Goal: Task Accomplishment & Management: Manage account settings

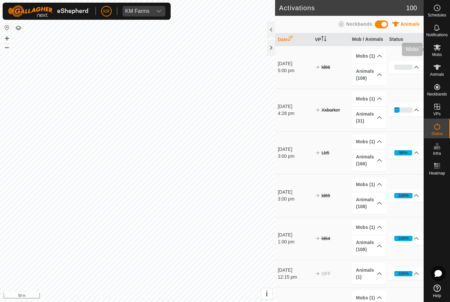
click at [441, 50] on icon at bounding box center [437, 47] width 8 height 8
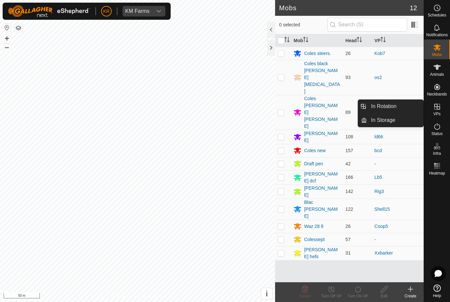
click at [410, 290] on icon at bounding box center [410, 289] width 0 height 5
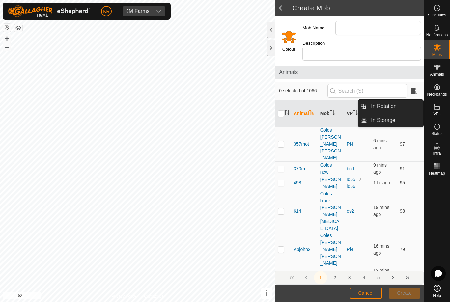
click at [403, 109] on link "In Rotation" at bounding box center [395, 106] width 56 height 13
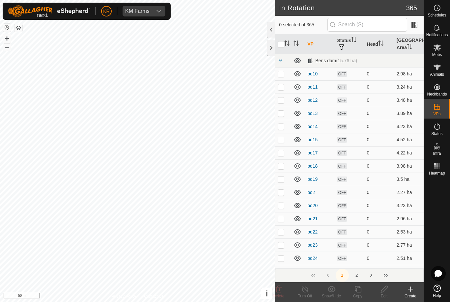
click at [395, 107] on td "3.89 ha" at bounding box center [409, 113] width 30 height 13
click at [408, 292] on icon at bounding box center [410, 289] width 8 height 8
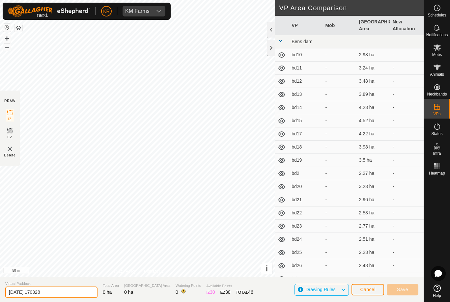
click at [62, 287] on input "[DATE] 170328" at bounding box center [51, 292] width 92 height 12
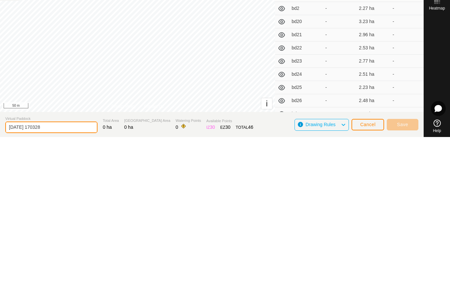
click at [69, 286] on input "[DATE] 170328" at bounding box center [51, 292] width 92 height 12
type input "2"
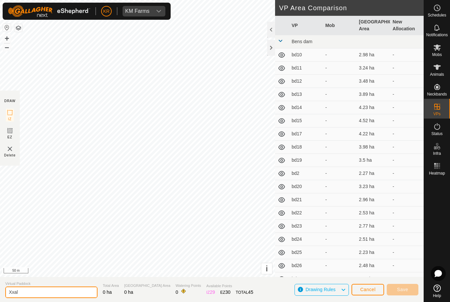
type input "Xxal"
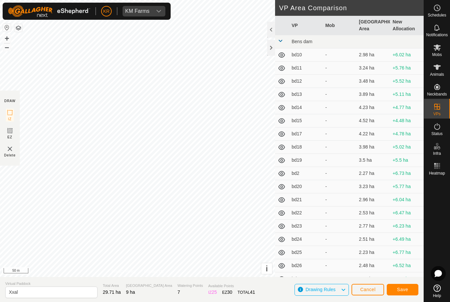
click at [404, 288] on span "Save" at bounding box center [402, 289] width 11 height 5
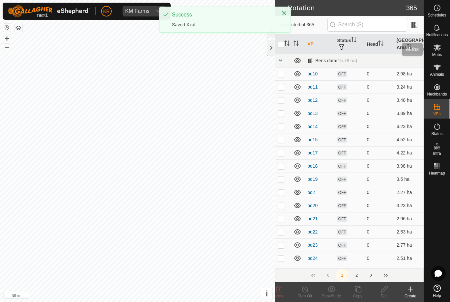
click at [439, 53] on span "Mobs" at bounding box center [437, 55] width 10 height 4
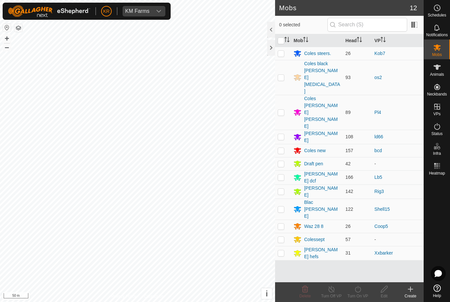
click at [281, 161] on p-checkbox at bounding box center [281, 163] width 7 height 5
checkbox input "true"
click at [360, 289] on icon at bounding box center [358, 289] width 8 height 8
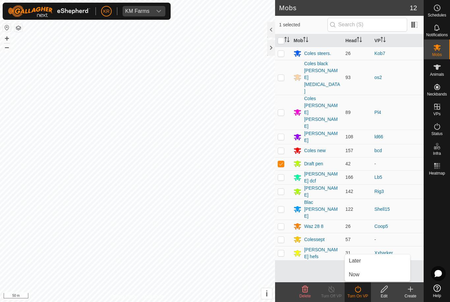
click at [365, 272] on link "Now" at bounding box center [377, 274] width 65 height 13
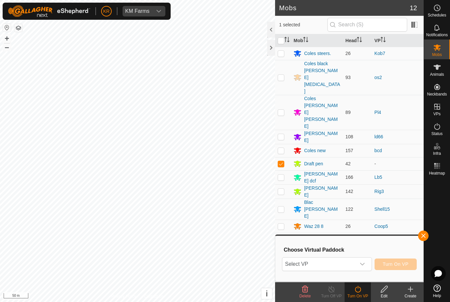
click at [323, 257] on span "Select VP" at bounding box center [318, 263] width 73 height 13
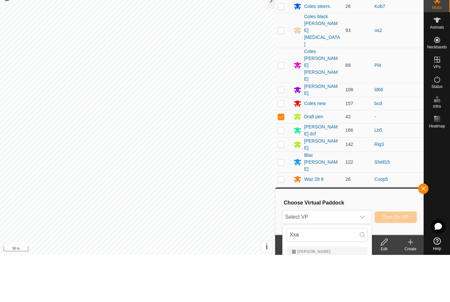
scroll to position [3, 0]
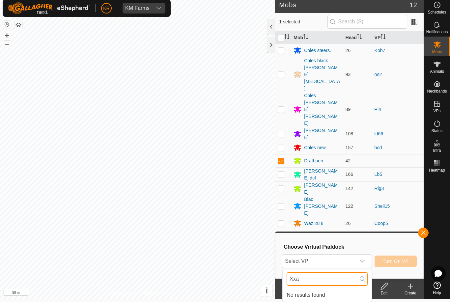
type input "Xxa"
click at [340, 256] on span "Select VP" at bounding box center [318, 261] width 73 height 13
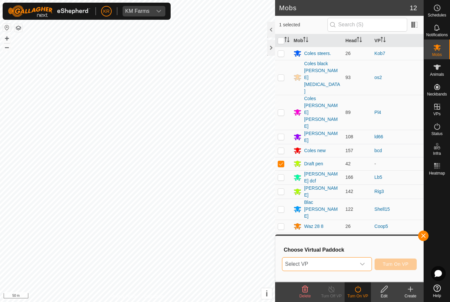
scroll to position [0, 0]
click at [331, 257] on span "Select VP" at bounding box center [318, 263] width 73 height 13
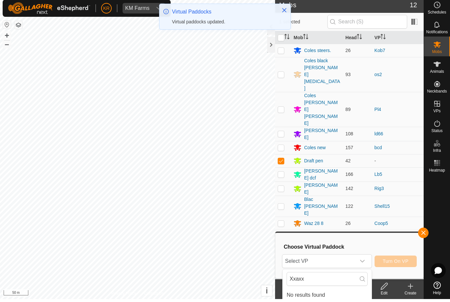
scroll to position [3, 0]
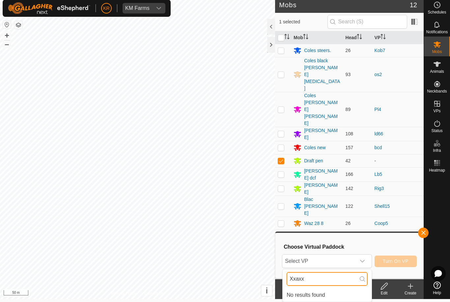
type input "Xxaxx"
click at [328, 256] on span "Select VP" at bounding box center [318, 261] width 73 height 13
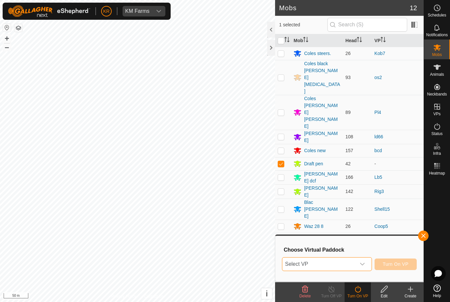
scroll to position [0, 0]
click at [327, 258] on span "Select VP" at bounding box center [318, 263] width 73 height 13
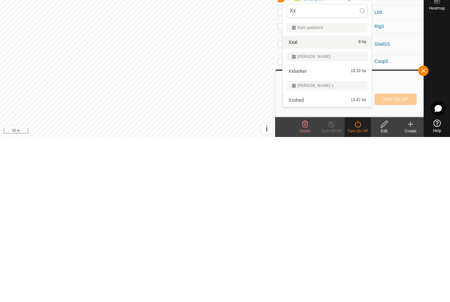
type input "Xx"
click at [320, 203] on div "Xxal 9 ha" at bounding box center [326, 207] width 81 height 8
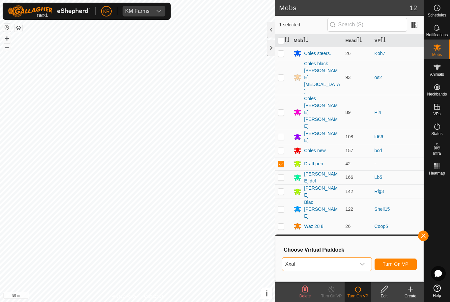
click at [398, 264] on span "Turn On VP" at bounding box center [396, 263] width 26 height 5
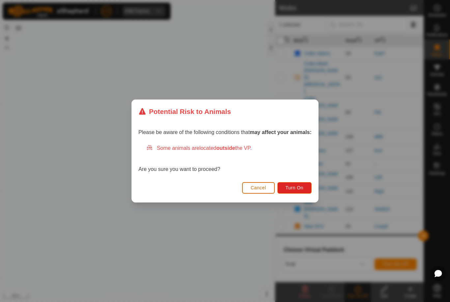
click at [299, 186] on span "Turn On" at bounding box center [294, 187] width 18 height 5
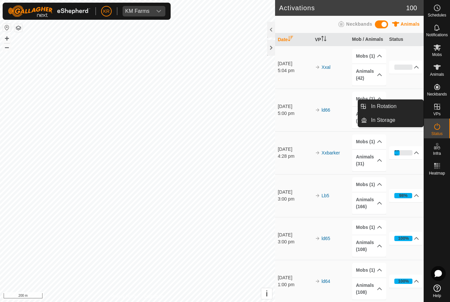
click at [386, 106] on span "In Rotation" at bounding box center [383, 106] width 25 height 8
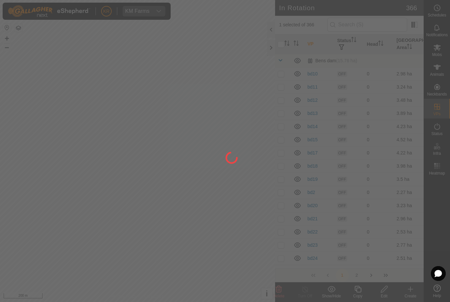
click at [386, 104] on div at bounding box center [225, 151] width 450 height 302
click at [409, 290] on div at bounding box center [225, 151] width 450 height 302
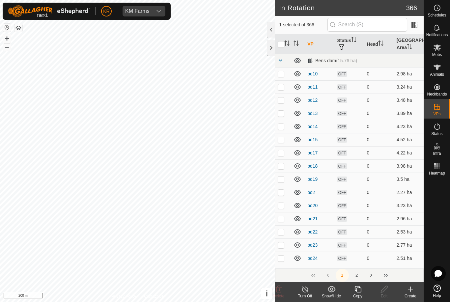
click at [411, 292] on icon at bounding box center [410, 289] width 8 height 8
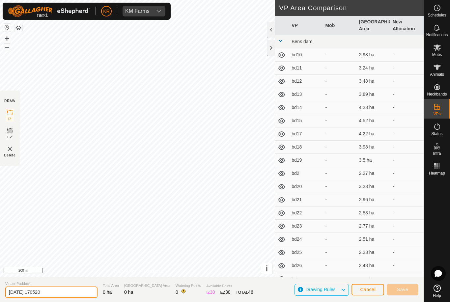
click at [62, 287] on input "2025-08-14 170520" at bounding box center [51, 292] width 92 height 12
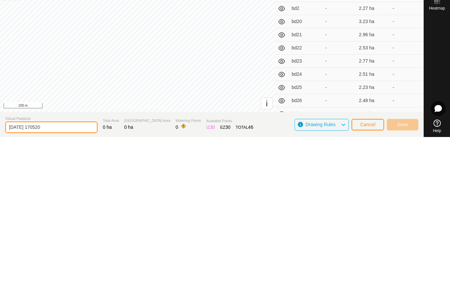
click at [60, 286] on input "2025-08-14 170520" at bounding box center [51, 292] width 92 height 12
type input "2"
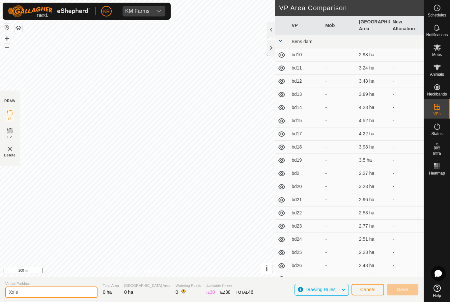
type input "Xx s"
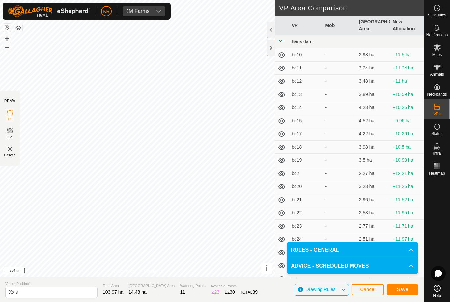
click at [401, 288] on span "Save" at bounding box center [402, 289] width 11 height 5
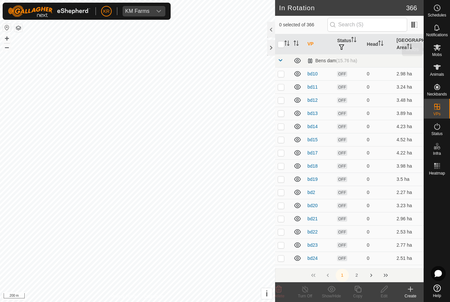
click at [441, 51] on es-mob-svg-icon at bounding box center [437, 47] width 12 height 11
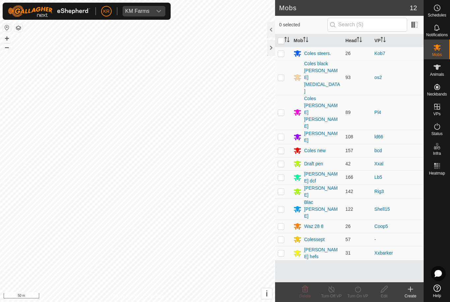
click at [438, 209] on div at bounding box center [437, 230] width 26 height 104
click at [426, 258] on div at bounding box center [437, 230] width 26 height 104
click at [438, 288] on icon at bounding box center [436, 287] width 7 height 7
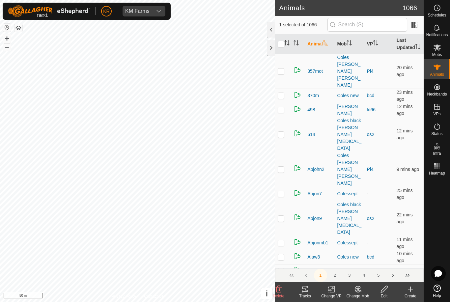
click at [352, 286] on change-mob-svg-icon at bounding box center [357, 289] width 26 height 8
click at [379, 258] on span "Choose Mob..." at bounding box center [376, 261] width 34 height 8
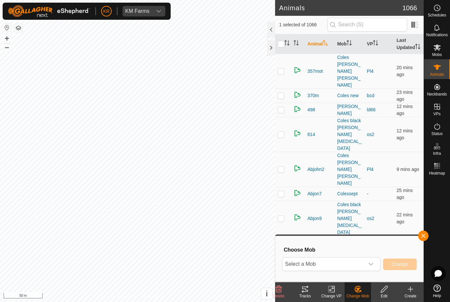
click at [347, 258] on span "Select a Mob" at bounding box center [323, 263] width 82 height 13
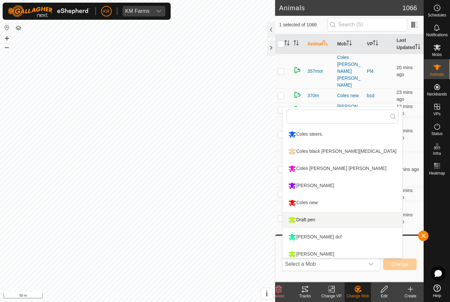
click at [316, 219] on div "Draft pen" at bounding box center [301, 219] width 30 height 11
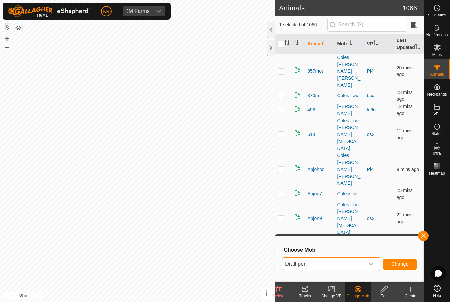
click at [405, 261] on button "Change" at bounding box center [400, 264] width 34 height 12
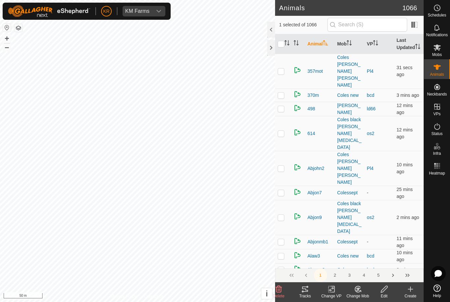
click at [356, 286] on icon at bounding box center [358, 289] width 8 height 8
click at [368, 257] on span "Choose Mob..." at bounding box center [376, 261] width 34 height 8
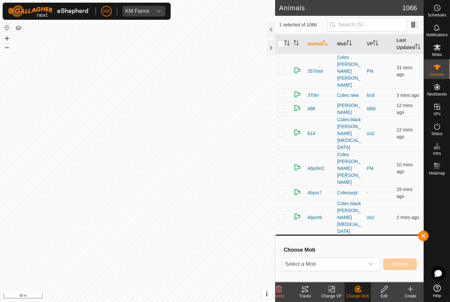
click at [351, 262] on span "Select a Mob" at bounding box center [323, 263] width 82 height 13
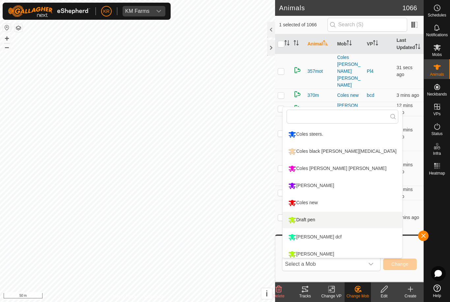
click at [317, 216] on div "Draft pen" at bounding box center [301, 219] width 30 height 11
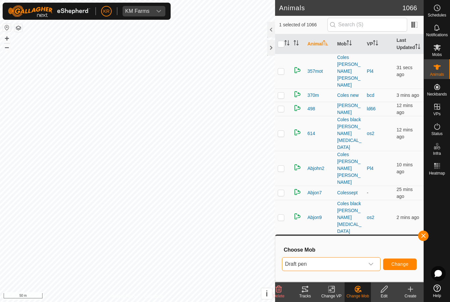
click at [404, 261] on span "Change" at bounding box center [399, 263] width 17 height 5
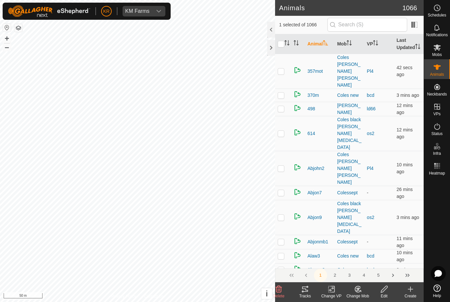
click at [353, 283] on div "Change Mob" at bounding box center [357, 292] width 26 height 20
click at [377, 256] on link "Choose Mob..." at bounding box center [377, 260] width 65 height 13
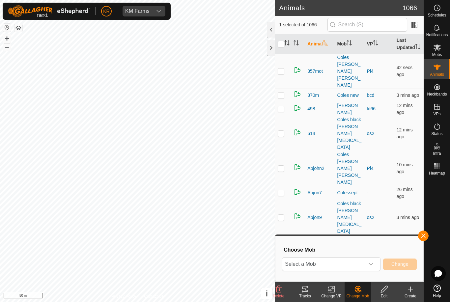
click at [364, 258] on div "dropdown trigger" at bounding box center [370, 263] width 13 height 13
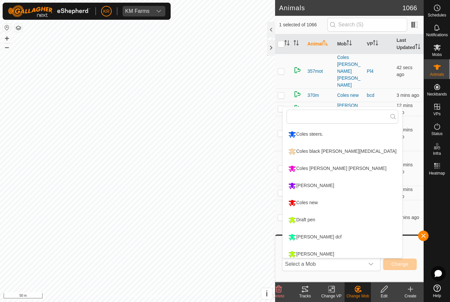
click at [316, 216] on div "Draft pen" at bounding box center [301, 219] width 30 height 11
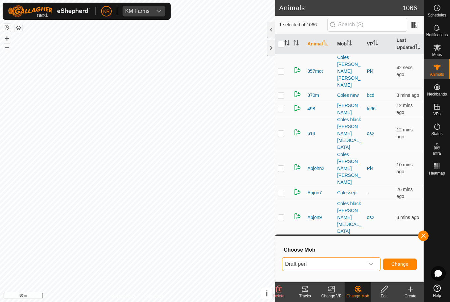
click at [401, 259] on button "Change" at bounding box center [400, 264] width 34 height 12
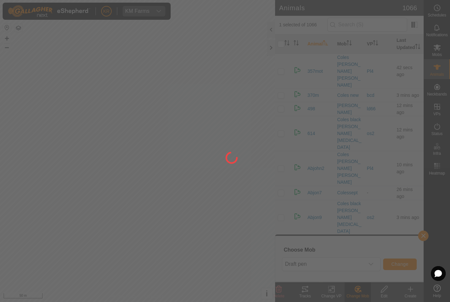
checkbox input "false"
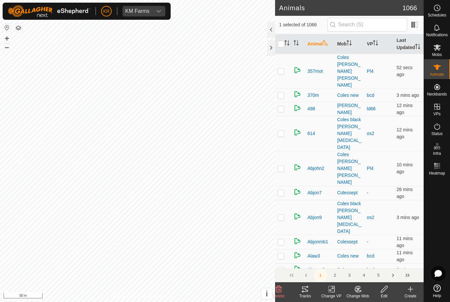
click at [358, 286] on icon at bounding box center [358, 289] width 8 height 8
click at [373, 255] on link "Choose Mob..." at bounding box center [377, 260] width 65 height 13
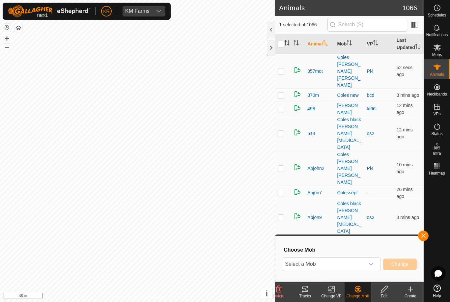
click at [353, 258] on span "Select a Mob" at bounding box center [323, 263] width 82 height 13
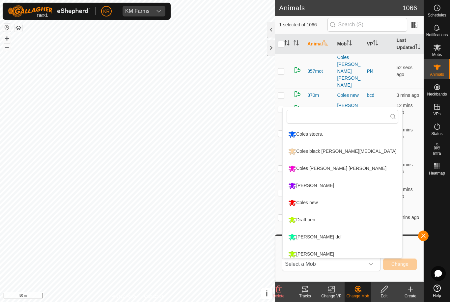
click at [319, 214] on li "Draft pen" at bounding box center [341, 220] width 119 height 16
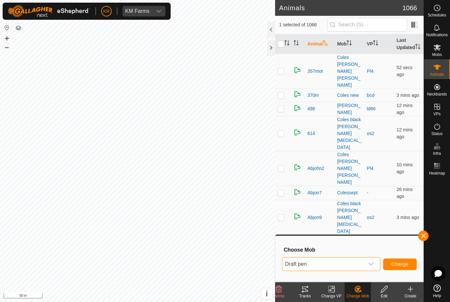
click at [398, 260] on button "Change" at bounding box center [400, 264] width 34 height 12
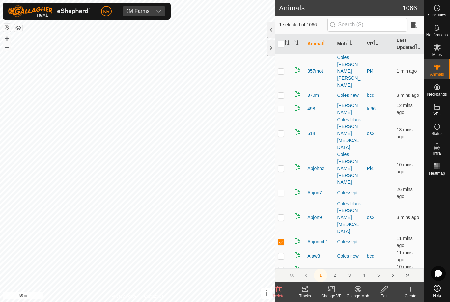
click at [359, 284] on div "Change Mob" at bounding box center [357, 292] width 26 height 20
click at [370, 259] on span "Choose Mob..." at bounding box center [376, 261] width 34 height 8
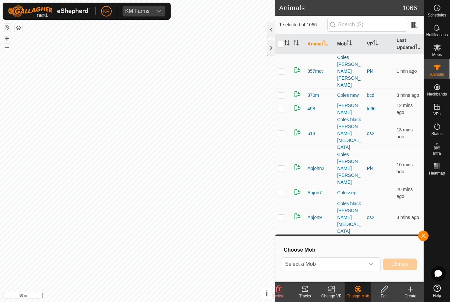
click at [358, 260] on span "Select a Mob" at bounding box center [323, 263] width 82 height 13
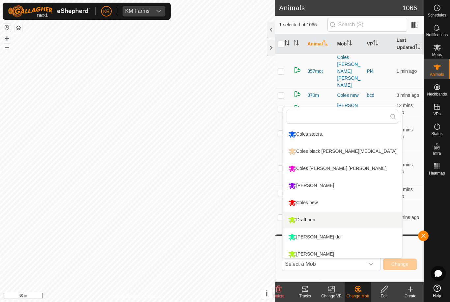
click at [317, 215] on div "Draft pen" at bounding box center [301, 219] width 30 height 11
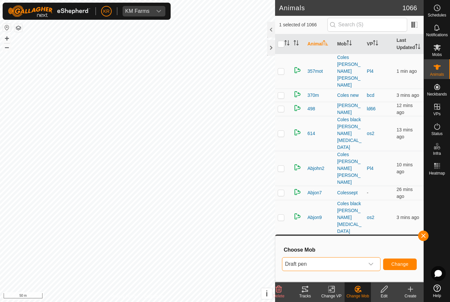
click at [402, 262] on span "Change" at bounding box center [399, 263] width 17 height 5
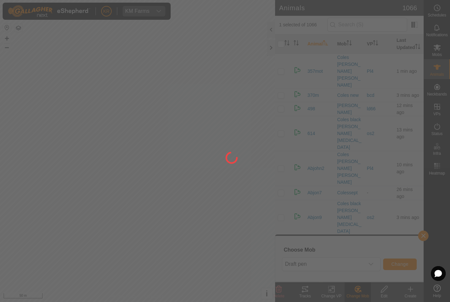
checkbox input "false"
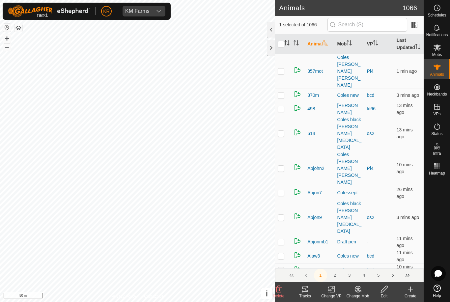
click at [356, 287] on icon at bounding box center [358, 289] width 8 height 8
click at [372, 256] on link "Choose Mob..." at bounding box center [377, 260] width 65 height 13
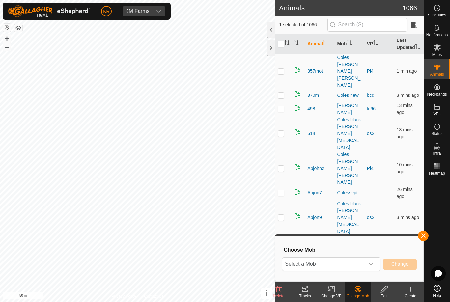
click at [361, 255] on div "Choose Mob Select a Mob Change" at bounding box center [349, 259] width 140 height 38
click at [368, 257] on p-select "Select a Mob" at bounding box center [331, 264] width 98 height 14
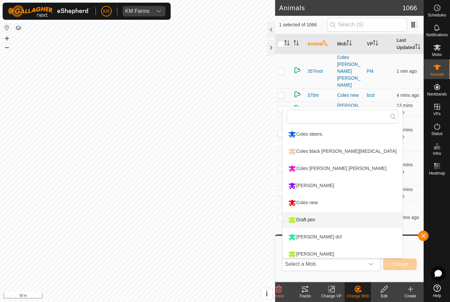
click at [302, 216] on div "Draft pen" at bounding box center [301, 219] width 30 height 11
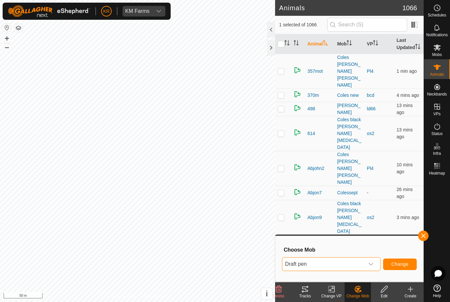
click at [399, 264] on span "Change" at bounding box center [399, 263] width 17 height 5
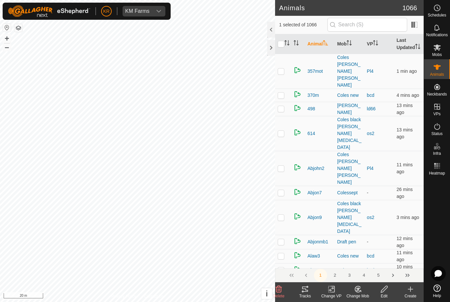
click at [354, 289] on icon at bounding box center [358, 289] width 8 height 8
click at [375, 258] on span "Choose Mob..." at bounding box center [376, 261] width 34 height 8
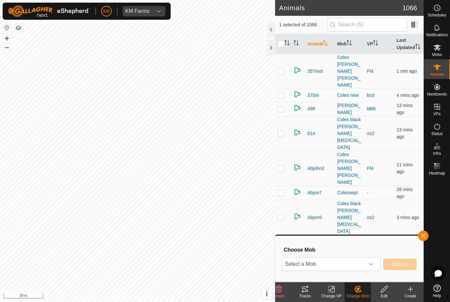
click at [353, 261] on span "Select a Mob" at bounding box center [323, 263] width 82 height 13
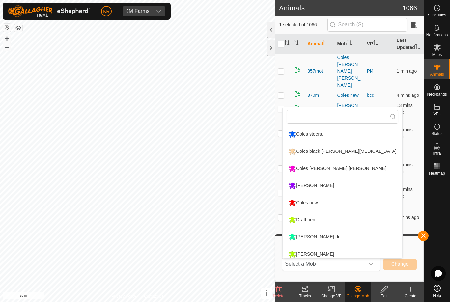
click at [317, 215] on div "Draft pen" at bounding box center [301, 219] width 30 height 11
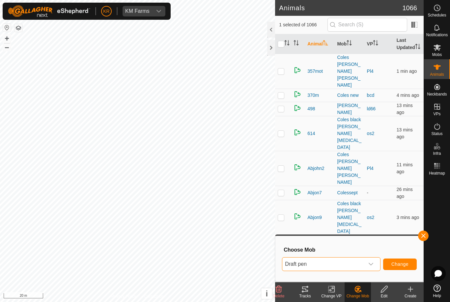
click at [399, 259] on button "Change" at bounding box center [400, 264] width 34 height 12
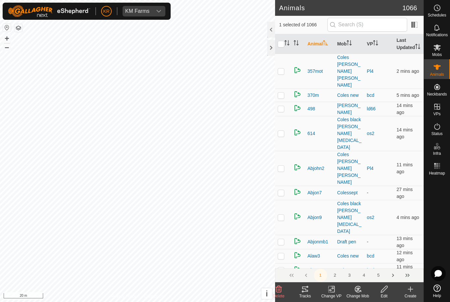
click at [360, 294] on div "Change Mob" at bounding box center [357, 296] width 26 height 6
click at [378, 262] on span "Choose Mob..." at bounding box center [376, 261] width 34 height 8
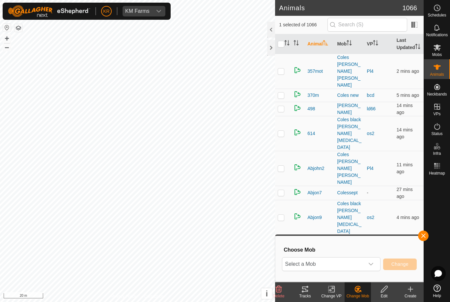
click at [357, 263] on span "Select a Mob" at bounding box center [323, 263] width 82 height 13
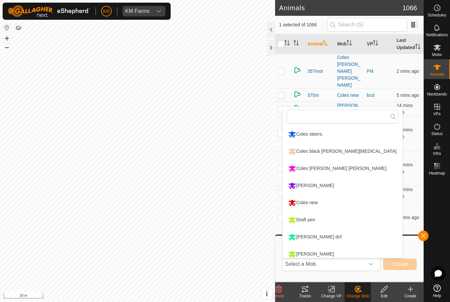
click at [337, 220] on li "Draft pen" at bounding box center [341, 220] width 119 height 16
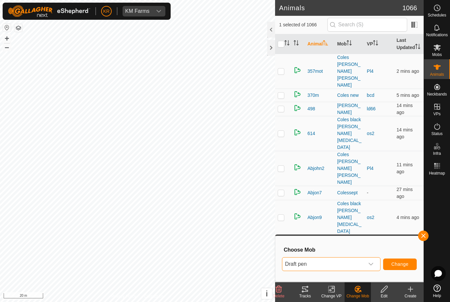
click at [398, 263] on span "Change" at bounding box center [399, 263] width 17 height 5
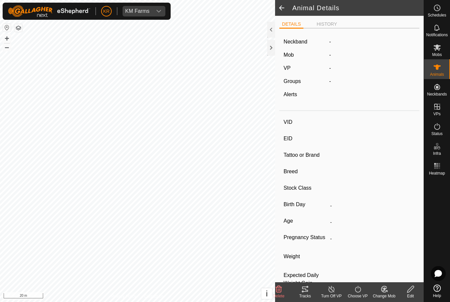
type input "Surrige4"
type input "-"
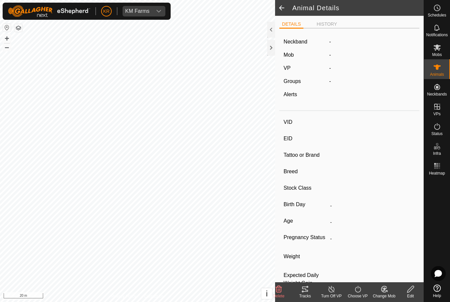
type input "438 kg"
type input "-"
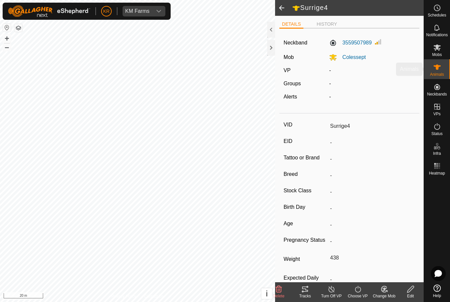
click at [440, 65] on icon at bounding box center [437, 67] width 8 height 8
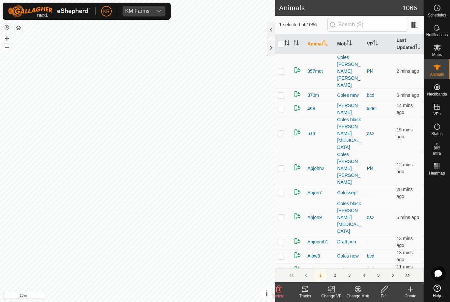
click at [356, 290] on icon at bounding box center [357, 290] width 2 height 2
click at [374, 262] on span "Choose Mob..." at bounding box center [376, 261] width 34 height 8
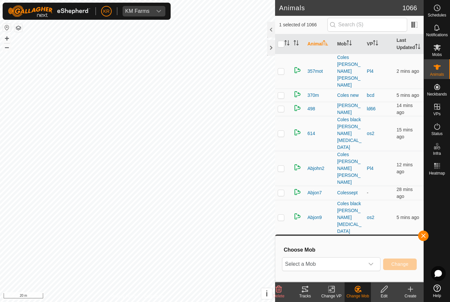
click at [368, 263] on div "dropdown trigger" at bounding box center [370, 263] width 13 height 13
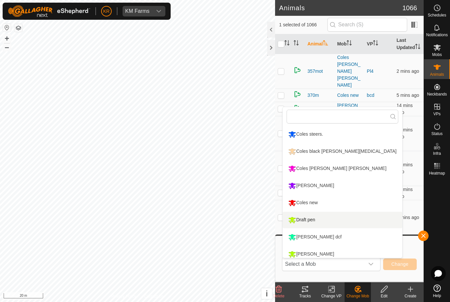
click at [349, 222] on li "Draft pen" at bounding box center [341, 220] width 119 height 16
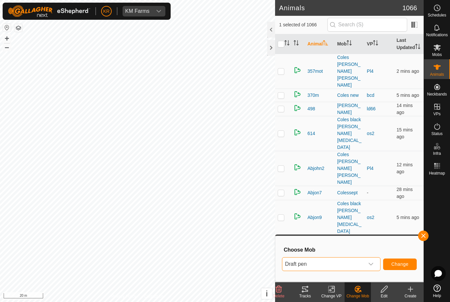
click at [406, 262] on span "Change" at bounding box center [399, 263] width 17 height 5
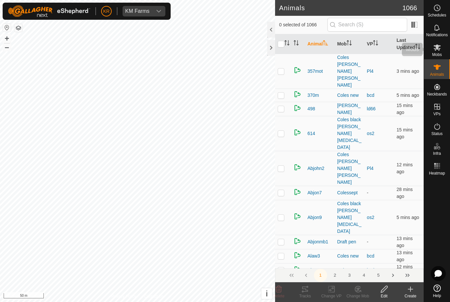
click at [442, 51] on es-mob-svg-icon at bounding box center [437, 47] width 12 height 11
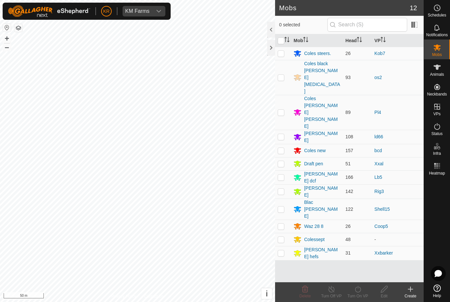
click at [336, 160] on div "Draft pen" at bounding box center [316, 164] width 46 height 8
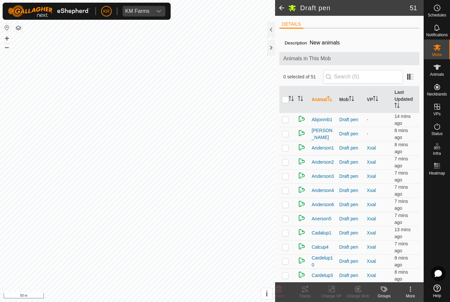
click at [285, 102] on input "checkbox" at bounding box center [285, 99] width 7 height 7
checkbox input "true"
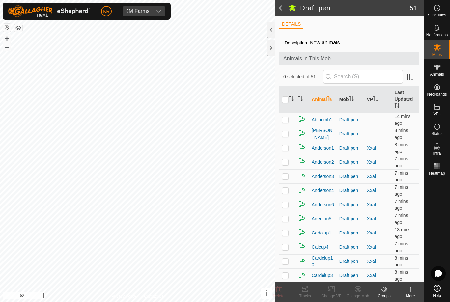
checkbox input "true"
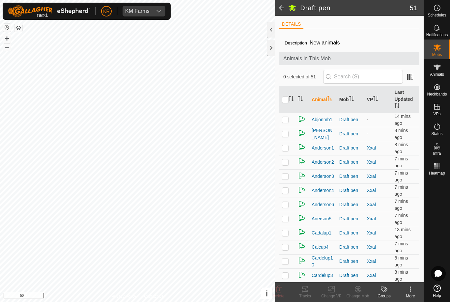
checkbox input "true"
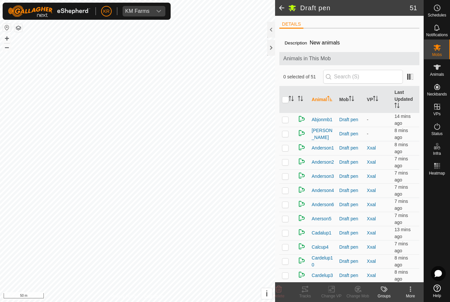
checkbox input "true"
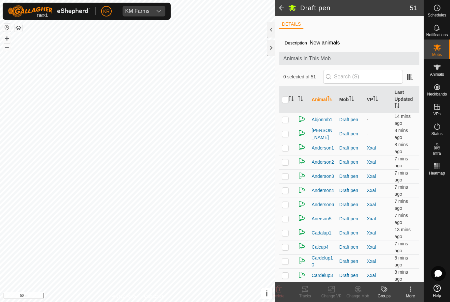
checkbox input "true"
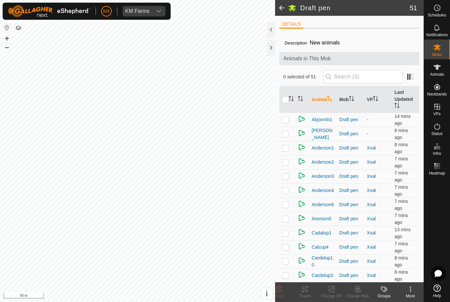
checkbox input "true"
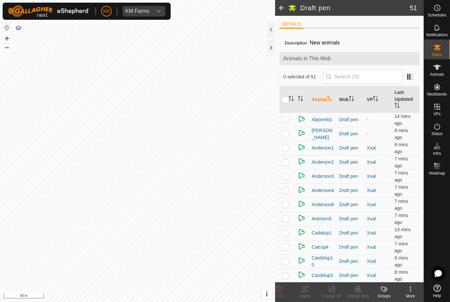
checkbox input "true"
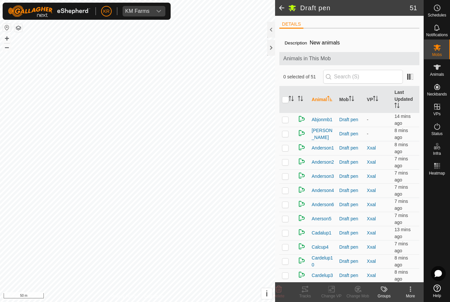
checkbox input "true"
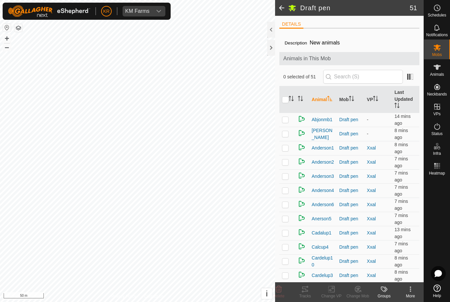
checkbox input "true"
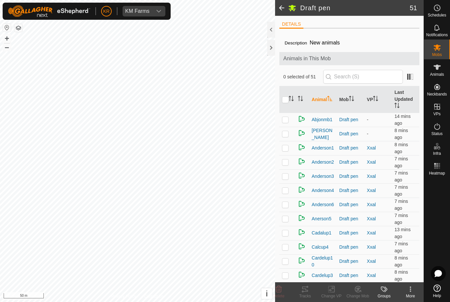
checkbox input "true"
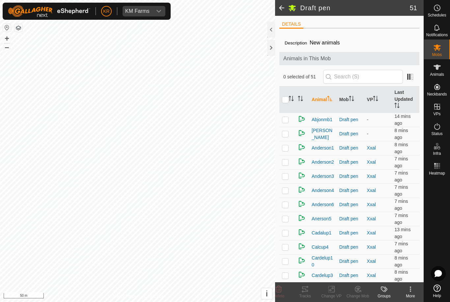
checkbox input "true"
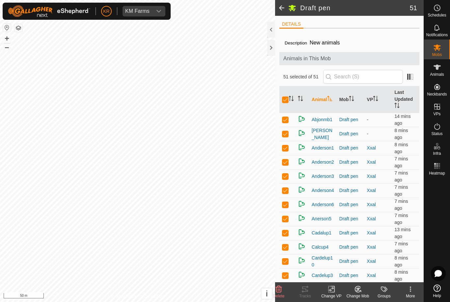
click at [330, 289] on icon at bounding box center [331, 289] width 8 height 8
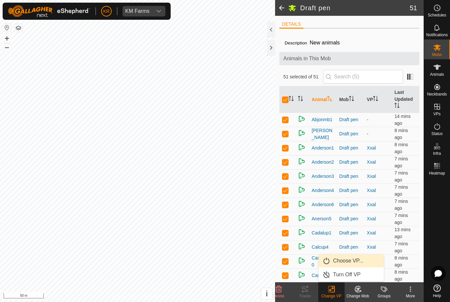
click at [350, 256] on link "Choose VP..." at bounding box center [350, 260] width 65 height 13
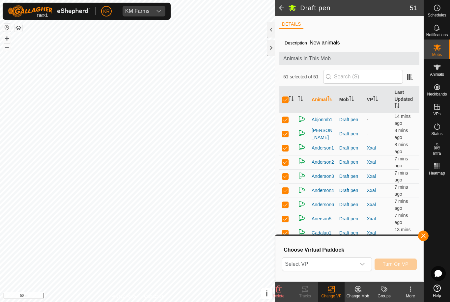
click at [338, 260] on span "Select VP" at bounding box center [318, 263] width 73 height 13
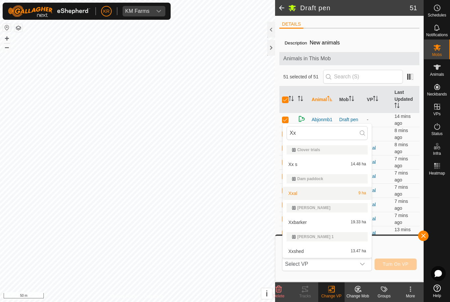
type input "Xx"
click at [311, 195] on div "Xxal 9 ha" at bounding box center [326, 193] width 81 height 8
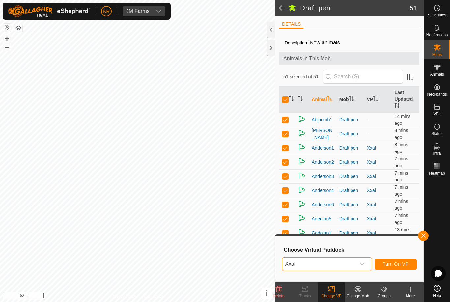
click at [393, 265] on span "Turn On VP" at bounding box center [396, 263] width 26 height 5
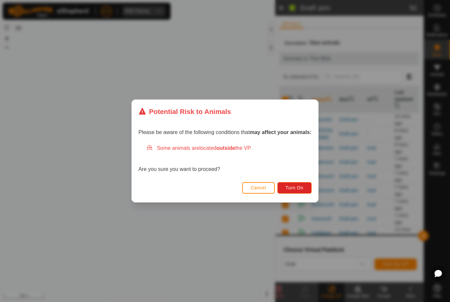
click at [299, 191] on button "Turn On" at bounding box center [294, 188] width 34 height 12
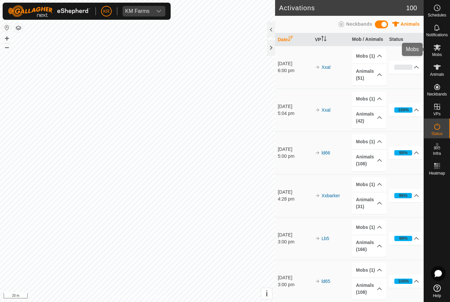
click at [440, 44] on icon at bounding box center [437, 47] width 8 height 8
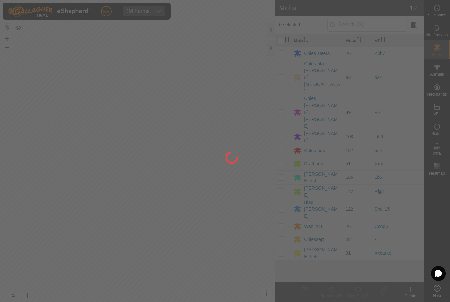
click at [437, 53] on div at bounding box center [225, 151] width 450 height 302
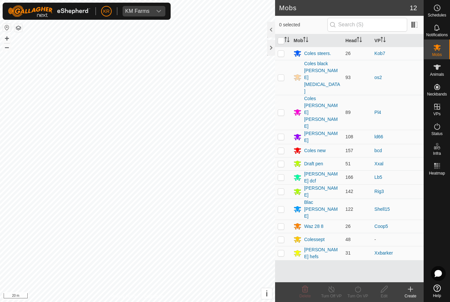
click at [411, 286] on icon at bounding box center [410, 289] width 8 height 8
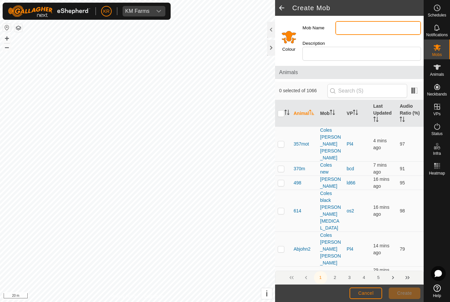
click at [400, 34] on input "Mob Name" at bounding box center [378, 28] width 86 height 14
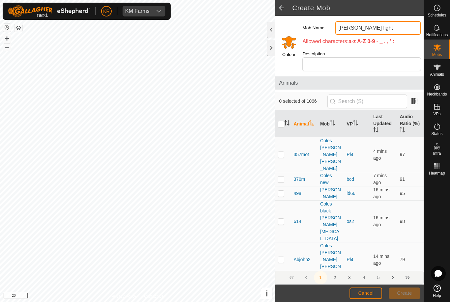
click at [351, 31] on input "Cole’s light" at bounding box center [378, 28] width 86 height 14
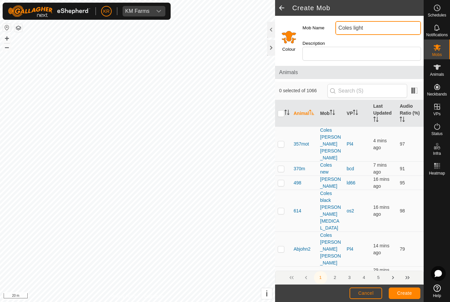
type input "Coles light"
click at [408, 296] on button "Create" at bounding box center [405, 293] width 32 height 12
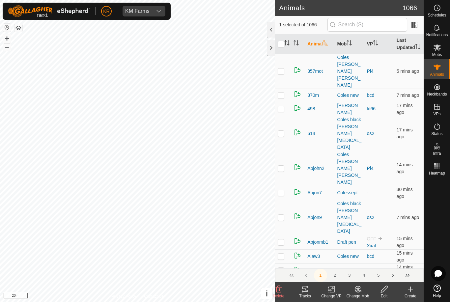
click at [362, 292] on change-mob-svg-icon at bounding box center [357, 289] width 26 height 8
click at [382, 261] on span "Choose Mob..." at bounding box center [376, 261] width 34 height 8
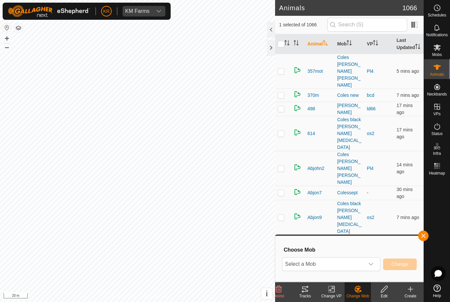
click at [371, 266] on icon "dropdown trigger" at bounding box center [370, 263] width 5 height 5
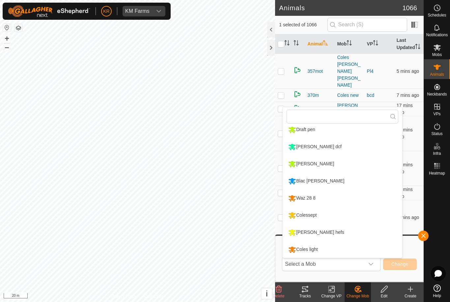
scroll to position [90, 0]
click at [354, 248] on li "Coles light" at bounding box center [341, 249] width 119 height 16
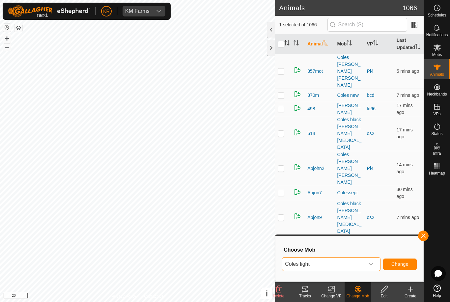
click at [400, 263] on span "Change" at bounding box center [399, 263] width 17 height 5
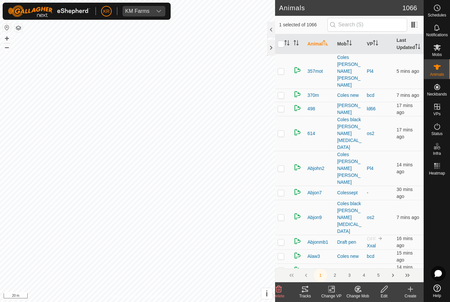
click at [365, 291] on change-mob-svg-icon at bounding box center [357, 289] width 26 height 8
click at [382, 258] on span "Choose Mob..." at bounding box center [376, 261] width 34 height 8
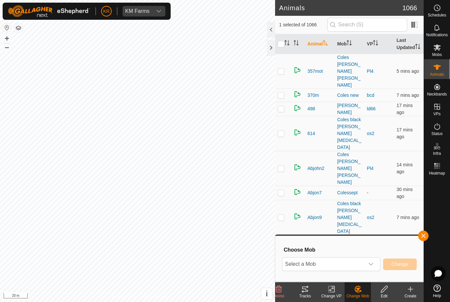
click at [372, 265] on icon "dropdown trigger" at bounding box center [370, 263] width 5 height 5
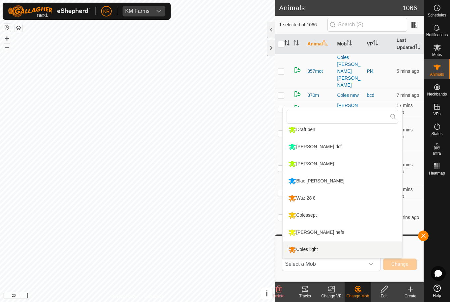
click at [359, 251] on li "Coles light" at bounding box center [341, 249] width 119 height 16
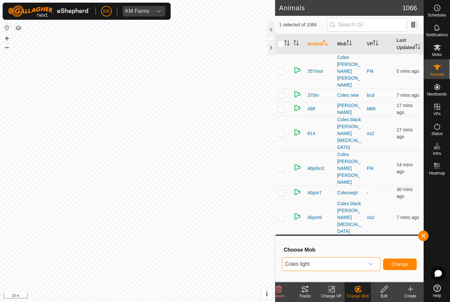
click at [399, 267] on span "Change" at bounding box center [399, 263] width 17 height 5
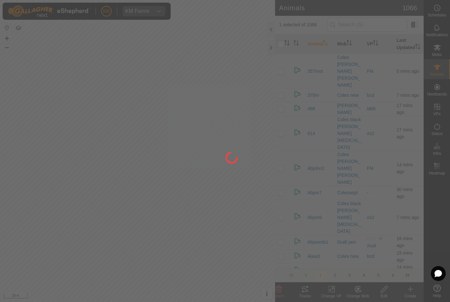
checkbox input "false"
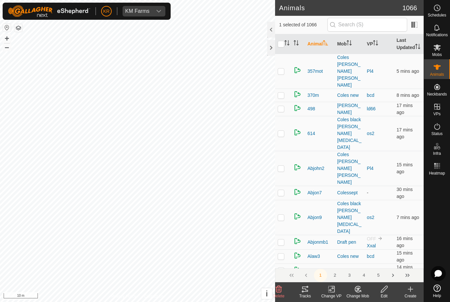
click at [357, 292] on icon at bounding box center [358, 289] width 6 height 6
click at [382, 265] on link "Choose Mob..." at bounding box center [377, 260] width 65 height 13
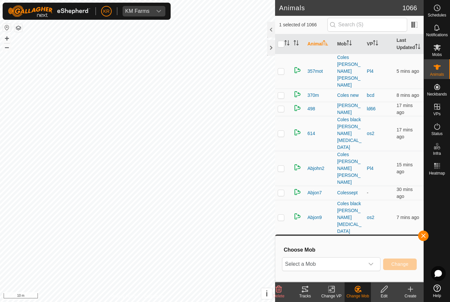
click at [370, 268] on div "dropdown trigger" at bounding box center [370, 263] width 13 height 13
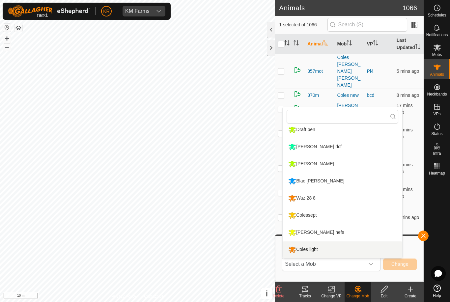
click at [350, 249] on li "Coles light" at bounding box center [341, 249] width 119 height 16
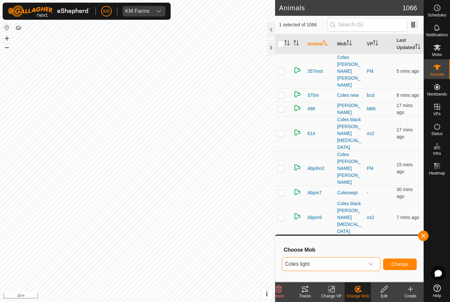
click at [400, 268] on button "Change" at bounding box center [400, 264] width 34 height 12
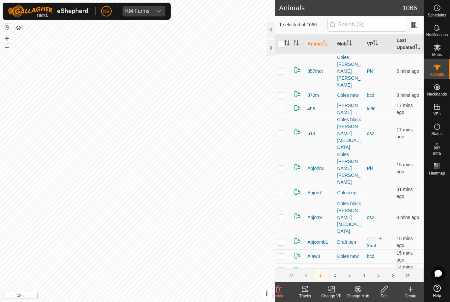
click at [362, 290] on change-mob-svg-icon at bounding box center [357, 289] width 26 height 8
click at [380, 260] on span "Choose Mob..." at bounding box center [376, 261] width 34 height 8
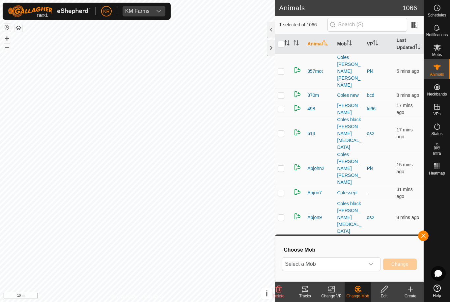
click at [370, 265] on icon "dropdown trigger" at bounding box center [370, 263] width 5 height 5
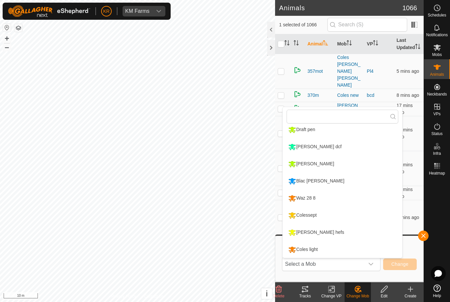
click at [356, 248] on li "Coles light" at bounding box center [341, 249] width 119 height 16
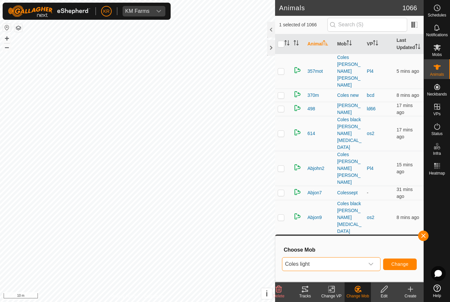
click at [401, 264] on span "Change" at bounding box center [399, 263] width 17 height 5
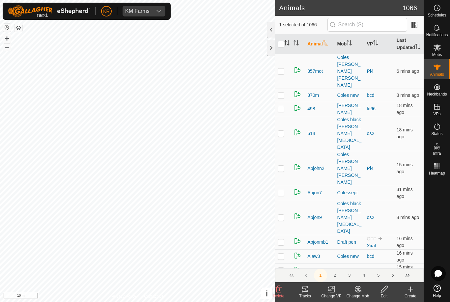
click at [337, 292] on change-vp-svg-icon at bounding box center [331, 289] width 26 height 8
click at [354, 275] on span "Turn Off VP" at bounding box center [347, 275] width 28 height 8
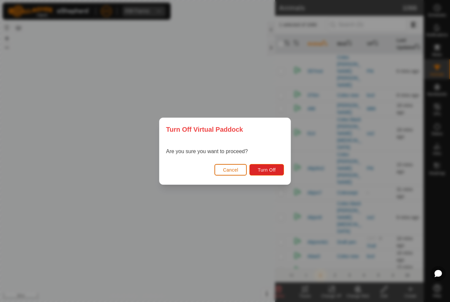
click at [269, 167] on span "Turn Off" at bounding box center [266, 169] width 18 height 5
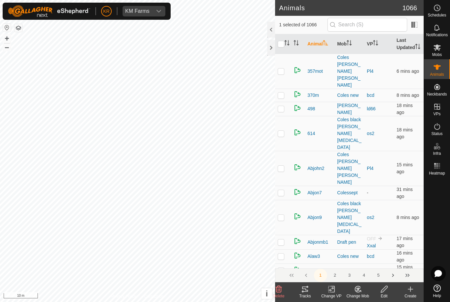
click at [359, 291] on icon at bounding box center [358, 289] width 8 height 8
click at [379, 258] on span "Choose Mob..." at bounding box center [376, 261] width 34 height 8
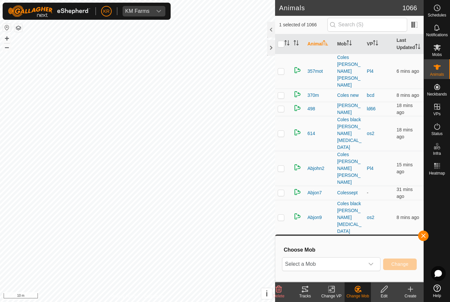
click at [367, 262] on div "dropdown trigger" at bounding box center [370, 263] width 13 height 13
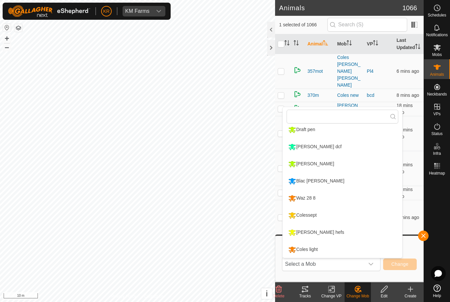
scroll to position [90, 0]
click at [350, 251] on li "Coles light" at bounding box center [341, 249] width 119 height 16
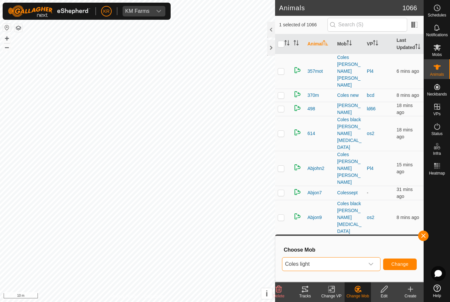
click at [399, 265] on span "Change" at bounding box center [399, 263] width 17 height 5
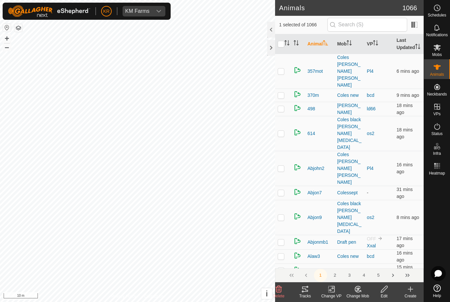
click at [356, 288] on icon at bounding box center [358, 288] width 5 height 3
click at [378, 258] on span "Choose Mob..." at bounding box center [376, 261] width 34 height 8
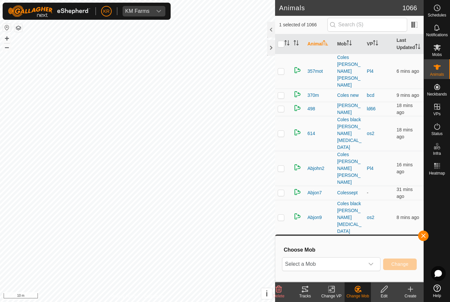
click at [363, 262] on span "Select a Mob" at bounding box center [323, 263] width 82 height 13
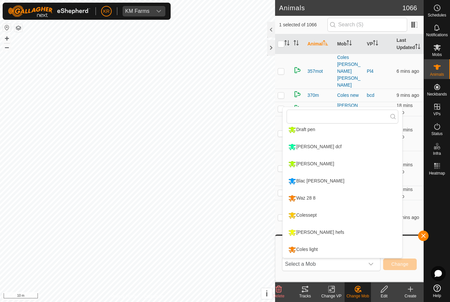
click at [358, 249] on li "Coles light" at bounding box center [341, 249] width 119 height 16
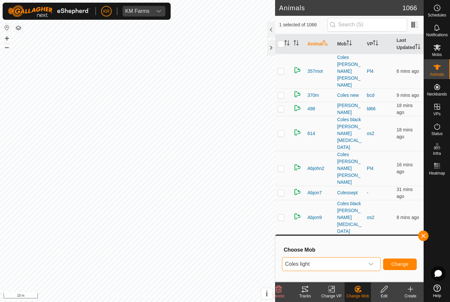
click at [399, 269] on button "Change" at bounding box center [400, 264] width 34 height 12
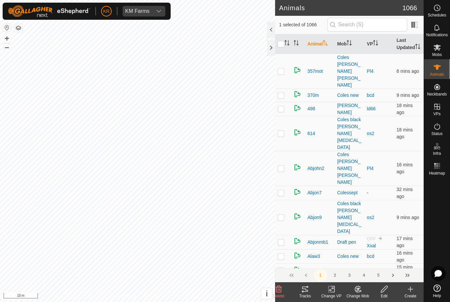
click at [356, 288] on icon at bounding box center [358, 288] width 5 height 3
click at [377, 264] on span "Choose Mob..." at bounding box center [376, 261] width 34 height 8
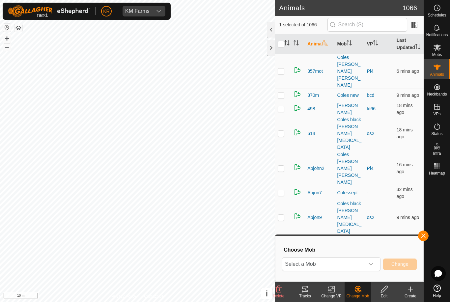
click at [373, 264] on icon "dropdown trigger" at bounding box center [370, 263] width 5 height 5
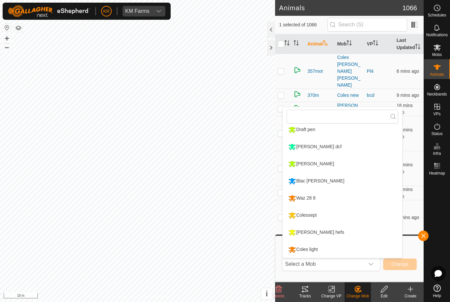
click at [354, 248] on li "Coles light" at bounding box center [341, 249] width 119 height 16
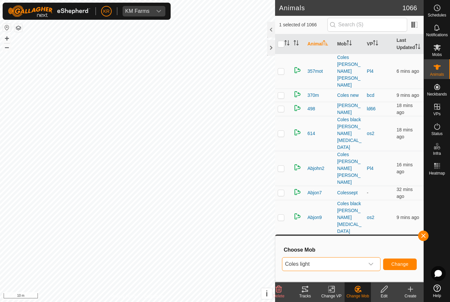
click at [399, 265] on span "Change" at bounding box center [399, 263] width 17 height 5
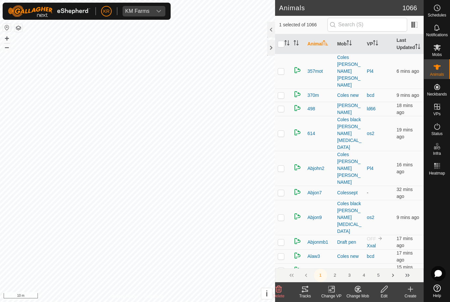
click at [359, 296] on div "Change Mob" at bounding box center [357, 296] width 26 height 6
click at [378, 262] on span "Choose Mob..." at bounding box center [376, 261] width 34 height 8
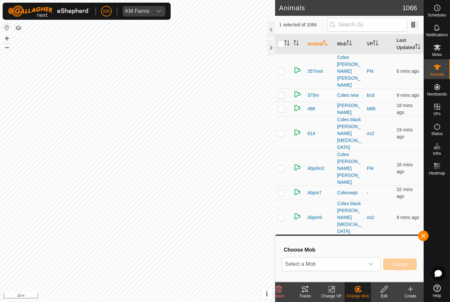
click at [371, 265] on icon "dropdown trigger" at bounding box center [370, 264] width 5 height 3
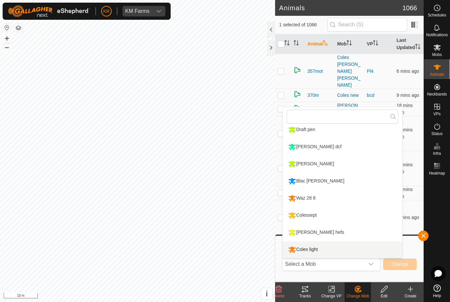
click at [357, 252] on li "Coles light" at bounding box center [341, 249] width 119 height 16
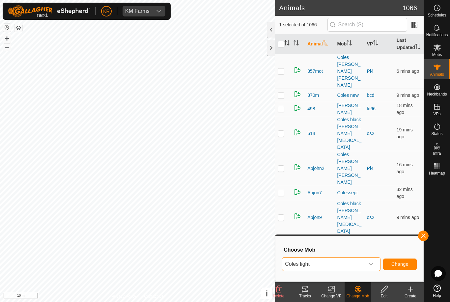
click at [404, 258] on button "Change" at bounding box center [400, 264] width 34 height 12
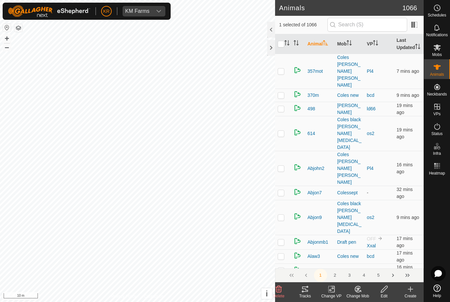
click at [360, 289] on icon at bounding box center [358, 289] width 8 height 8
click at [378, 267] on link "Choose Mob..." at bounding box center [377, 260] width 65 height 13
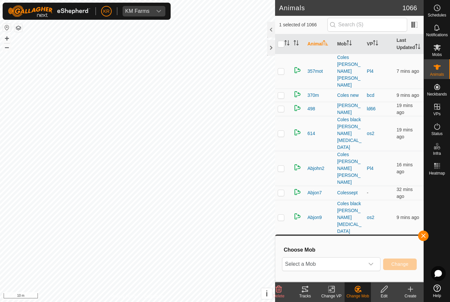
click at [374, 263] on div "dropdown trigger" at bounding box center [370, 263] width 13 height 13
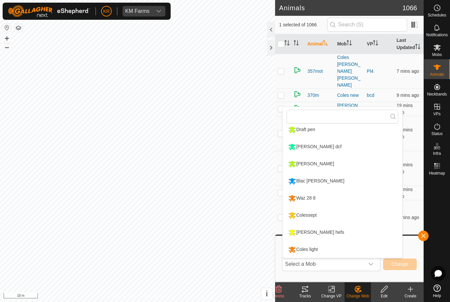
click at [358, 251] on li "Coles light" at bounding box center [341, 249] width 119 height 16
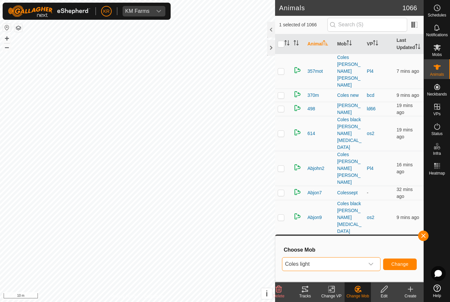
click at [401, 260] on button "Change" at bounding box center [400, 264] width 34 height 12
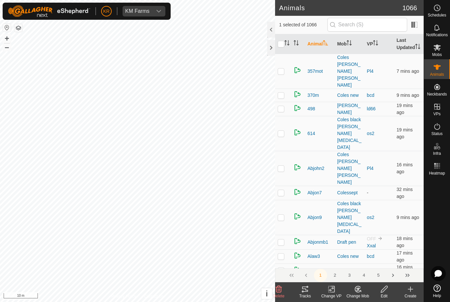
click at [357, 287] on icon at bounding box center [358, 289] width 8 height 8
click at [376, 262] on span "Choose Mob..." at bounding box center [376, 261] width 34 height 8
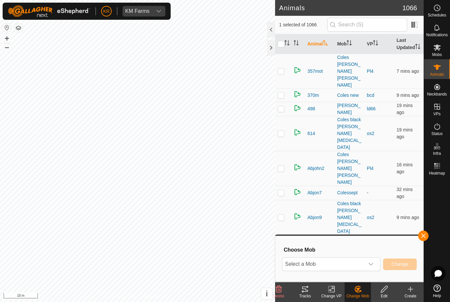
click at [368, 261] on div "dropdown trigger" at bounding box center [370, 263] width 13 height 13
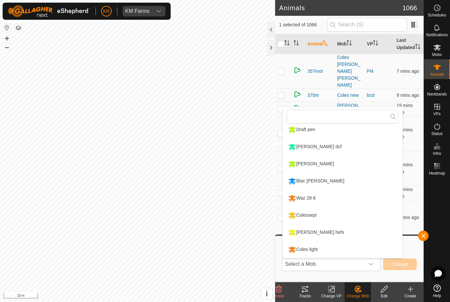
click at [359, 247] on li "Coles light" at bounding box center [341, 249] width 119 height 16
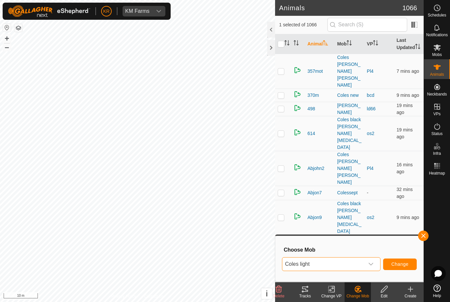
click at [406, 265] on span "Change" at bounding box center [399, 263] width 17 height 5
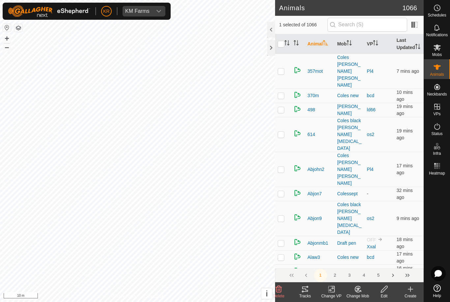
click at [362, 289] on change-mob-svg-icon at bounding box center [357, 289] width 26 height 8
click at [371, 264] on span "Choose Mob..." at bounding box center [376, 261] width 34 height 8
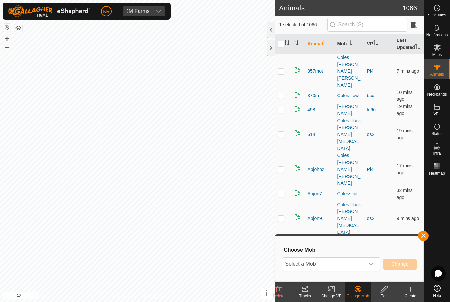
click at [373, 266] on icon "dropdown trigger" at bounding box center [370, 263] width 5 height 5
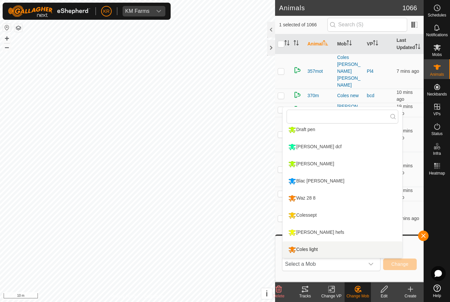
click at [352, 248] on li "Coles light" at bounding box center [341, 249] width 119 height 16
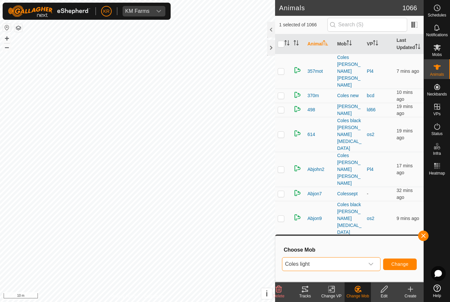
click at [393, 266] on span "Change" at bounding box center [399, 263] width 17 height 5
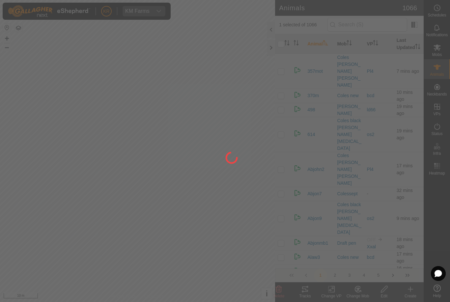
checkbox input "false"
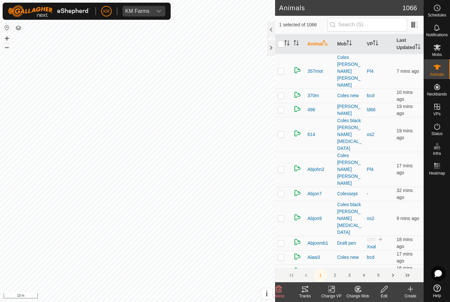
click at [357, 287] on icon at bounding box center [358, 289] width 8 height 8
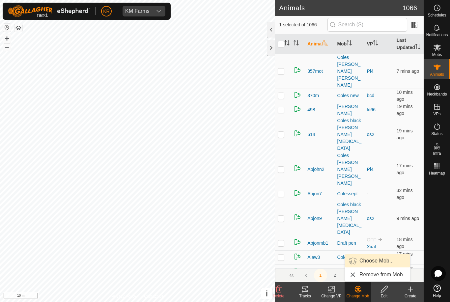
click at [379, 257] on span "Choose Mob..." at bounding box center [376, 261] width 34 height 8
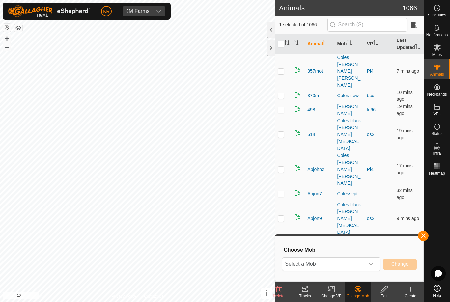
click at [362, 261] on span "Select a Mob" at bounding box center [323, 263] width 82 height 13
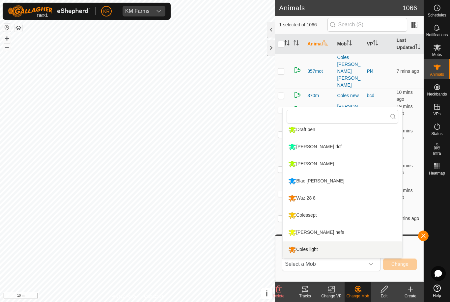
click at [326, 247] on li "Coles light" at bounding box center [341, 249] width 119 height 16
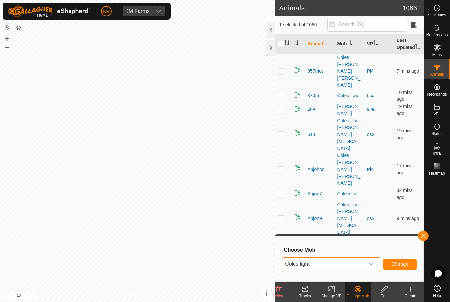
click at [405, 264] on span "Change" at bounding box center [399, 263] width 17 height 5
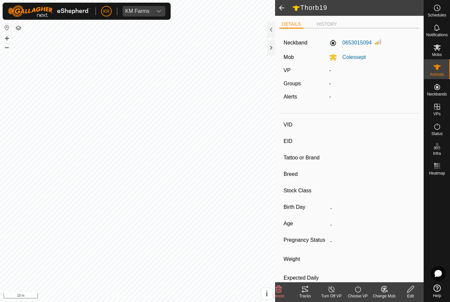
type input "Thorb19"
type input "-"
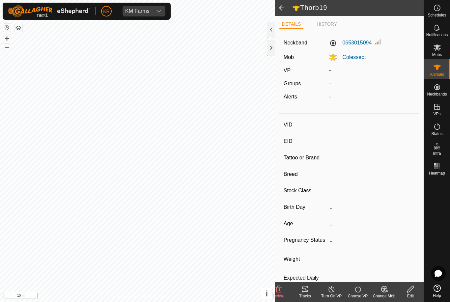
type input "377 kg"
type input "-"
click at [382, 286] on icon at bounding box center [384, 289] width 8 height 8
click at [406, 258] on span "Choose Mob..." at bounding box center [403, 261] width 34 height 8
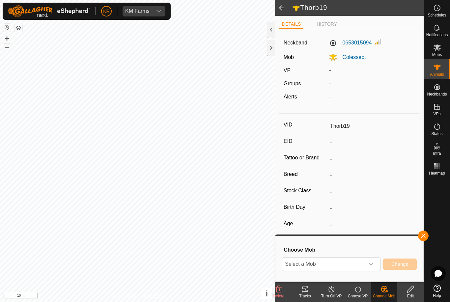
click at [364, 259] on span "Select a Mob" at bounding box center [323, 263] width 82 height 13
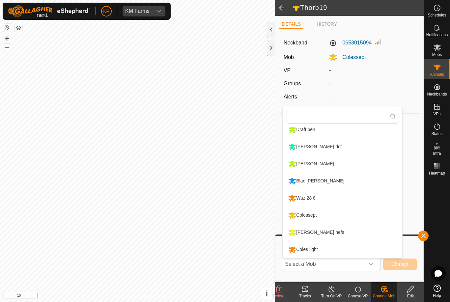
scroll to position [90, 0]
click at [327, 246] on li "Coles light" at bounding box center [341, 249] width 119 height 16
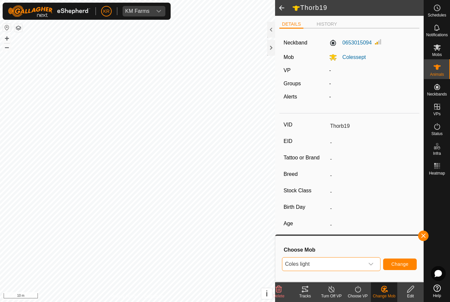
click at [396, 265] on span "Change" at bounding box center [399, 263] width 17 height 5
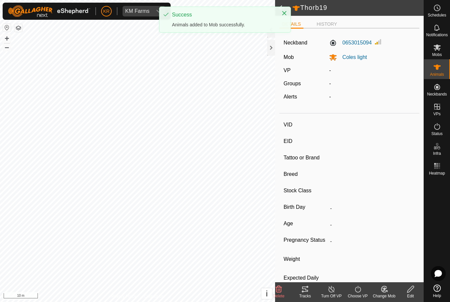
type input "Milne4"
type input "-"
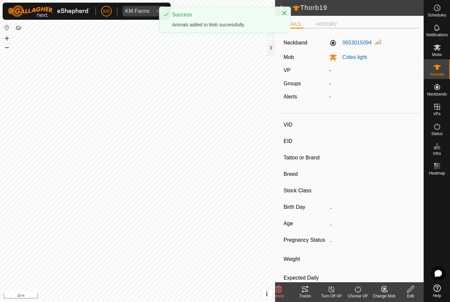
type input "370 kg"
type input "-"
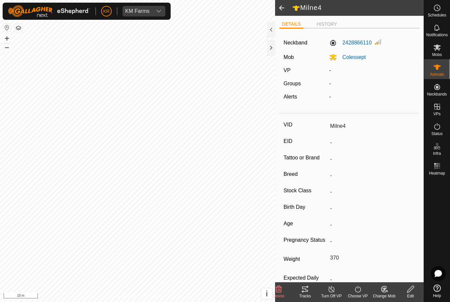
click at [381, 287] on icon at bounding box center [384, 289] width 8 height 8
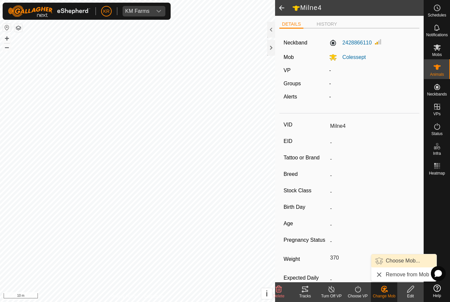
click at [400, 259] on span "Choose Mob..." at bounding box center [403, 261] width 34 height 8
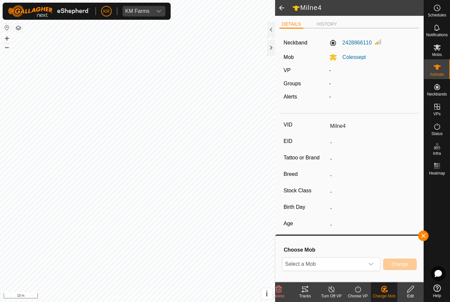
click at [359, 257] on span "Select a Mob" at bounding box center [323, 263] width 82 height 13
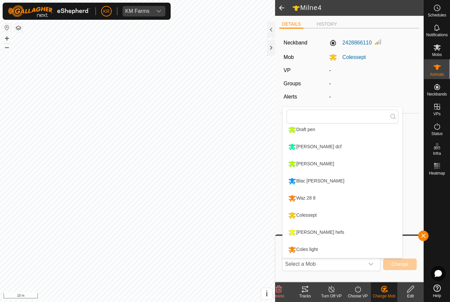
scroll to position [90, 0]
click at [324, 242] on li "Coles light" at bounding box center [341, 249] width 119 height 16
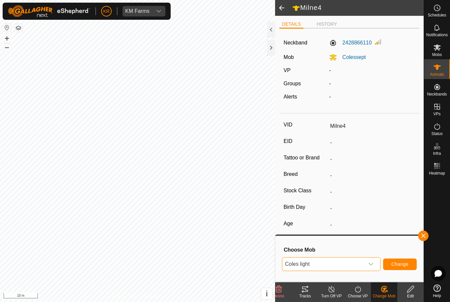
click at [400, 264] on span "Change" at bounding box center [399, 263] width 17 height 5
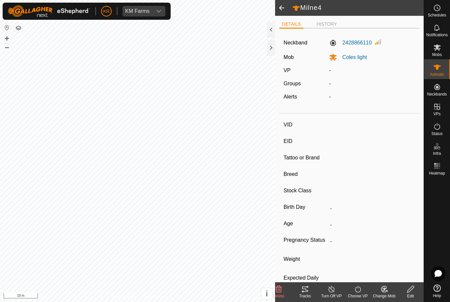
click at [352, 284] on div "Choose VP" at bounding box center [357, 292] width 26 height 20
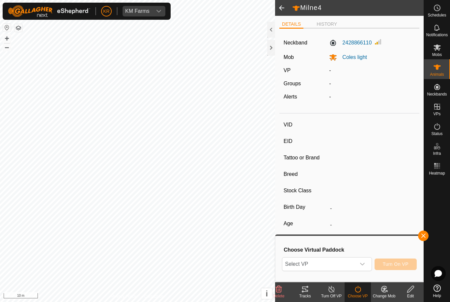
click at [382, 286] on icon at bounding box center [384, 289] width 8 height 8
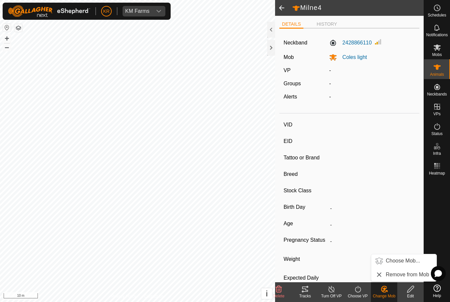
type input "Panizza"
type input "-"
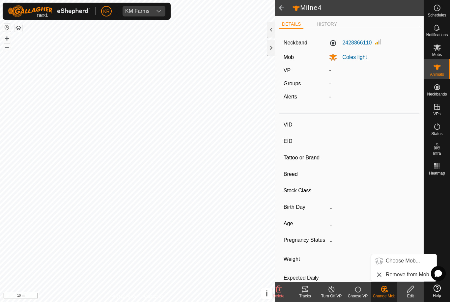
type input "365 kg"
type input "-"
click at [397, 255] on link "Choose Mob..." at bounding box center [403, 260] width 65 height 13
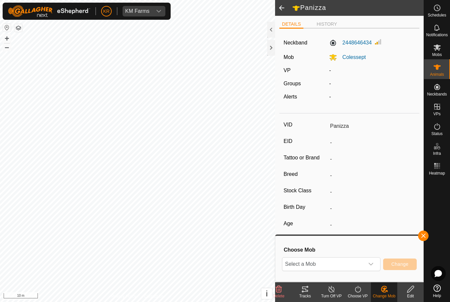
click at [359, 264] on span "Select a Mob" at bounding box center [323, 263] width 82 height 13
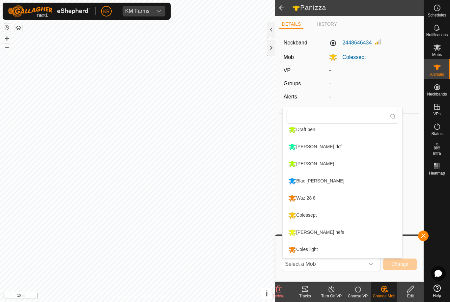
type input "Panizza"
type input "365 kg"
click at [326, 243] on li "Coles light" at bounding box center [341, 249] width 119 height 16
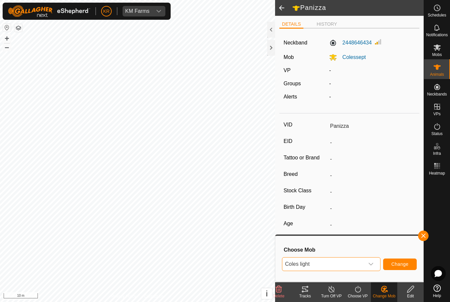
click at [402, 264] on span "Change" at bounding box center [399, 263] width 17 height 5
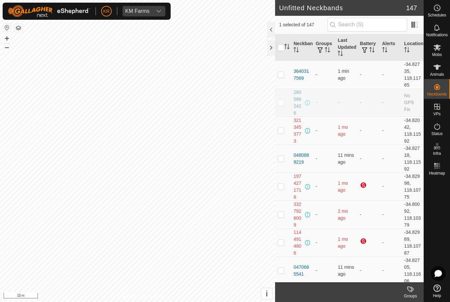
checkbox input "false"
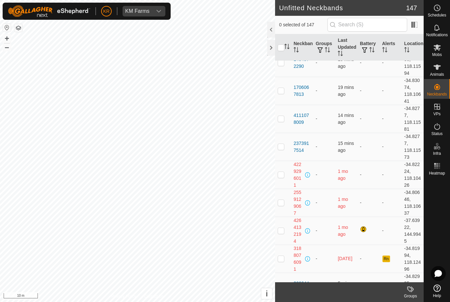
scroll to position [422, 0]
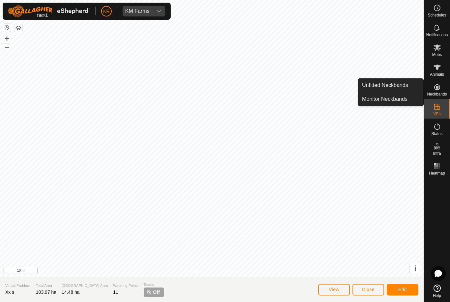
click at [400, 87] on span "Unfitted Neckbands" at bounding box center [385, 85] width 46 height 8
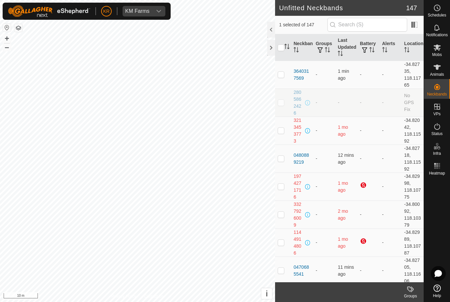
checkbox input "true"
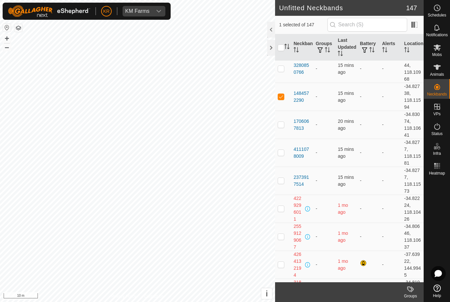
scroll to position [416, 0]
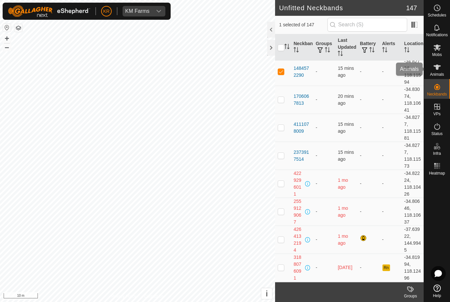
click at [437, 72] on span "Animals" at bounding box center [437, 74] width 14 height 4
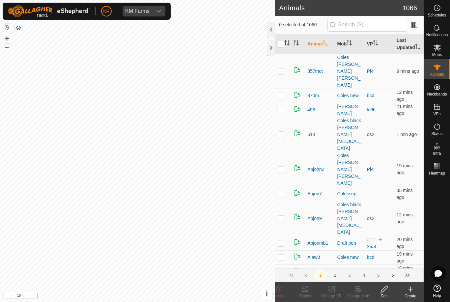
click at [408, 294] on div "Create" at bounding box center [410, 296] width 26 height 6
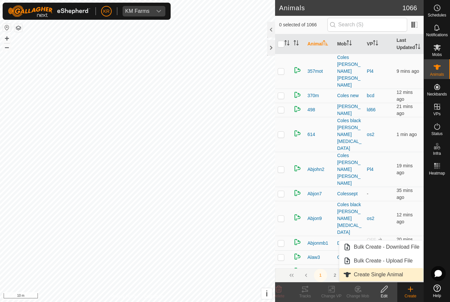
click at [393, 274] on span "Create Single Animal" at bounding box center [378, 275] width 49 height 8
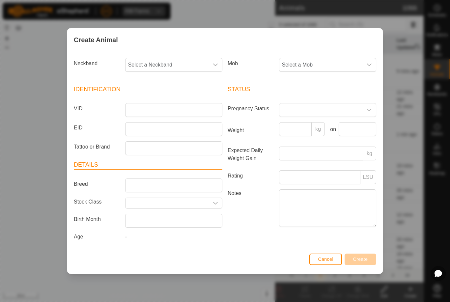
click at [166, 59] on span "Select a Neckband" at bounding box center [166, 64] width 83 height 13
type input "14845"
click at [174, 94] on li "1484572290" at bounding box center [174, 98] width 96 height 13
click at [321, 65] on span "Select a Mob" at bounding box center [320, 64] width 83 height 13
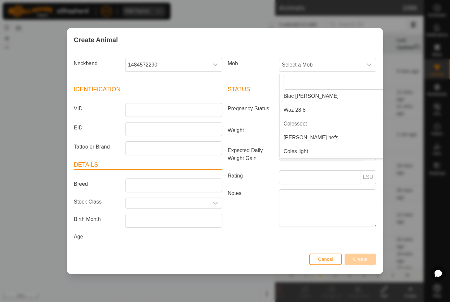
scroll to position [127, 0]
click at [322, 151] on li "Coles light" at bounding box center [341, 151] width 122 height 13
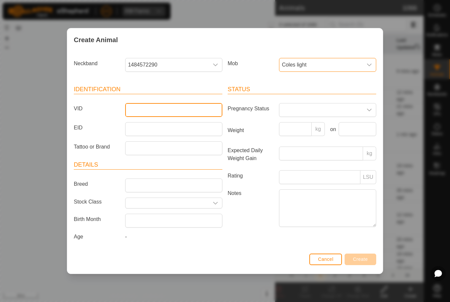
click at [158, 103] on input "VID" at bounding box center [173, 110] width 97 height 14
type input "Jake99"
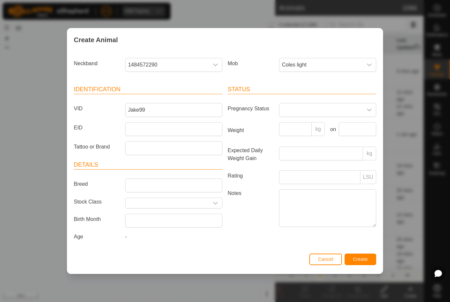
click at [361, 257] on button "Create" at bounding box center [360, 260] width 32 height 12
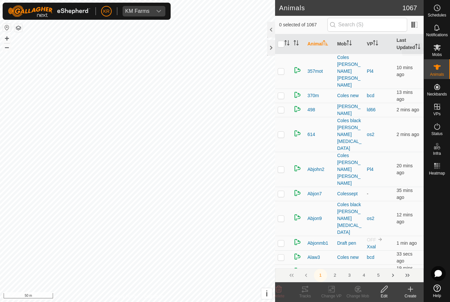
click at [440, 53] on span "Mobs" at bounding box center [437, 55] width 10 height 4
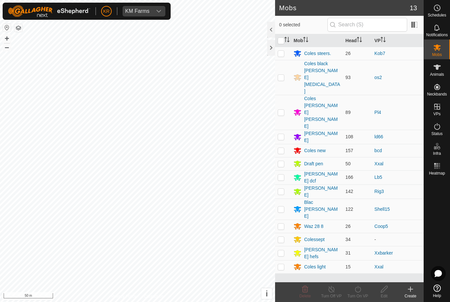
click at [285, 260] on td at bounding box center [283, 266] width 16 height 13
checkbox input "true"
click at [361, 291] on icon at bounding box center [358, 289] width 8 height 8
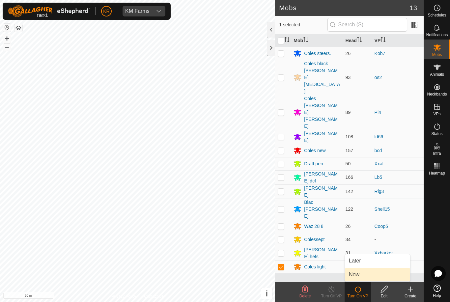
click at [364, 277] on link "Now" at bounding box center [377, 274] width 65 height 13
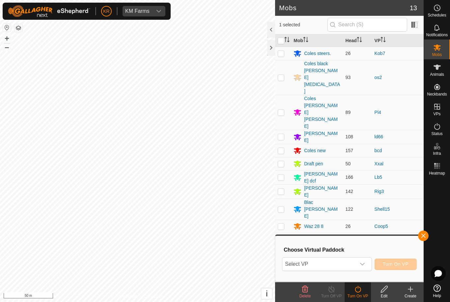
click at [355, 265] on span "Select VP" at bounding box center [318, 263] width 73 height 13
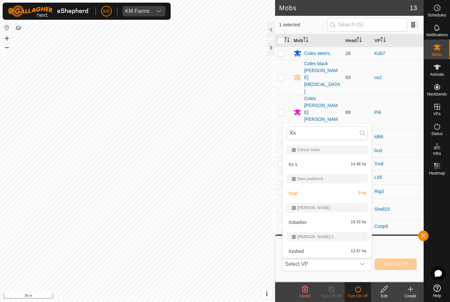
type input "Xx"
click at [324, 168] on div "Xx s 14.48 ha" at bounding box center [326, 164] width 81 height 8
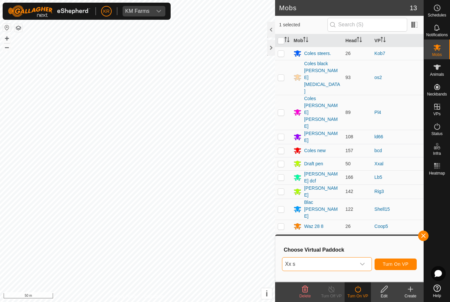
click at [399, 262] on span "Turn On VP" at bounding box center [396, 263] width 26 height 5
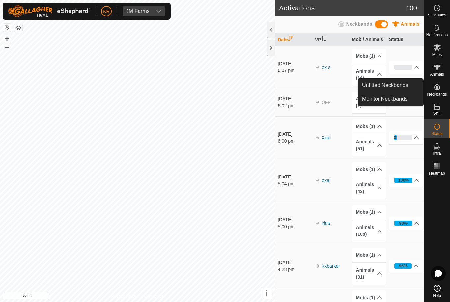
click at [404, 85] on span "Unfitted Neckbands" at bounding box center [385, 85] width 46 height 8
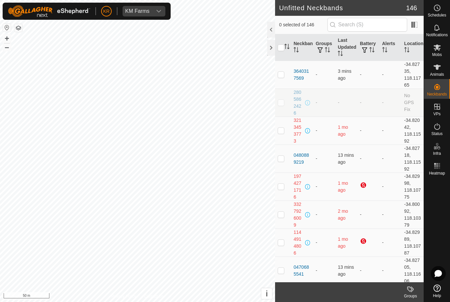
click at [404, 86] on span "Unfitted Neckbands" at bounding box center [385, 85] width 46 height 8
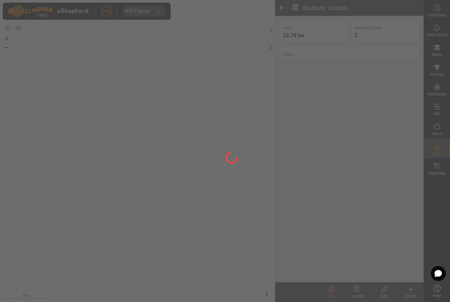
click at [191, 137] on div at bounding box center [225, 151] width 450 height 302
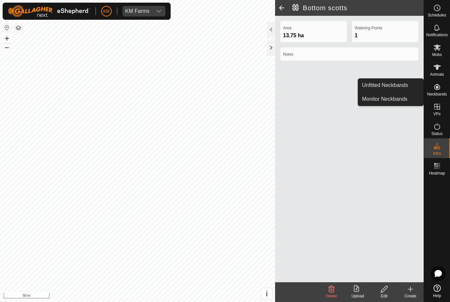
click at [413, 84] on link "Unfitted Neckbands" at bounding box center [390, 85] width 65 height 13
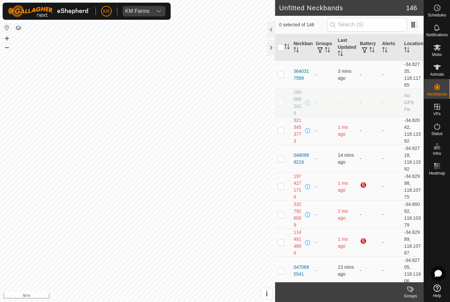
checkbox input "true"
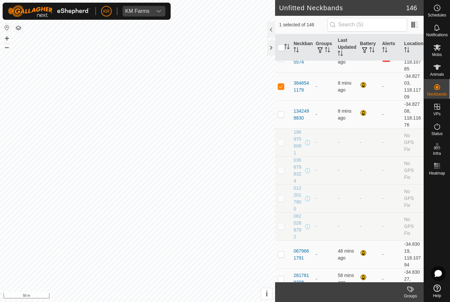
scroll to position [871, 0]
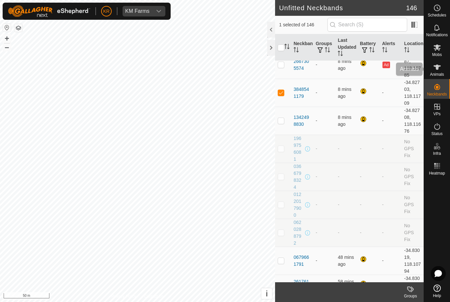
click at [442, 70] on es-animals-svg-icon at bounding box center [437, 67] width 12 height 11
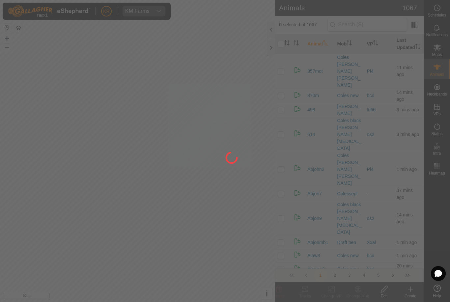
click at [413, 289] on div at bounding box center [225, 151] width 450 height 302
click at [410, 295] on div at bounding box center [225, 151] width 450 height 302
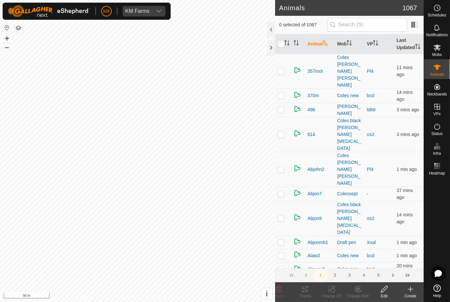
click at [412, 294] on div "Create" at bounding box center [410, 296] width 26 height 6
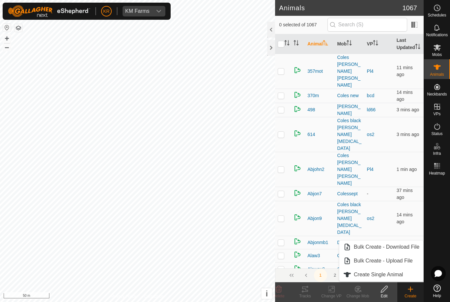
click at [396, 270] on link "Create Single Animal" at bounding box center [381, 274] width 84 height 13
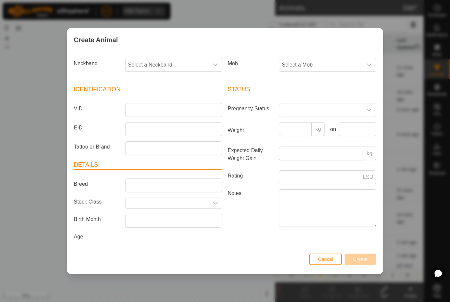
click at [176, 58] on span "Select a Neckband" at bounding box center [166, 64] width 83 height 13
type input "3848"
click at [171, 102] on li "3848541179" at bounding box center [174, 98] width 96 height 13
click at [316, 65] on span "Select a Mob" at bounding box center [320, 64] width 83 height 13
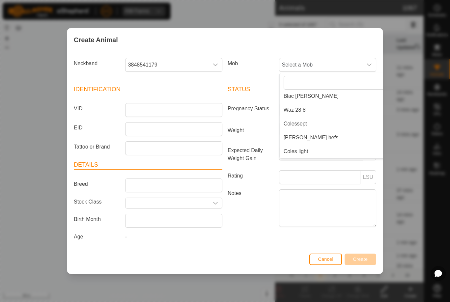
scroll to position [127, 0]
click at [333, 150] on li "Coles light" at bounding box center [341, 151] width 122 height 13
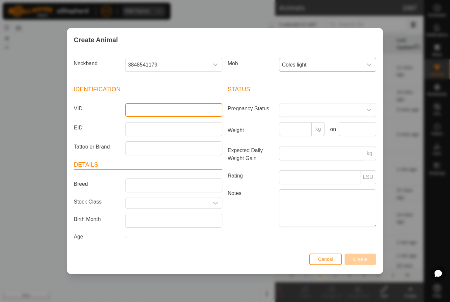
click at [188, 112] on input "VID" at bounding box center [173, 110] width 97 height 14
type input "Jake98"
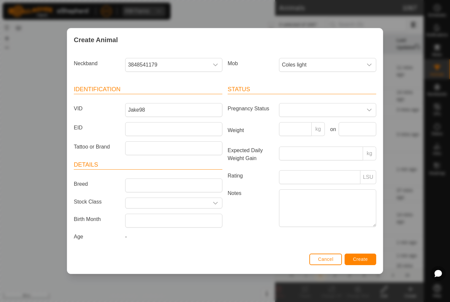
click at [361, 262] on span "Create" at bounding box center [360, 258] width 15 height 5
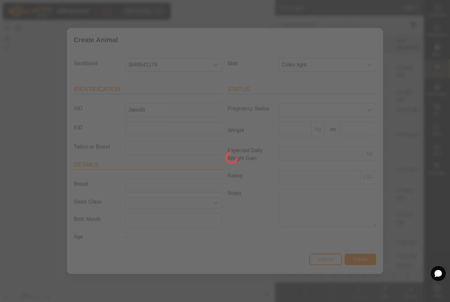
click at [8, 179] on div at bounding box center [225, 151] width 450 height 302
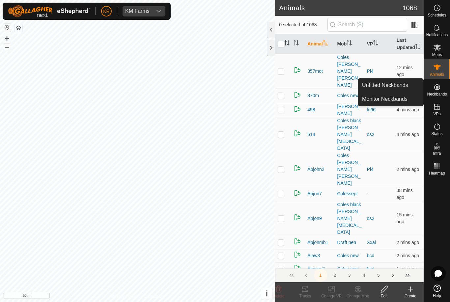
click at [403, 88] on span "Unfitted Neckbands" at bounding box center [385, 85] width 46 height 8
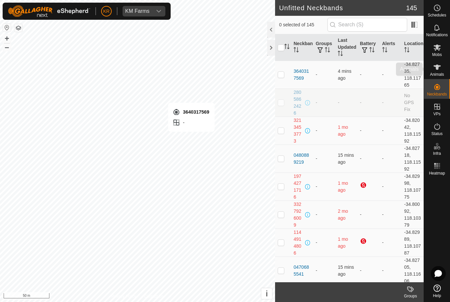
click at [443, 71] on div "Animals" at bounding box center [437, 69] width 26 height 20
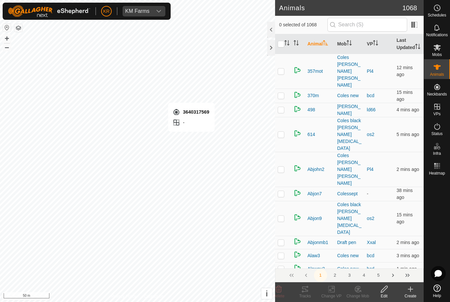
click at [409, 285] on div "Create" at bounding box center [410, 292] width 26 height 20
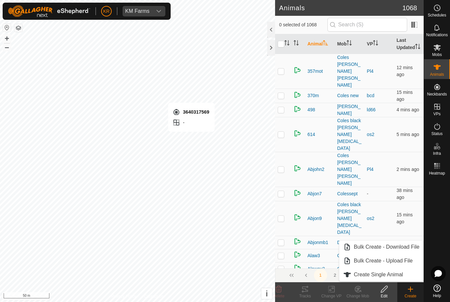
click at [405, 279] on link "Create Single Animal" at bounding box center [381, 274] width 84 height 13
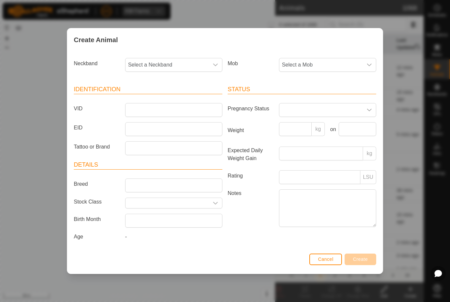
click at [180, 62] on span "Select a Neckband" at bounding box center [166, 64] width 83 height 13
type input "364"
click at [156, 96] on span "3640317569" at bounding box center [144, 99] width 29 height 8
click at [334, 60] on span "Select a Mob" at bounding box center [320, 64] width 83 height 13
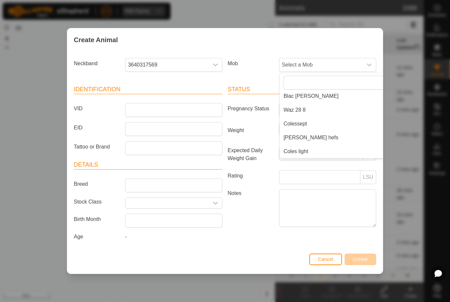
scroll to position [127, 0]
click at [306, 150] on span "Coles light" at bounding box center [295, 151] width 25 height 8
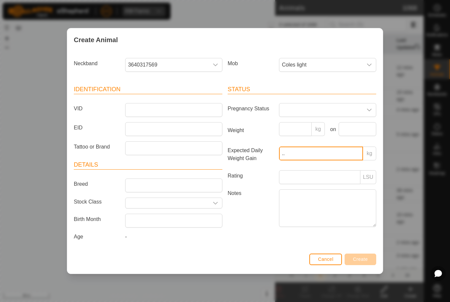
type input "."
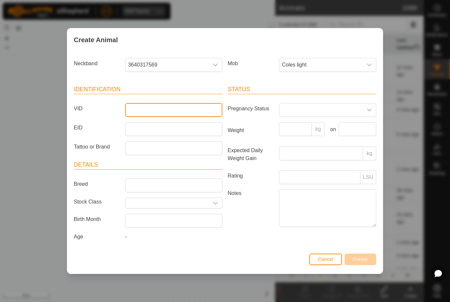
click at [155, 109] on input "VID" at bounding box center [173, 110] width 97 height 14
type input "Jae97"
click at [365, 260] on span "Create" at bounding box center [360, 258] width 15 height 5
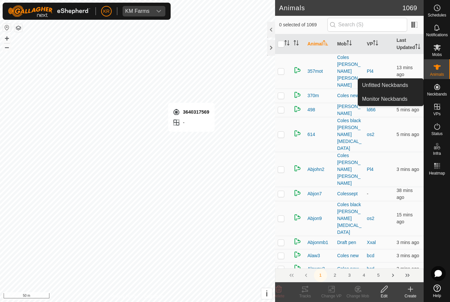
click at [405, 86] on span "Unfitted Neckbands" at bounding box center [385, 85] width 46 height 8
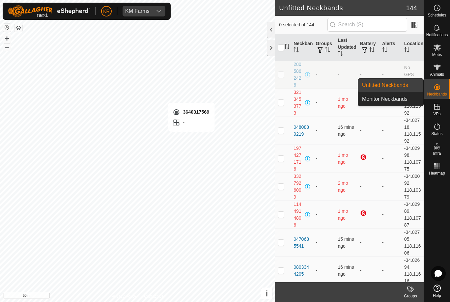
click at [392, 87] on td "-" at bounding box center [390, 75] width 22 height 28
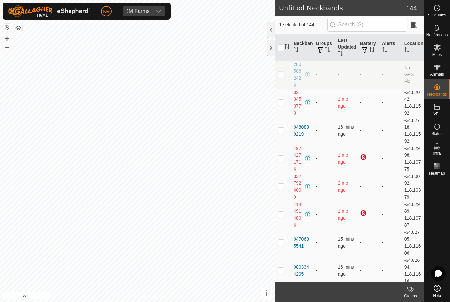
checkbox input "true"
click at [444, 74] on div "Animals" at bounding box center [437, 69] width 26 height 20
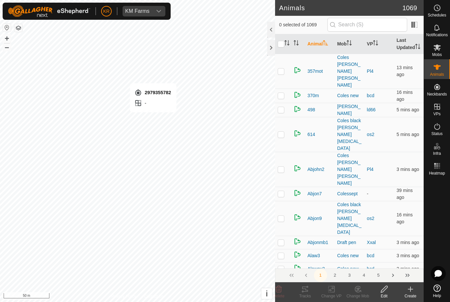
click at [436, 68] on icon at bounding box center [436, 67] width 7 height 5
click at [409, 293] on icon at bounding box center [410, 289] width 8 height 8
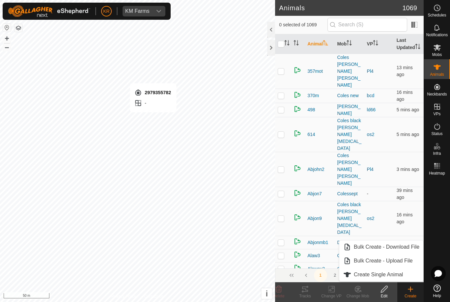
click at [396, 277] on span "Create Single Animal" at bounding box center [378, 275] width 49 height 8
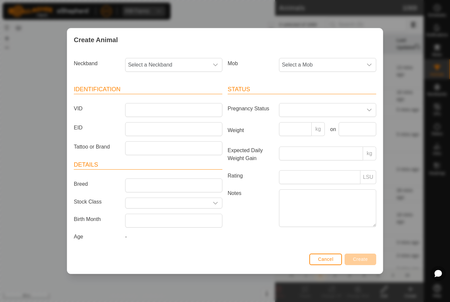
click at [171, 65] on span "Select a Neckband" at bounding box center [166, 64] width 83 height 13
type input "2979"
click at [153, 97] on span "2979355782" at bounding box center [144, 99] width 29 height 8
click at [330, 63] on span "Select a Mob" at bounding box center [320, 64] width 83 height 13
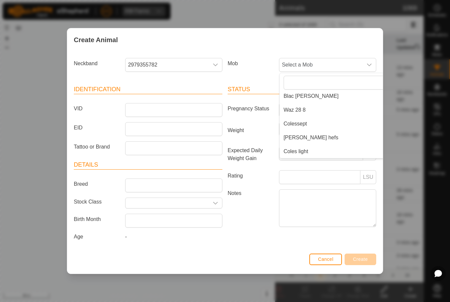
scroll to position [127, 0]
click at [302, 152] on span "Coles light" at bounding box center [295, 151] width 25 height 8
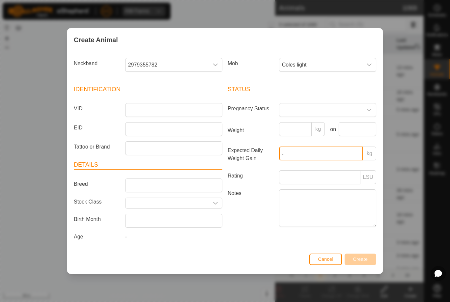
type input "."
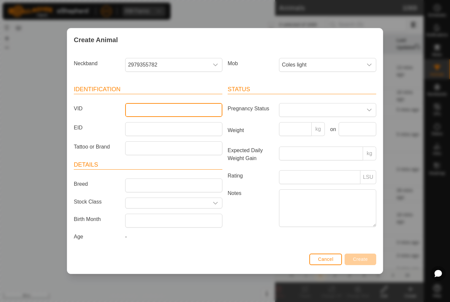
click at [154, 110] on input "VID" at bounding box center [173, 110] width 97 height 14
type input "Jake96"
click at [367, 261] on span "Create" at bounding box center [360, 258] width 15 height 5
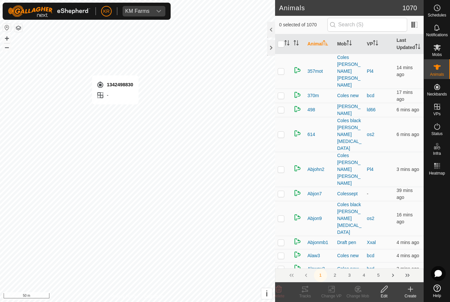
click at [399, 294] on div "Create" at bounding box center [410, 296] width 26 height 6
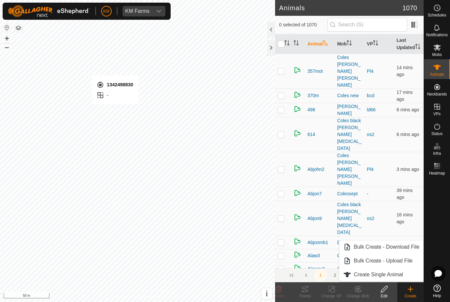
click at [404, 278] on link "Create Single Animal" at bounding box center [381, 274] width 84 height 13
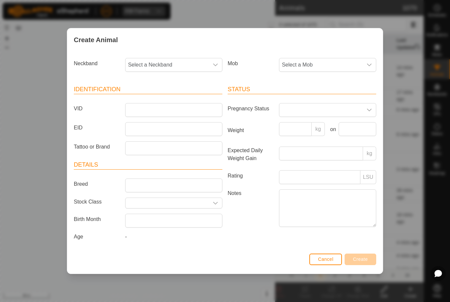
click at [174, 64] on span "Select a Neckband" at bounding box center [166, 64] width 83 height 13
type input "1342"
click at [149, 99] on span "1342498830" at bounding box center [144, 99] width 29 height 8
click at [328, 66] on span "Select a Mob" at bounding box center [320, 64] width 83 height 13
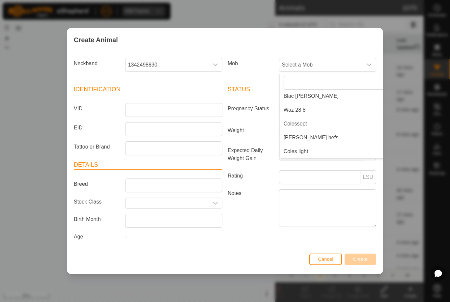
click at [309, 151] on li "Coles light" at bounding box center [341, 151] width 122 height 13
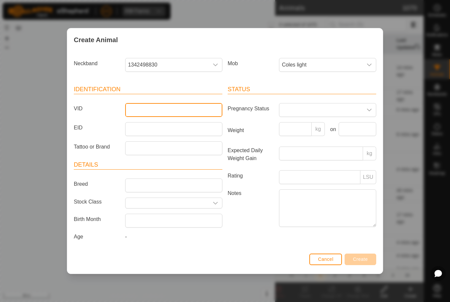
type input "-"
type input "Jake95"
click at [360, 262] on span "Create" at bounding box center [360, 258] width 15 height 5
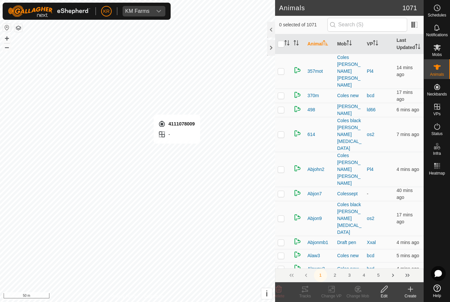
click at [411, 295] on div "Create" at bounding box center [410, 296] width 26 height 6
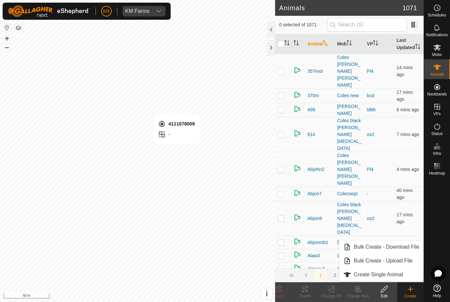
click at [402, 276] on span "Create Single Animal" at bounding box center [378, 275] width 49 height 8
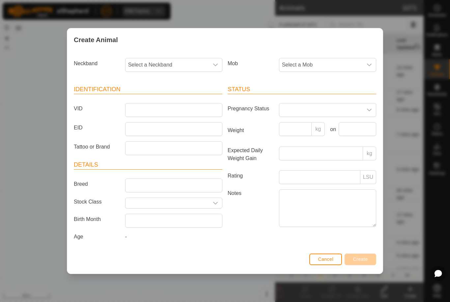
click at [186, 67] on span "Select a Neckband" at bounding box center [166, 64] width 83 height 13
type input "4111"
click at [150, 95] on span "4111078009" at bounding box center [144, 99] width 29 height 8
click at [339, 65] on span "Select a Mob" at bounding box center [320, 64] width 83 height 13
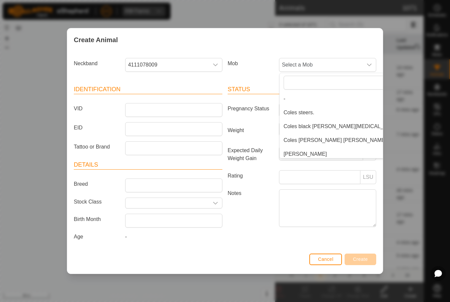
click at [337, 153] on li "[PERSON_NAME]" at bounding box center [341, 153] width 122 height 13
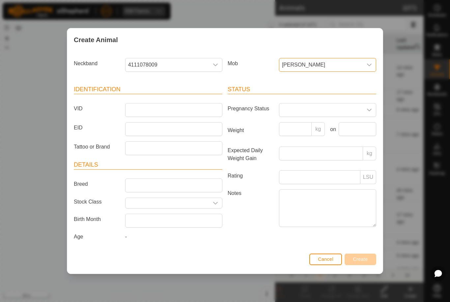
scroll to position [3, 0]
click at [366, 63] on icon "dropdown trigger" at bounding box center [368, 64] width 5 height 5
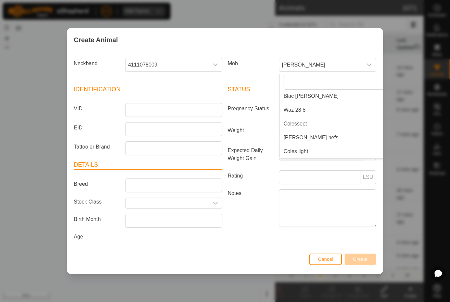
scroll to position [127, 0]
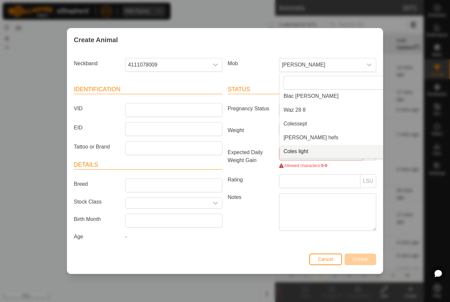
click at [298, 152] on span "Coles light" at bounding box center [295, 151] width 25 height 8
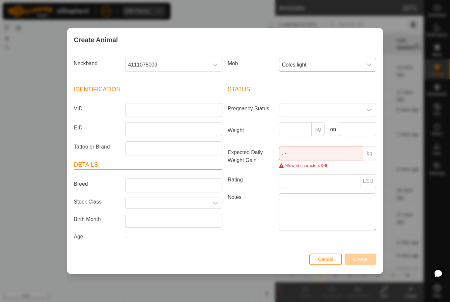
scroll to position [55, 0]
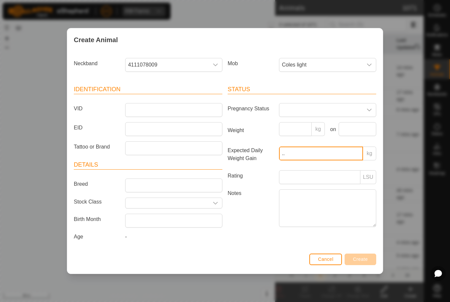
type input "."
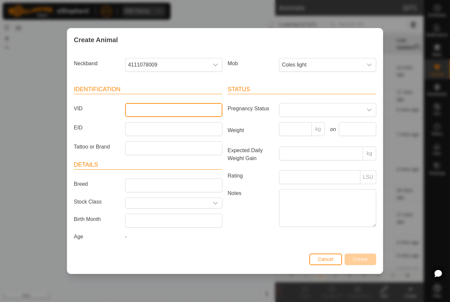
type input "."
type input "Jake94"
click at [368, 251] on div "Status Pregnancy Status Weight kg on Expected Daily Weight Gain kg Rating LSU N…" at bounding box center [302, 164] width 154 height 174
click at [356, 262] on span "Create" at bounding box center [360, 258] width 15 height 5
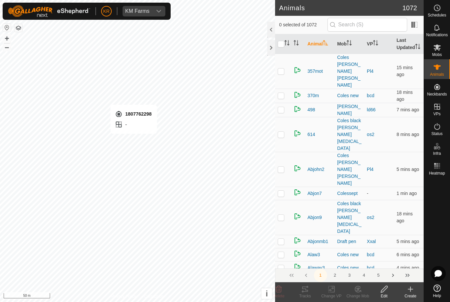
click at [403, 291] on create-svg-icon at bounding box center [410, 289] width 26 height 8
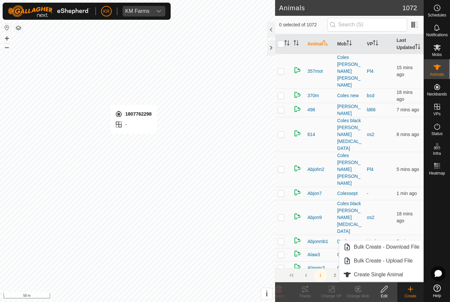
click at [400, 276] on span "Create Single Animal" at bounding box center [378, 275] width 49 height 8
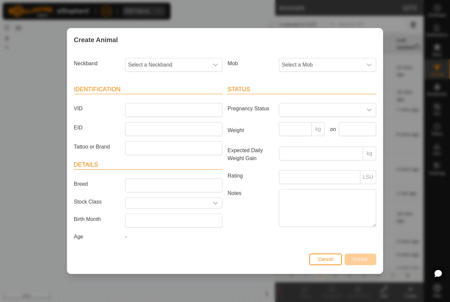
click at [151, 63] on span "Select a Neckband" at bounding box center [166, 64] width 83 height 13
type input "18077"
click at [142, 99] on span "1807762298" at bounding box center [144, 99] width 29 height 8
click at [325, 62] on span "Select a Mob" at bounding box center [320, 64] width 83 height 13
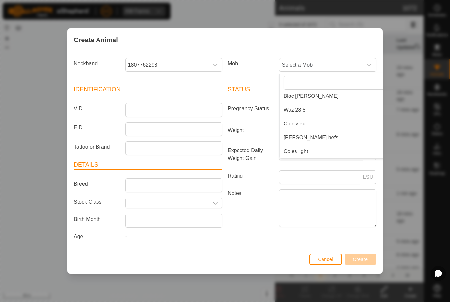
scroll to position [127, 0]
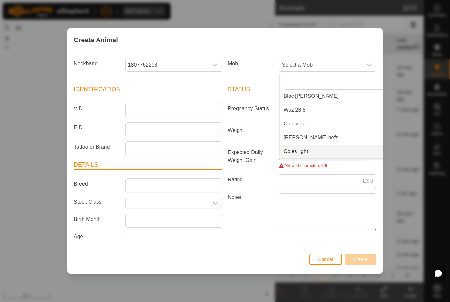
click at [298, 149] on span "Coles light" at bounding box center [295, 151] width 25 height 8
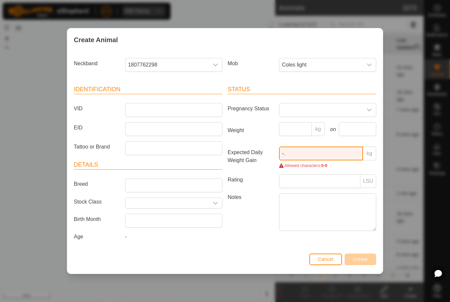
type input "-"
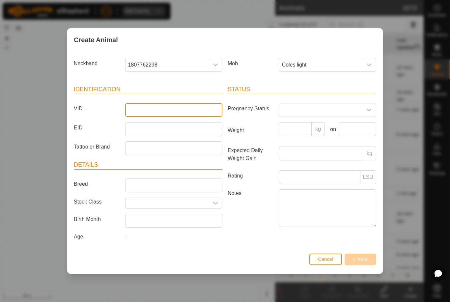
type input ","
type input "Jake93"
click at [357, 262] on span "Create" at bounding box center [360, 258] width 15 height 5
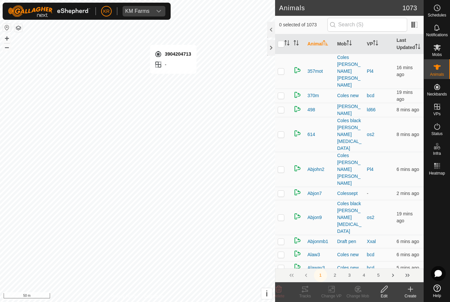
click at [409, 294] on div "Create" at bounding box center [410, 296] width 26 height 6
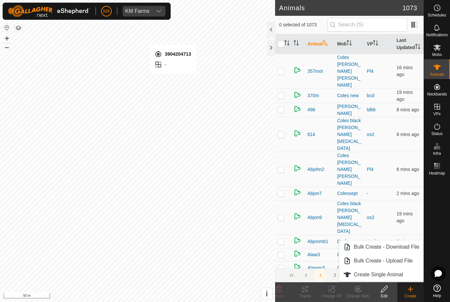
click at [394, 275] on span "Create Single Animal" at bounding box center [378, 275] width 49 height 8
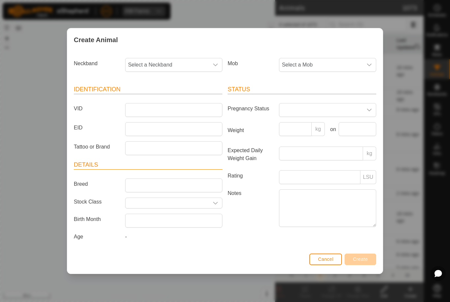
click at [181, 62] on span "Select a Neckband" at bounding box center [166, 64] width 83 height 13
type input "390"
click at [151, 99] on span "3904204713" at bounding box center [144, 99] width 29 height 8
click at [330, 60] on span "Select a Mob" at bounding box center [320, 64] width 83 height 13
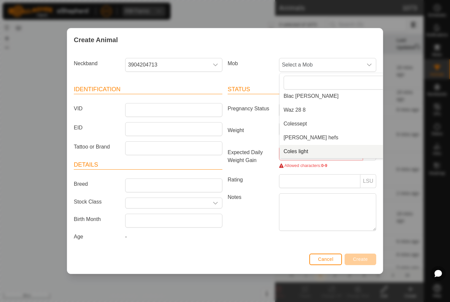
click at [303, 151] on span "Coles light" at bounding box center [295, 151] width 25 height 8
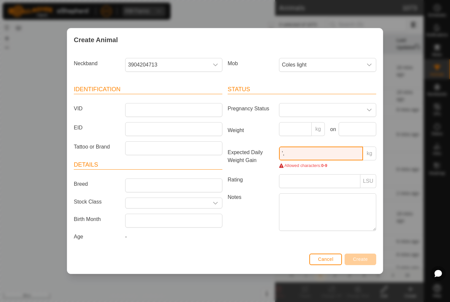
type input "'"
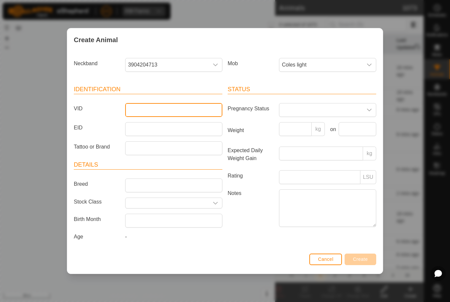
click at [148, 105] on input "VID" at bounding box center [173, 110] width 97 height 14
type input "Jake92"
click at [361, 255] on button "Create" at bounding box center [360, 260] width 32 height 12
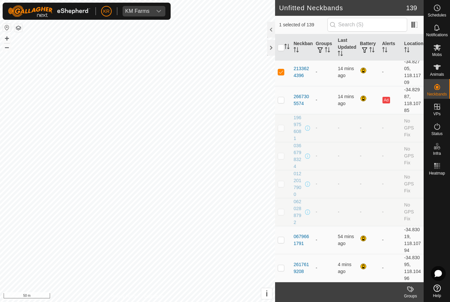
scroll to position [695, 0]
click at [442, 74] on span "Animals" at bounding box center [437, 74] width 14 height 4
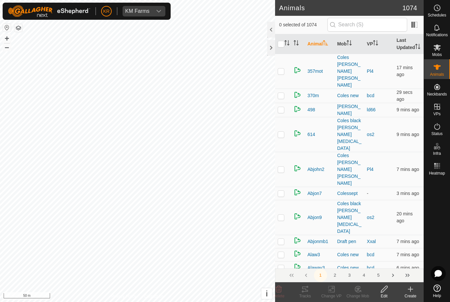
click at [411, 289] on icon at bounding box center [410, 289] width 5 height 0
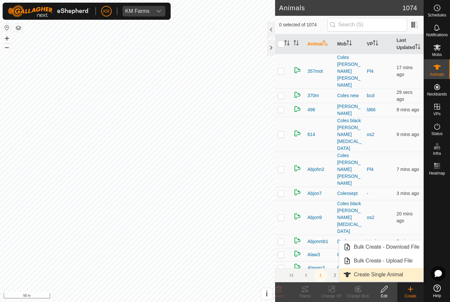
click at [396, 275] on span "Create Single Animal" at bounding box center [378, 275] width 49 height 8
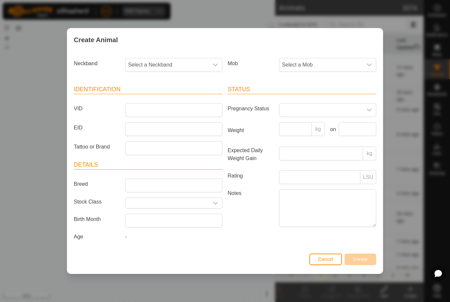
click at [179, 66] on span "Select a Neckband" at bounding box center [166, 64] width 83 height 13
type input "21336"
click at [151, 98] on span "2133624396" at bounding box center [144, 99] width 29 height 8
click at [324, 66] on span "Select a Mob" at bounding box center [320, 64] width 83 height 13
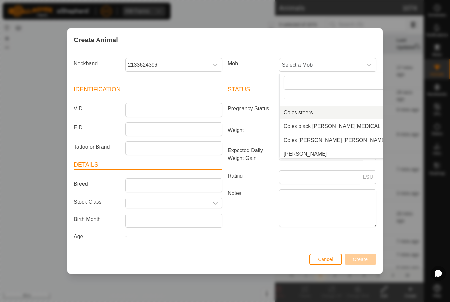
click at [343, 106] on li "Coles steers." at bounding box center [341, 112] width 122 height 13
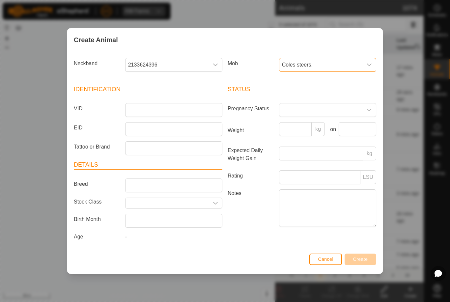
click at [343, 61] on span "Coles steers." at bounding box center [320, 64] width 83 height 13
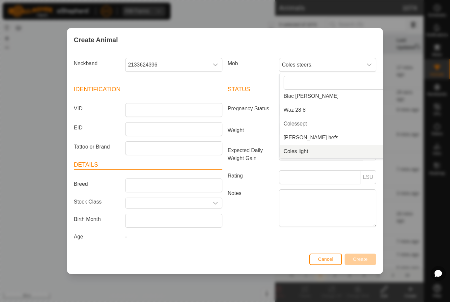
click at [318, 147] on li "Coles light" at bounding box center [341, 151] width 122 height 13
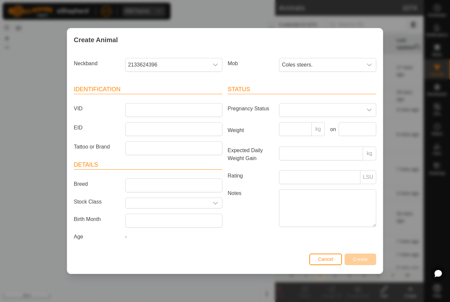
scroll to position [14, 0]
type input "R"
type input "Jake91"
click at [363, 258] on span "Create" at bounding box center [360, 258] width 15 height 5
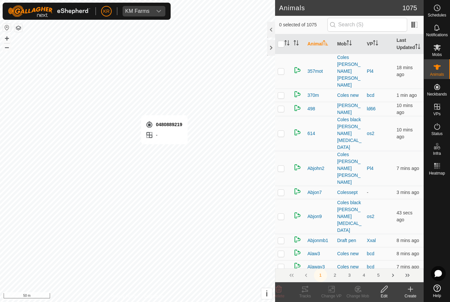
click at [408, 284] on div "Create" at bounding box center [410, 292] width 26 height 20
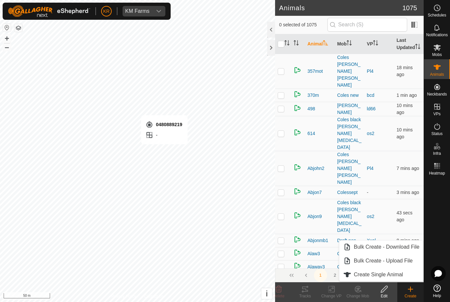
click at [391, 276] on span "Create Single Animal" at bounding box center [378, 275] width 49 height 8
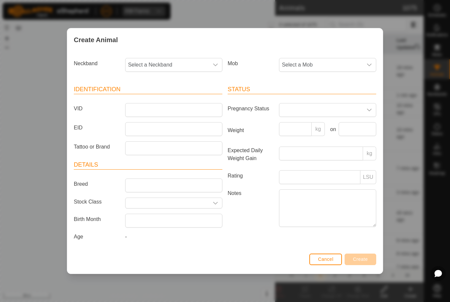
click at [186, 65] on span "Select a Neckband" at bounding box center [166, 64] width 83 height 13
type input "04808"
click at [166, 96] on li "0480889219" at bounding box center [174, 98] width 96 height 13
click at [324, 61] on span "Select a Mob" at bounding box center [320, 64] width 83 height 13
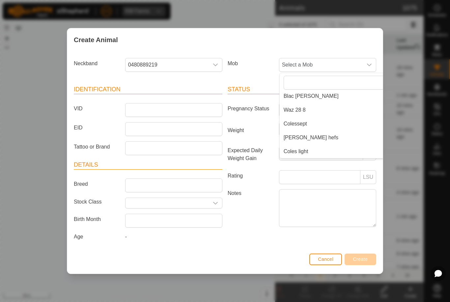
scroll to position [127, 0]
click at [311, 147] on li "Coles light" at bounding box center [341, 151] width 122 height 13
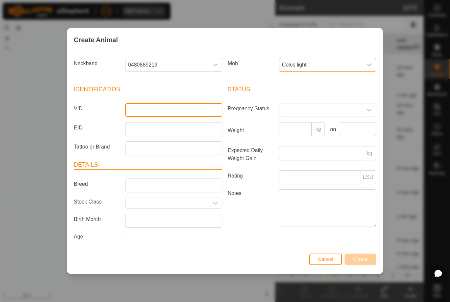
click at [183, 103] on input "VID" at bounding box center [173, 110] width 97 height 14
type input "Jake90"
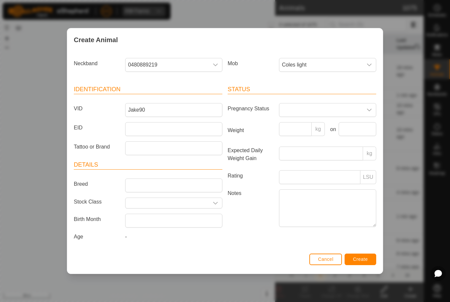
click at [366, 260] on span "Create" at bounding box center [360, 258] width 15 height 5
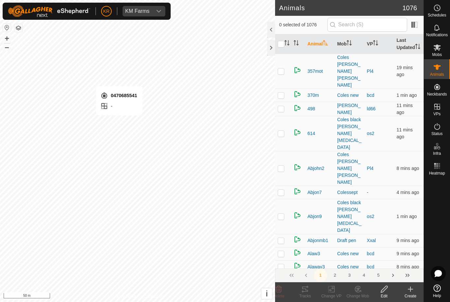
click at [408, 295] on div "Create" at bounding box center [410, 296] width 26 height 6
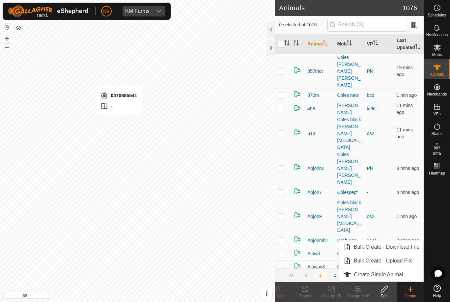
click at [395, 275] on span "Create Single Animal" at bounding box center [378, 275] width 49 height 8
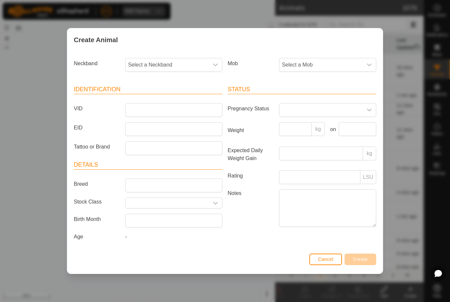
click at [180, 64] on span "Select a Neckband" at bounding box center [166, 64] width 83 height 13
type input "0470"
click at [165, 99] on li "0470685541" at bounding box center [174, 98] width 96 height 13
click at [338, 64] on span "Select a Mob" at bounding box center [320, 64] width 83 height 13
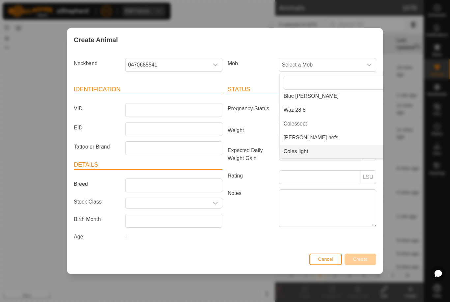
click at [302, 149] on span "Coles light" at bounding box center [295, 151] width 25 height 8
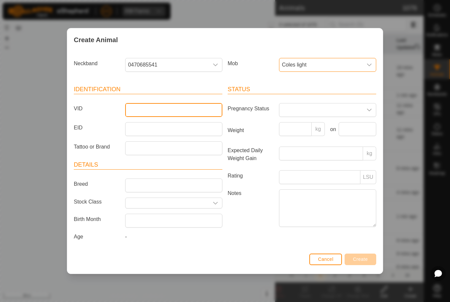
click at [145, 110] on input "VID" at bounding box center [173, 110] width 97 height 14
type input "Jake89"
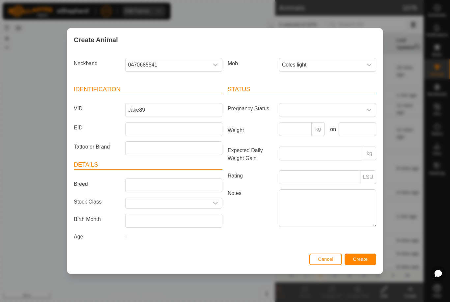
click at [365, 260] on span "Create" at bounding box center [360, 258] width 15 height 5
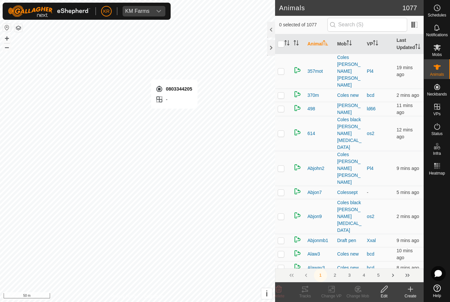
click at [409, 286] on icon at bounding box center [410, 289] width 8 height 8
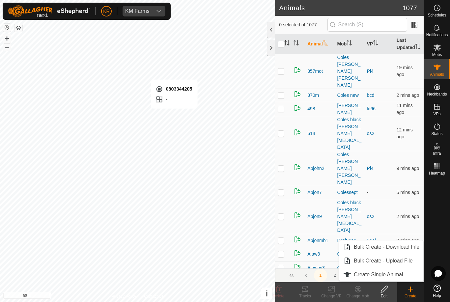
click at [393, 276] on span "Create Single Animal" at bounding box center [378, 275] width 49 height 8
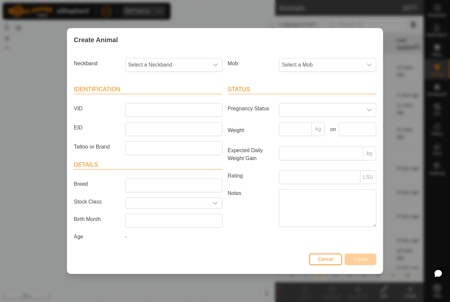
click at [186, 64] on span "Select a Neckband" at bounding box center [166, 64] width 83 height 13
type input "0"
click at [23, 243] on div "Create Animal Neckband Select a Neckband - 2805862426 3213453773 1974271716 332…" at bounding box center [225, 151] width 450 height 302
click at [334, 258] on button "Cancel" at bounding box center [325, 260] width 33 height 12
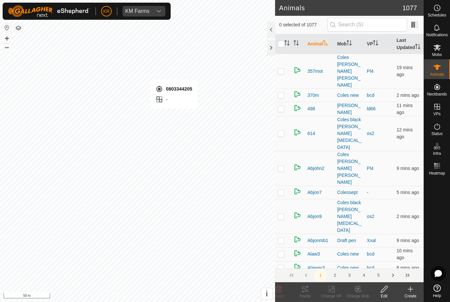
click at [411, 289] on icon at bounding box center [410, 289] width 5 height 0
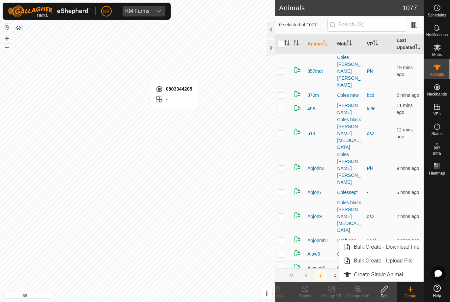
click at [390, 275] on span "Create Single Animal" at bounding box center [378, 275] width 49 height 8
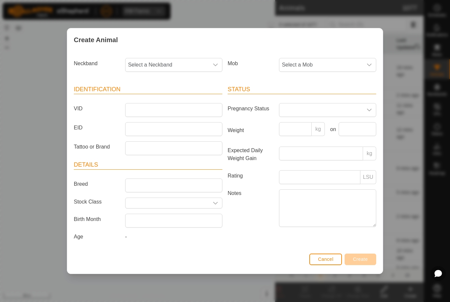
click at [195, 64] on span "Select a Neckband" at bounding box center [166, 64] width 83 height 13
type input "080"
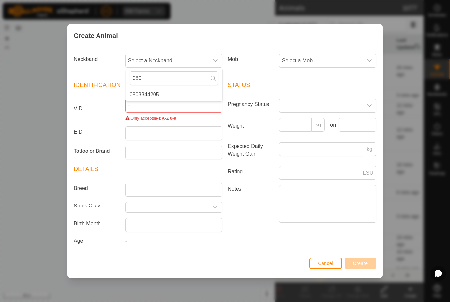
click at [152, 94] on span "0803344205" at bounding box center [144, 95] width 29 height 8
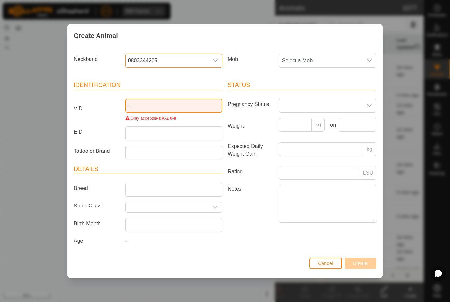
click at [164, 106] on input "-." at bounding box center [173, 106] width 97 height 14
type input "-"
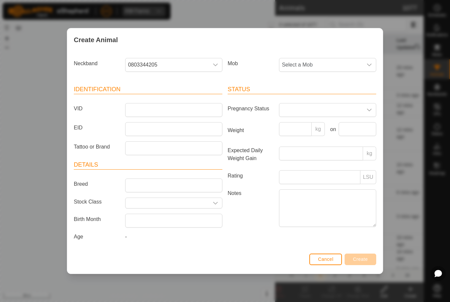
click at [361, 59] on span "Select a Mob" at bounding box center [320, 64] width 83 height 13
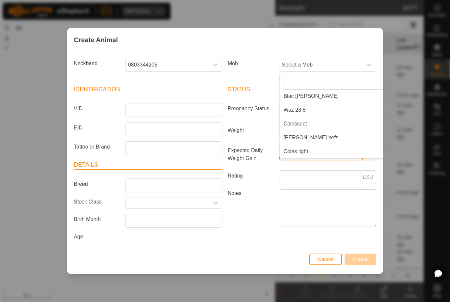
type input "."
click at [299, 153] on span "Coles light" at bounding box center [295, 151] width 25 height 8
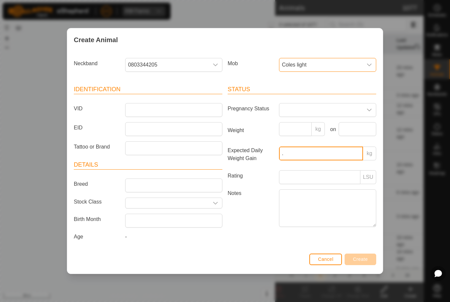
click at [315, 150] on input "." at bounding box center [321, 154] width 84 height 14
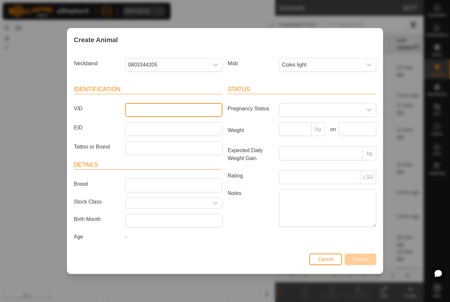
click at [162, 109] on input "VID" at bounding box center [173, 110] width 97 height 14
type input "K"
type input "Jake88"
click at [362, 261] on span "Create" at bounding box center [360, 258] width 15 height 5
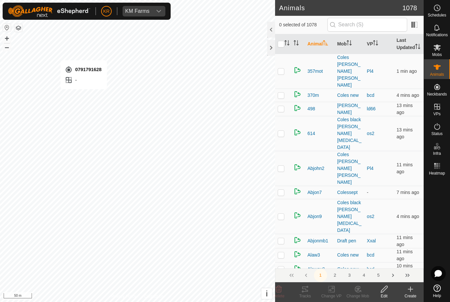
click at [407, 297] on div "Create" at bounding box center [410, 296] width 26 height 6
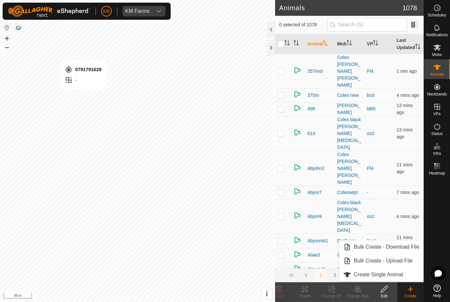
click at [402, 276] on span "Create Single Animal" at bounding box center [378, 275] width 49 height 8
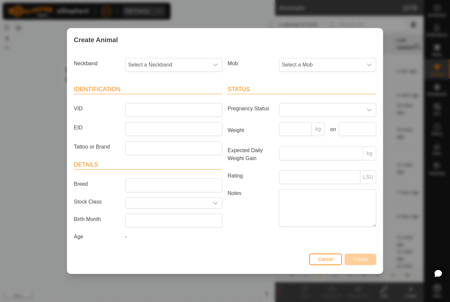
click at [195, 65] on span "Select a Neckband" at bounding box center [166, 64] width 83 height 13
type input "079"
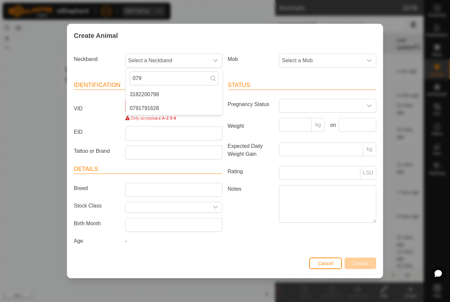
click at [153, 106] on span "0791791628" at bounding box center [144, 108] width 29 height 8
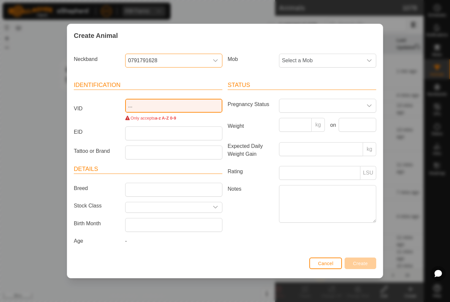
click at [179, 103] on input "..." at bounding box center [173, 106] width 97 height 14
type input "."
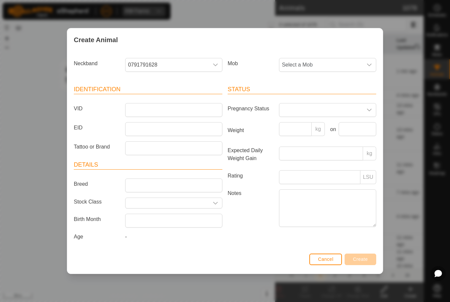
click at [370, 62] on icon "dropdown trigger" at bounding box center [368, 64] width 5 height 5
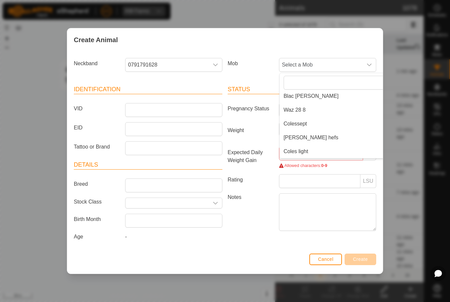
click at [299, 149] on span "Coles light" at bounding box center [295, 151] width 25 height 8
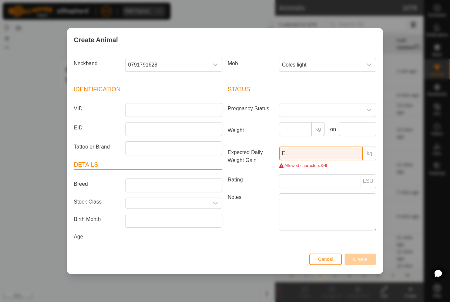
type input "E"
type input "Jake87"
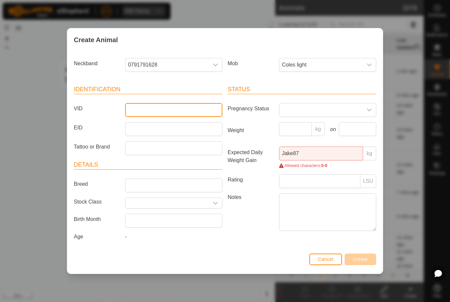
type input "."
type input "Jake87"
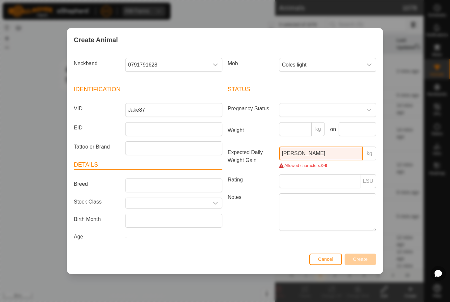
type input "J"
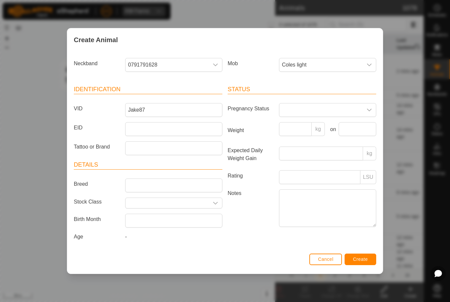
click at [365, 260] on span "Create" at bounding box center [360, 258] width 15 height 5
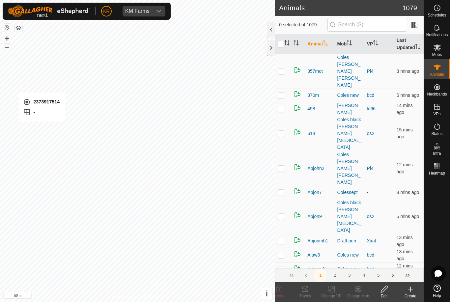
click at [407, 290] on icon at bounding box center [410, 289] width 8 height 8
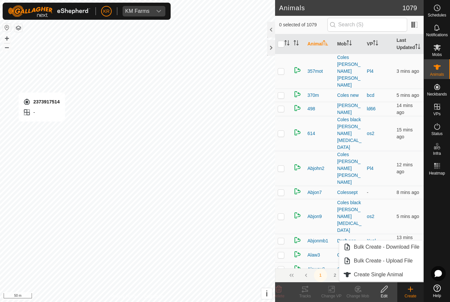
click at [392, 275] on span "Create Single Animal" at bounding box center [378, 275] width 49 height 8
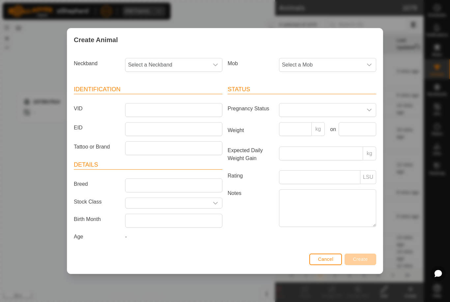
click at [181, 65] on span "Select a Neckband" at bounding box center [166, 64] width 83 height 13
type input "2373"
click at [136, 99] on span "2373917514" at bounding box center [144, 99] width 29 height 8
click at [332, 65] on span "Select a Mob" at bounding box center [320, 64] width 83 height 13
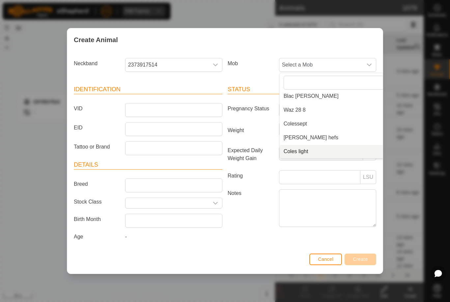
click at [297, 152] on span "Coles light" at bounding box center [295, 151] width 25 height 8
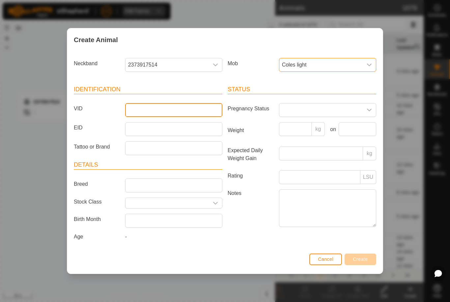
click at [190, 107] on input "VID" at bounding box center [173, 110] width 97 height 14
type input "Jake86"
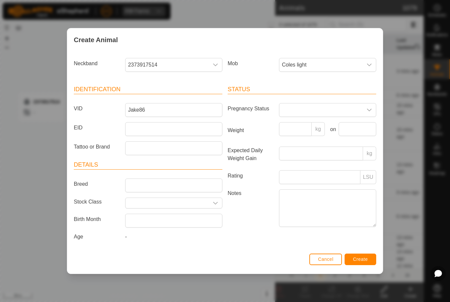
click at [360, 259] on span "Create" at bounding box center [360, 258] width 15 height 5
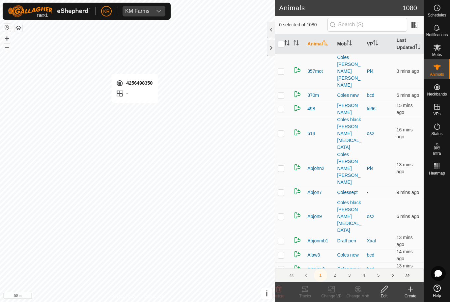
click at [409, 290] on icon at bounding box center [410, 289] width 8 height 8
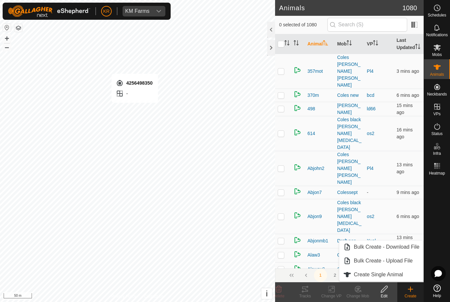
click at [396, 275] on span "Create Single Animal" at bounding box center [378, 275] width 49 height 8
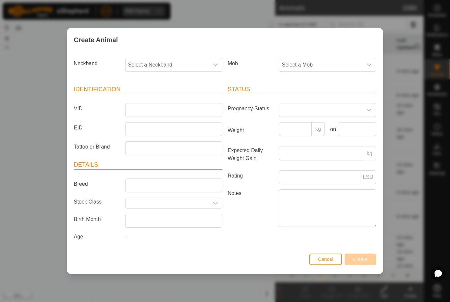
click at [191, 62] on span "Select a Neckband" at bounding box center [166, 64] width 83 height 13
type input "4256"
click at [148, 97] on span "4256498350" at bounding box center [144, 99] width 29 height 8
click at [323, 59] on span "Select a Mob" at bounding box center [320, 64] width 83 height 13
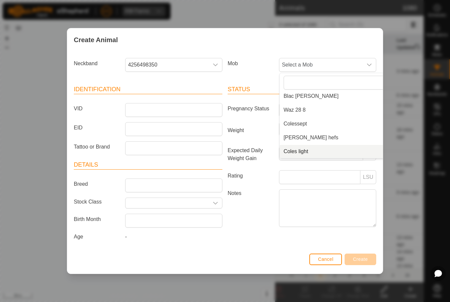
click at [304, 147] on span "Coles light" at bounding box center [295, 151] width 25 height 8
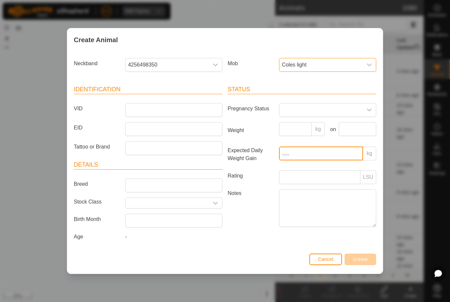
click at [315, 152] on input "....." at bounding box center [321, 154] width 84 height 14
type input "."
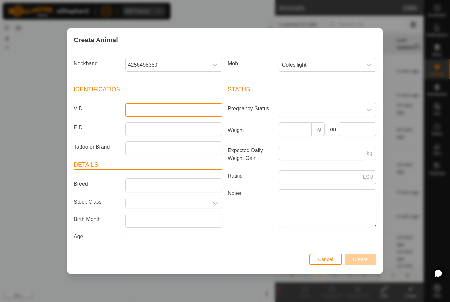
click at [131, 109] on input "VID" at bounding box center [173, 110] width 97 height 14
type input "Jake85"
click at [362, 260] on span "Create" at bounding box center [360, 258] width 15 height 5
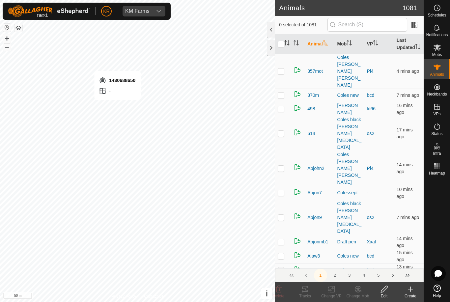
click at [405, 292] on create-svg-icon at bounding box center [410, 289] width 26 height 8
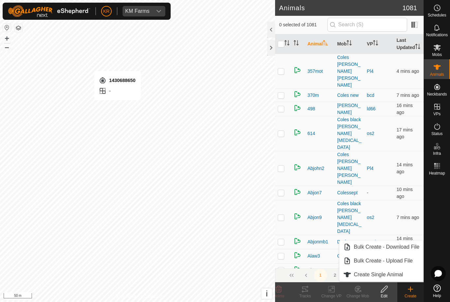
click at [396, 281] on link "Create Single Animal" at bounding box center [381, 274] width 84 height 13
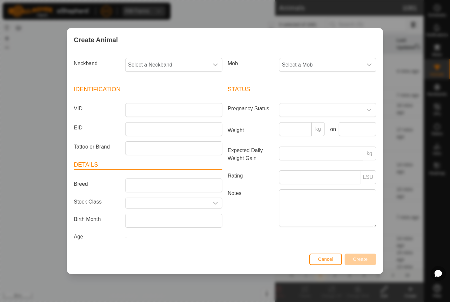
click at [193, 60] on span "Select a Neckband" at bounding box center [166, 64] width 83 height 13
type input "14306"
click at [183, 98] on li "1430688650" at bounding box center [174, 98] width 96 height 13
click at [318, 62] on span "Select a Mob" at bounding box center [320, 64] width 83 height 13
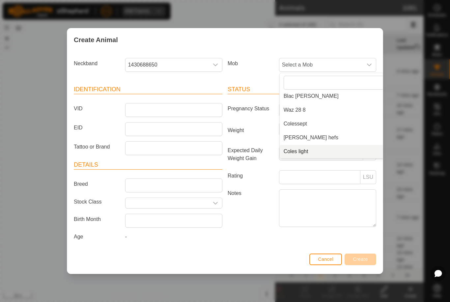
click at [306, 148] on span "Coles light" at bounding box center [295, 151] width 25 height 8
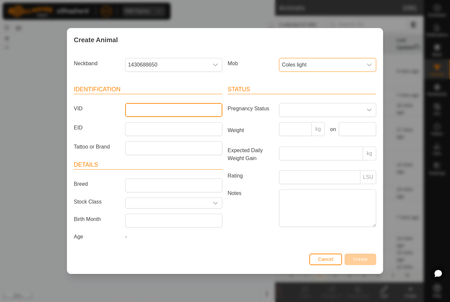
click at [201, 107] on input "VID" at bounding box center [173, 110] width 97 height 14
type input "Jake84"
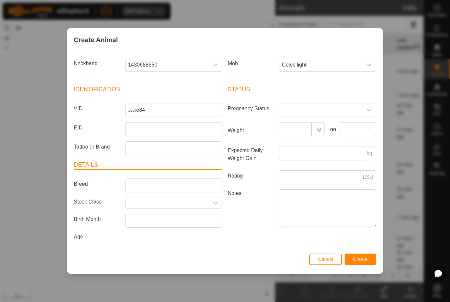
click at [361, 258] on span "Create" at bounding box center [360, 258] width 15 height 5
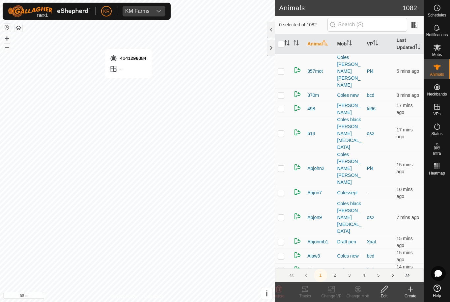
click at [415, 296] on div "Create" at bounding box center [410, 296] width 26 height 6
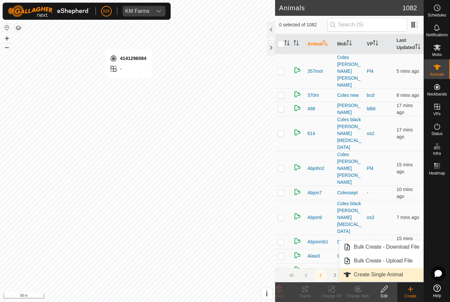
click at [400, 276] on span "Create Single Animal" at bounding box center [378, 275] width 49 height 8
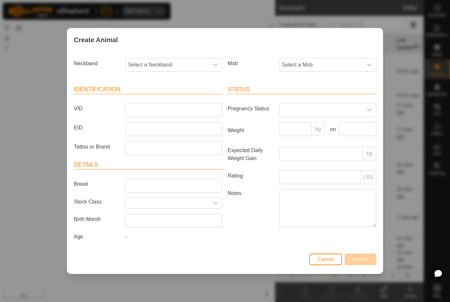
click at [157, 63] on span "Select a Neckband" at bounding box center [166, 64] width 83 height 13
type input "4141"
click at [146, 98] on span "4141296084" at bounding box center [144, 99] width 29 height 8
type input "."
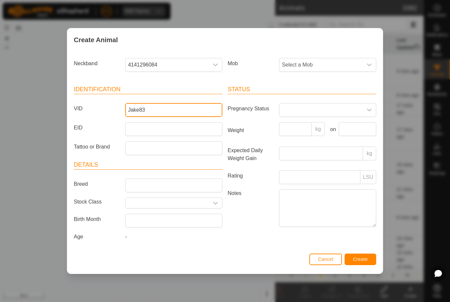
type input "Jake83"
click at [371, 60] on div "dropdown trigger" at bounding box center [368, 64] width 13 height 13
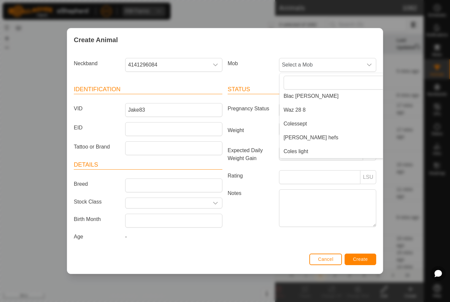
click at [310, 150] on li "Coles light" at bounding box center [341, 151] width 122 height 13
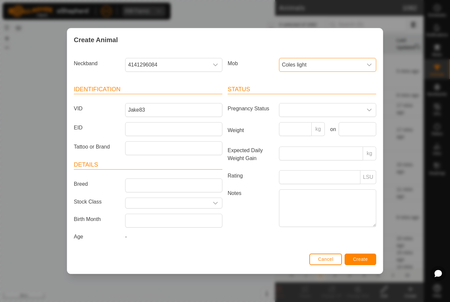
click at [370, 260] on button "Create" at bounding box center [360, 260] width 32 height 12
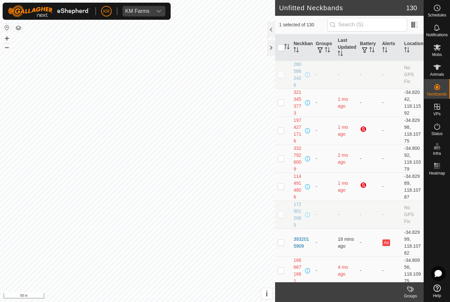
click at [409, 288] on icon at bounding box center [410, 289] width 8 height 8
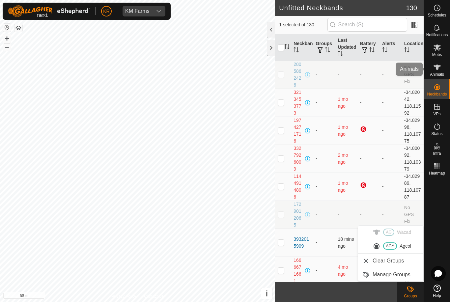
click at [443, 68] on div "Animals" at bounding box center [437, 69] width 26 height 20
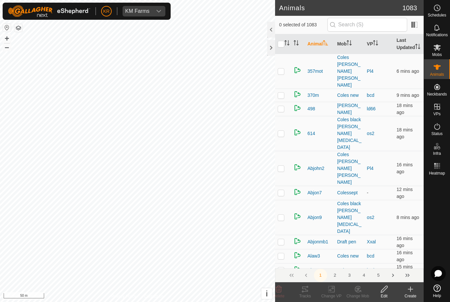
click at [441, 68] on icon at bounding box center [437, 67] width 8 height 8
click at [415, 291] on create-svg-icon at bounding box center [410, 289] width 26 height 8
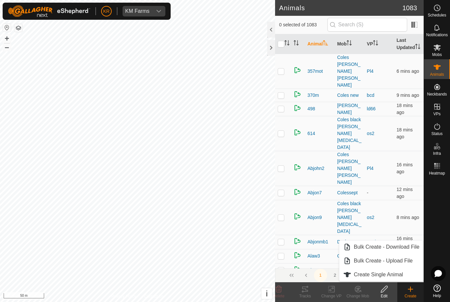
click at [388, 273] on span "Create Single Animal" at bounding box center [378, 275] width 49 height 8
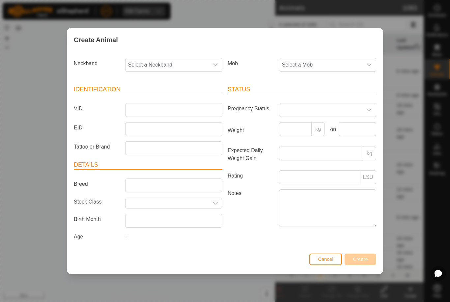
click at [159, 59] on span "Select a Neckband" at bounding box center [166, 64] width 83 height 13
type input "0679"
click at [159, 97] on li "0679661791" at bounding box center [174, 98] width 96 height 13
click at [356, 67] on span "Select a Mob" at bounding box center [320, 64] width 83 height 13
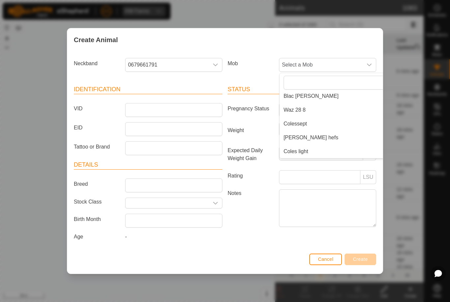
scroll to position [127, 0]
click at [304, 150] on span "Coles light" at bounding box center [295, 151] width 25 height 8
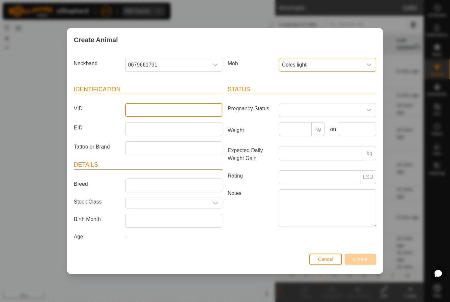
click at [171, 110] on input "VID" at bounding box center [173, 110] width 97 height 14
type input "Jake82"
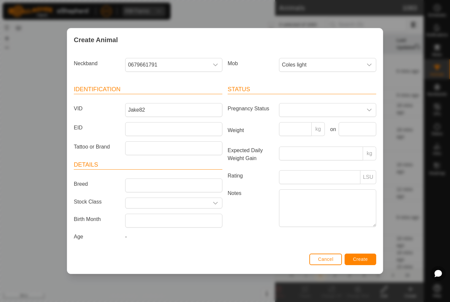
click at [357, 258] on span "Create" at bounding box center [360, 258] width 15 height 5
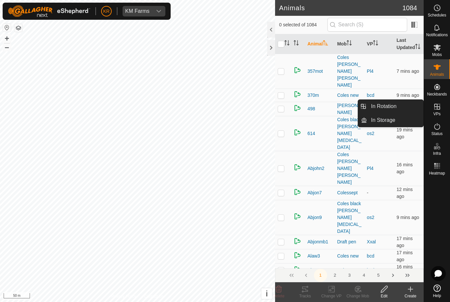
click at [398, 107] on link "In Rotation" at bounding box center [395, 106] width 56 height 13
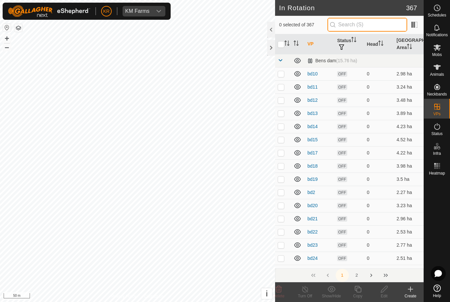
type input "."
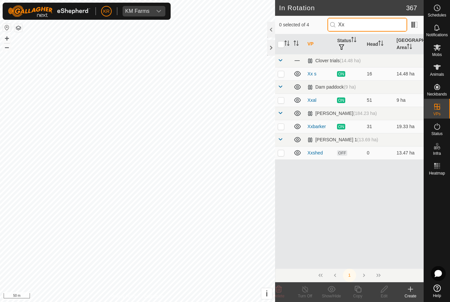
type input "Xx"
click at [282, 75] on p-checkbox at bounding box center [281, 73] width 7 height 5
checkbox input "true"
click at [360, 290] on icon at bounding box center [358, 289] width 8 height 8
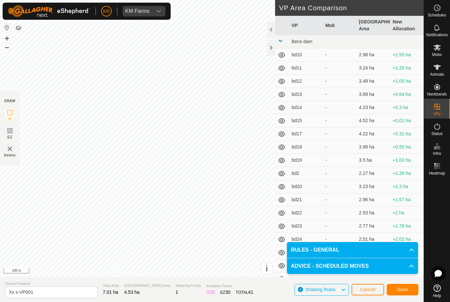
click at [402, 290] on span "Save" at bounding box center [402, 289] width 11 height 5
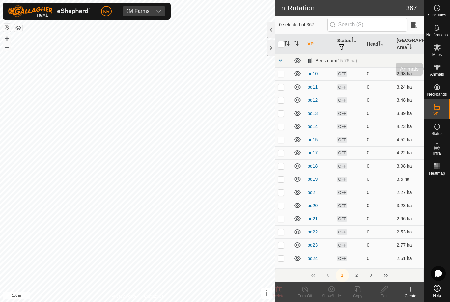
click at [442, 64] on es-animals-svg-icon at bounding box center [437, 67] width 12 height 11
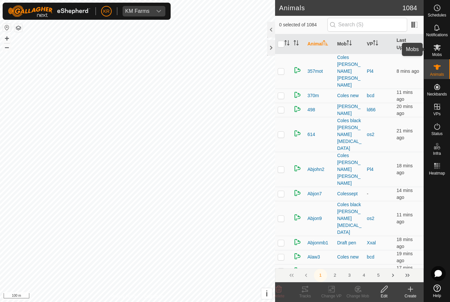
click at [439, 49] on icon at bounding box center [436, 47] width 7 height 6
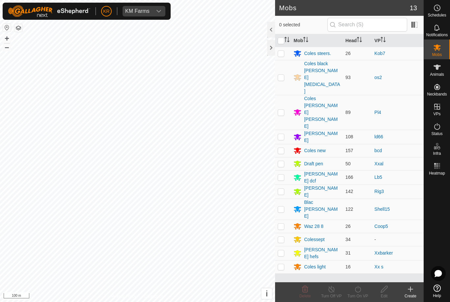
click at [280, 264] on p-checkbox at bounding box center [281, 266] width 7 height 5
checkbox input "true"
click at [357, 290] on icon at bounding box center [358, 289] width 8 height 8
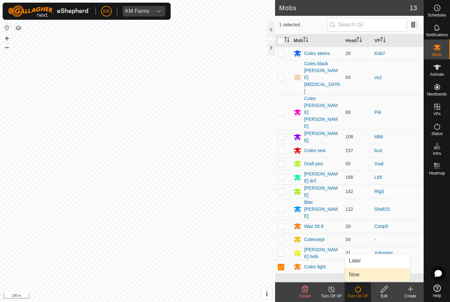
click at [364, 274] on link "Now" at bounding box center [377, 274] width 65 height 13
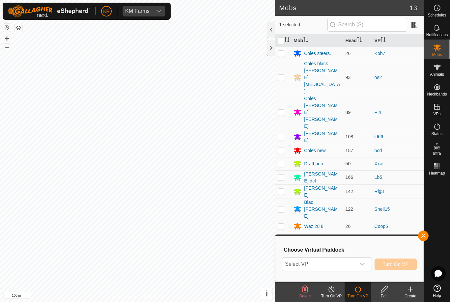
click at [365, 264] on icon "dropdown trigger" at bounding box center [362, 263] width 5 height 5
type input "Cx"
click at [318, 261] on span "Select VP" at bounding box center [318, 263] width 73 height 13
type input "C"
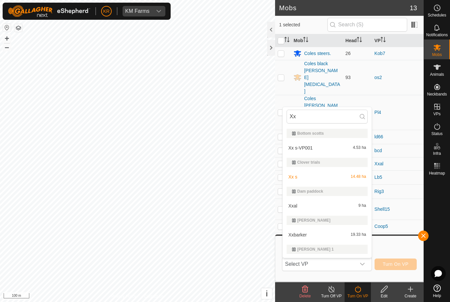
type input "Xx"
click at [323, 147] on div "Xx s-VP001 4.53 ha" at bounding box center [326, 148] width 81 height 8
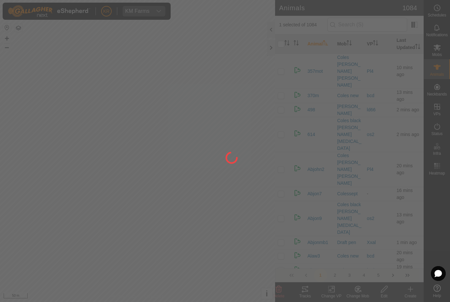
click at [238, 133] on div at bounding box center [225, 151] width 450 height 302
click at [234, 128] on div at bounding box center [225, 151] width 450 height 302
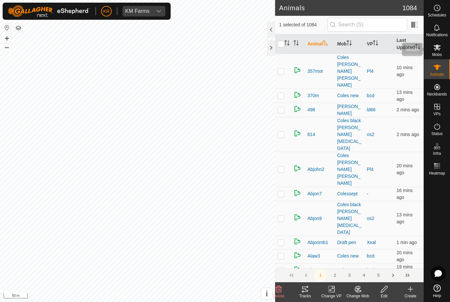
click at [441, 50] on icon at bounding box center [437, 47] width 8 height 8
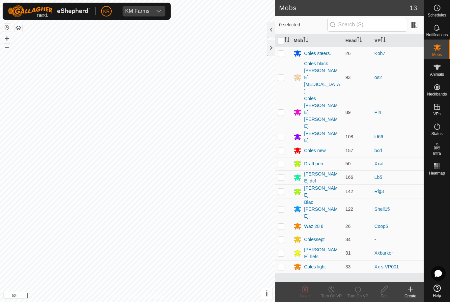
click at [411, 295] on div "Create" at bounding box center [410, 296] width 26 height 6
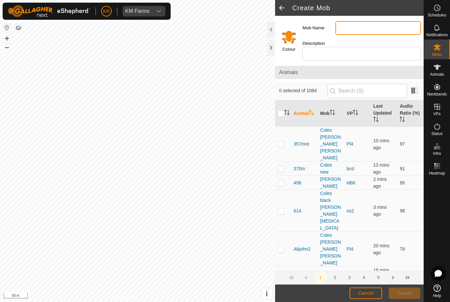
click at [363, 26] on input "Mob Name" at bounding box center [378, 28] width 86 height 14
type input "Coles med"
click at [294, 34] on input "Select a color" at bounding box center [289, 37] width 16 height 16
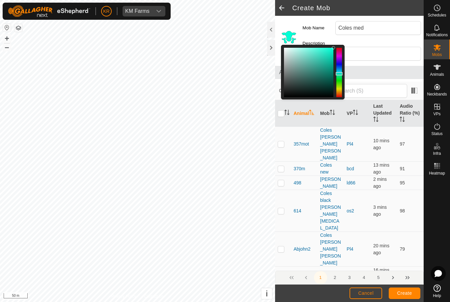
click at [404, 293] on span "Create" at bounding box center [404, 292] width 15 height 5
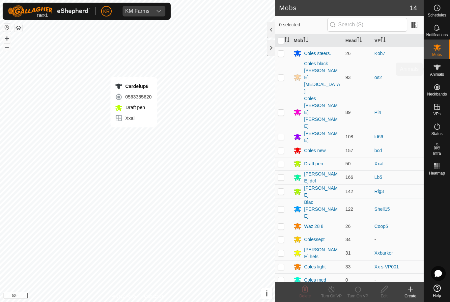
click at [440, 70] on icon at bounding box center [437, 67] width 8 height 8
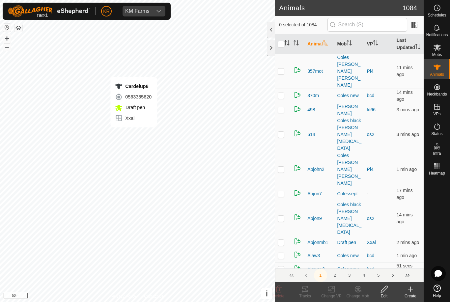
click at [441, 70] on es-animals-svg-icon at bounding box center [437, 67] width 12 height 11
click at [362, 293] on change-mob-svg-icon at bounding box center [357, 289] width 26 height 8
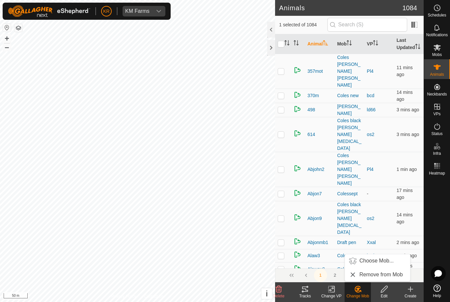
click at [379, 262] on span "Choose Mob..." at bounding box center [376, 261] width 34 height 8
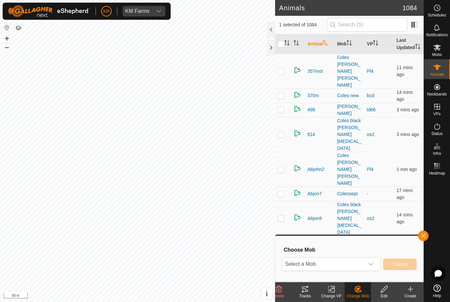
click at [370, 264] on icon "dropdown trigger" at bounding box center [370, 263] width 5 height 5
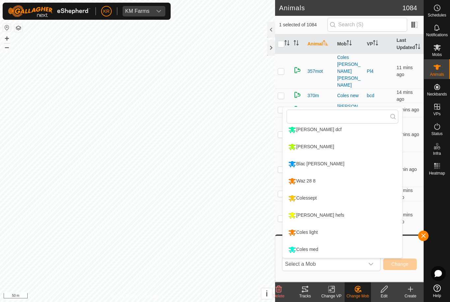
scroll to position [107, 0]
click at [308, 251] on div "Coles med" at bounding box center [302, 249] width 33 height 11
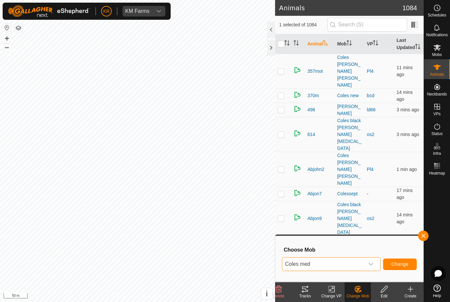
click at [399, 263] on span "Change" at bounding box center [399, 263] width 17 height 5
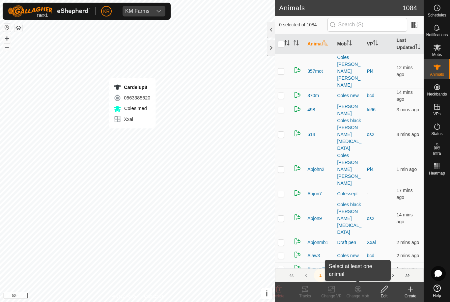
scroll to position [0, 0]
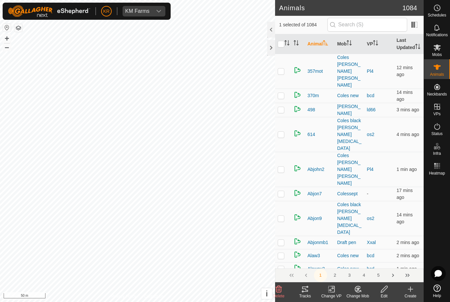
click at [355, 289] on icon at bounding box center [358, 289] width 6 height 6
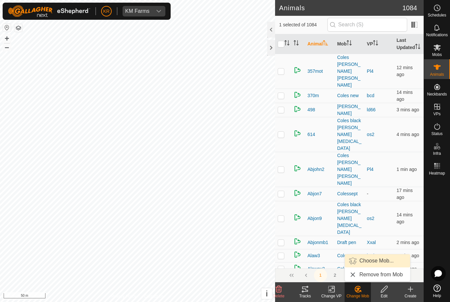
click at [385, 261] on span "Choose Mob..." at bounding box center [376, 261] width 34 height 8
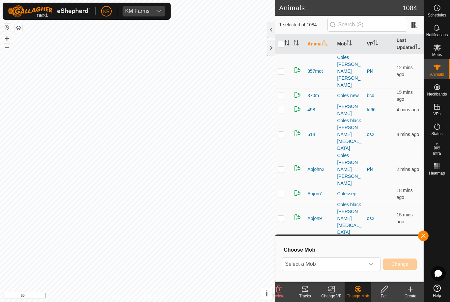
click at [332, 293] on div "Change VP" at bounding box center [331, 296] width 26 height 6
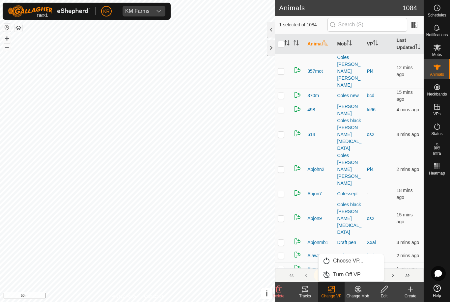
click at [345, 275] on span "Turn Off VP" at bounding box center [347, 275] width 28 height 8
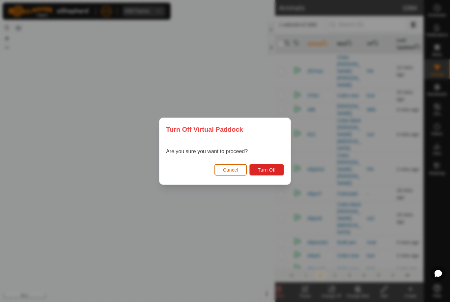
click at [269, 170] on span "Turn Off" at bounding box center [266, 169] width 18 height 5
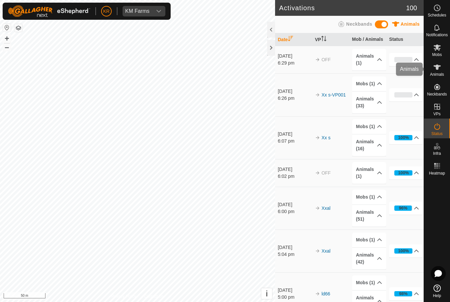
click at [442, 72] on span "Animals" at bounding box center [437, 74] width 14 height 4
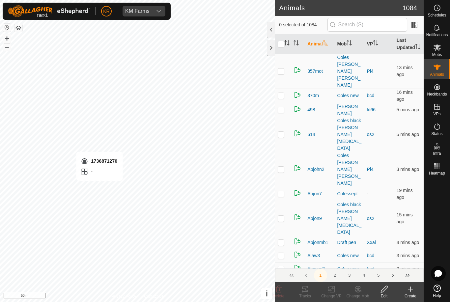
click at [409, 292] on icon at bounding box center [410, 289] width 8 height 8
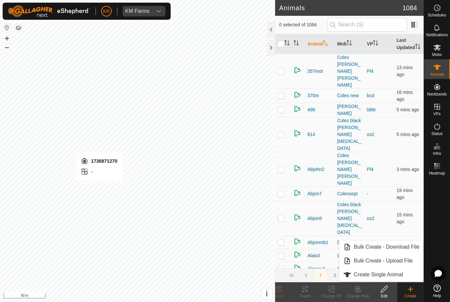
click at [399, 277] on span "Create Single Animal" at bounding box center [378, 275] width 49 height 8
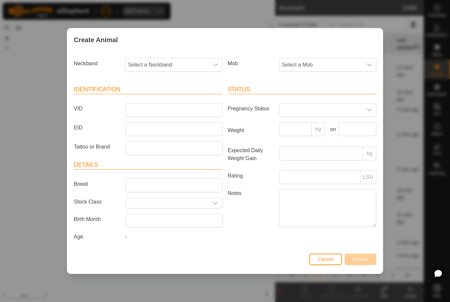
click at [168, 65] on span "Select a Neckband" at bounding box center [166, 64] width 83 height 13
type input "17368"
click at [153, 97] on span "1736871270" at bounding box center [144, 99] width 29 height 8
click at [360, 62] on span "Select a Mob" at bounding box center [320, 64] width 83 height 13
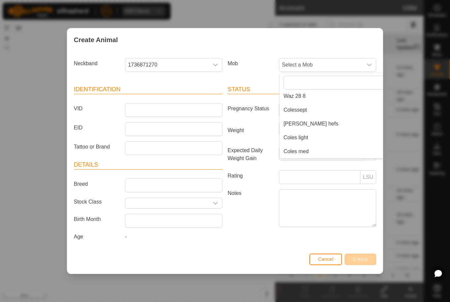
scroll to position [141, 0]
click at [304, 149] on span "Coles med" at bounding box center [295, 151] width 25 height 8
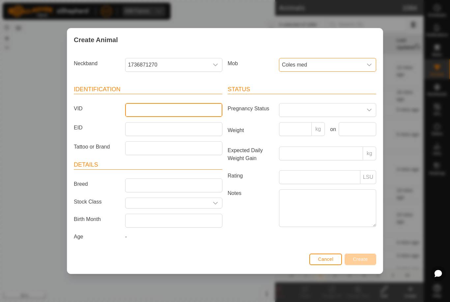
click at [176, 112] on input "VID" at bounding box center [173, 110] width 97 height 14
type input "Jake76"
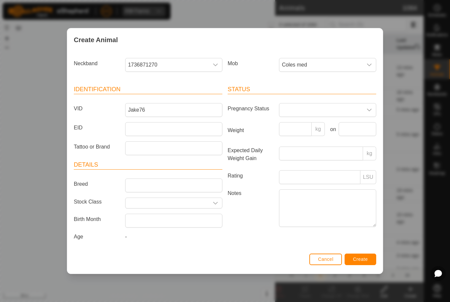
click at [364, 261] on span "Create" at bounding box center [360, 258] width 15 height 5
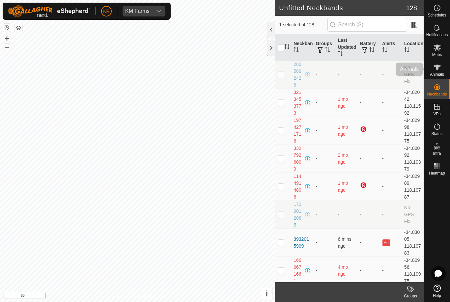
click at [441, 70] on es-animals-svg-icon at bounding box center [437, 67] width 12 height 11
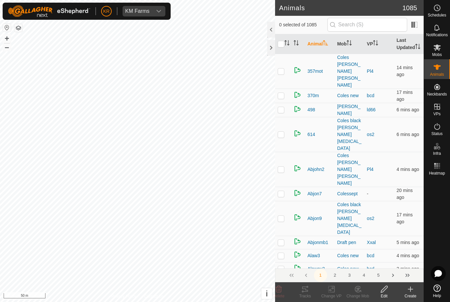
click at [410, 291] on icon at bounding box center [410, 289] width 0 height 5
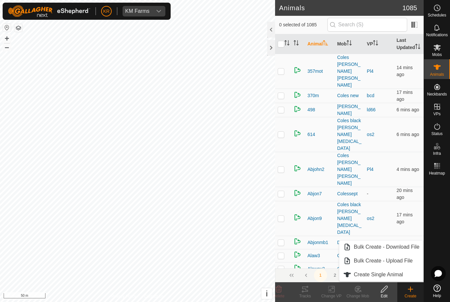
click at [393, 276] on span "Create Single Animal" at bounding box center [378, 275] width 49 height 8
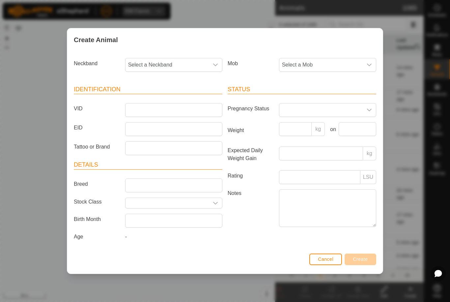
click at [326, 259] on span "Cancel" at bounding box center [325, 258] width 15 height 5
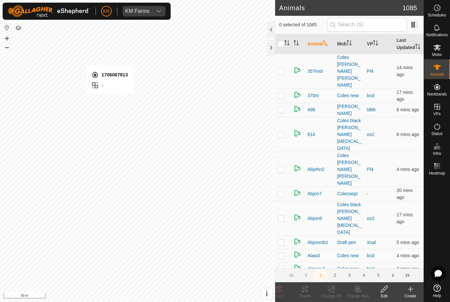
click at [411, 292] on icon at bounding box center [410, 289] width 8 height 8
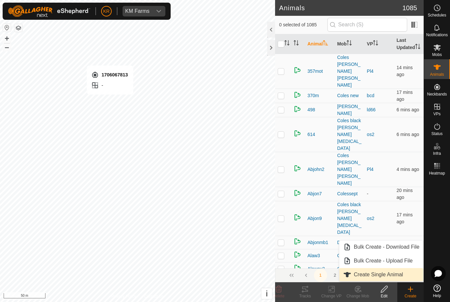
click at [408, 278] on link "Create Single Animal" at bounding box center [381, 274] width 84 height 13
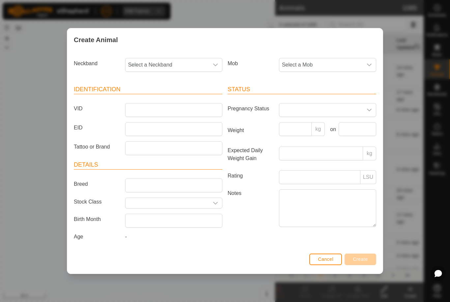
click at [175, 63] on span "Select a Neckband" at bounding box center [166, 64] width 83 height 13
type input "1706"
click at [150, 100] on span "1706067813" at bounding box center [144, 99] width 29 height 8
click at [349, 64] on span "Select a Mob" at bounding box center [320, 64] width 83 height 13
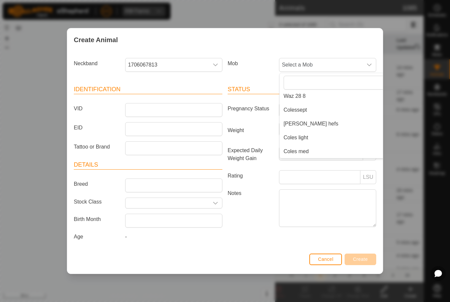
scroll to position [141, 0]
type input "."
click at [291, 153] on span "Coles med" at bounding box center [295, 151] width 25 height 8
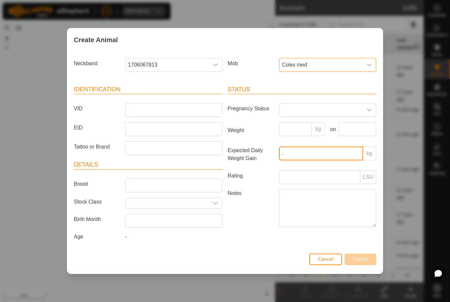
click at [296, 157] on input "." at bounding box center [321, 154] width 84 height 14
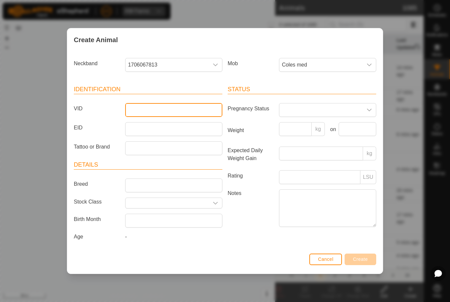
click at [165, 111] on input "VID" at bounding box center [173, 110] width 97 height 14
type input "Jake74"
click at [361, 258] on span "Create" at bounding box center [360, 258] width 15 height 5
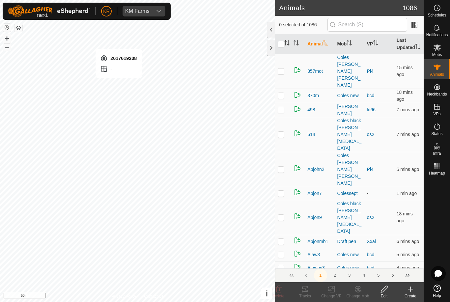
click at [409, 293] on div "Create" at bounding box center [410, 296] width 26 height 6
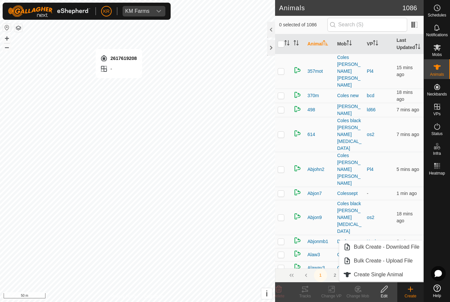
click at [396, 275] on span "Create Single Animal" at bounding box center [378, 275] width 49 height 8
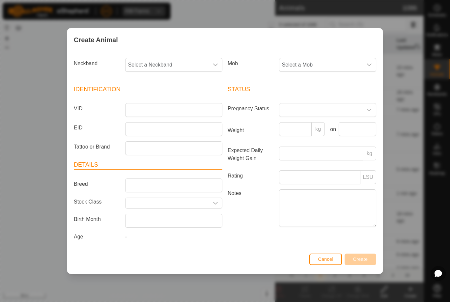
click at [174, 62] on span "Select a Neckband" at bounding box center [166, 64] width 83 height 13
type input "2617"
click at [151, 98] on span "2617619208" at bounding box center [144, 99] width 29 height 8
click at [357, 64] on span "Select a Mob" at bounding box center [320, 64] width 83 height 13
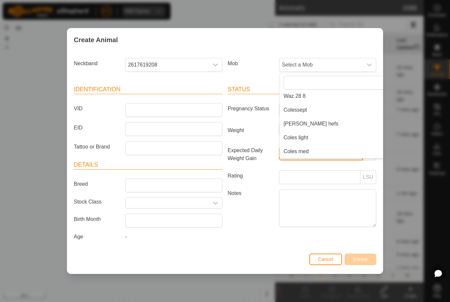
type input "."
click at [301, 147] on span "Coles med" at bounding box center [295, 151] width 25 height 8
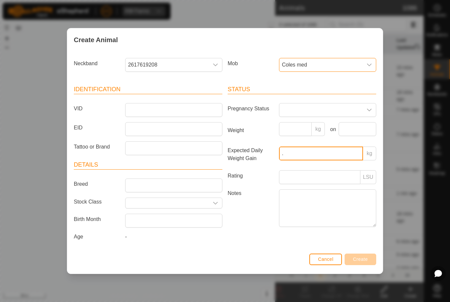
click at [308, 150] on input "." at bounding box center [321, 154] width 84 height 14
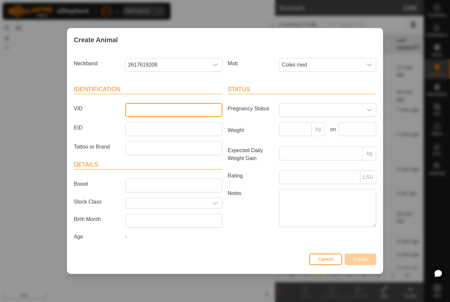
type input "."
type input "Jake73"
click at [362, 261] on span "Create" at bounding box center [360, 258] width 15 height 5
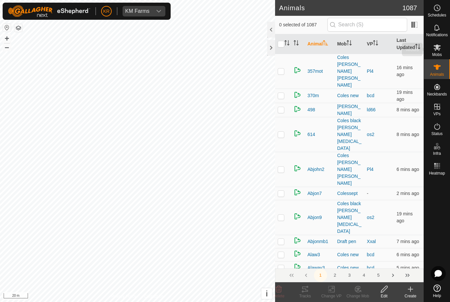
click at [442, 52] on es-mob-svg-icon at bounding box center [437, 47] width 12 height 11
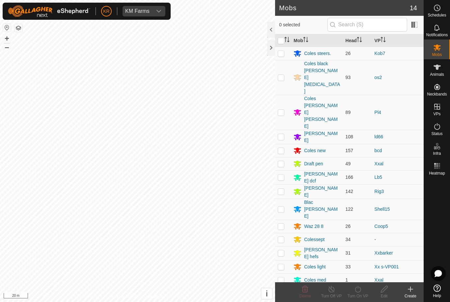
click at [280, 237] on p-checkbox at bounding box center [281, 239] width 7 height 5
click at [282, 237] on p-checkbox at bounding box center [281, 239] width 7 height 5
checkbox input "false"
click at [316, 236] on div "Colessept" at bounding box center [314, 239] width 20 height 7
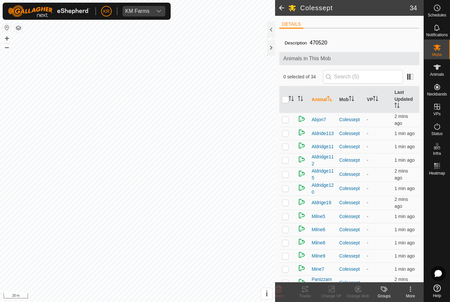
click at [284, 118] on p-checkbox at bounding box center [285, 119] width 7 height 5
click at [285, 123] on td at bounding box center [287, 120] width 16 height 14
checkbox input "false"
click at [285, 133] on p-checkbox at bounding box center [285, 133] width 7 height 5
checkbox input "true"
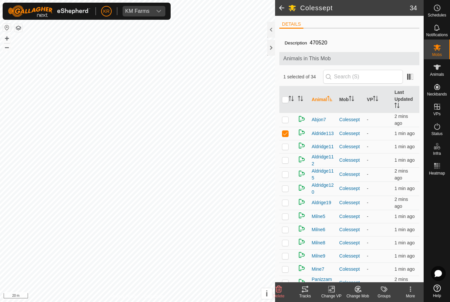
click at [286, 148] on p-checkbox at bounding box center [285, 146] width 7 height 5
checkbox input "true"
click at [286, 161] on p-checkbox at bounding box center [285, 159] width 7 height 5
checkbox input "true"
click at [286, 174] on p-checkbox at bounding box center [285, 174] width 7 height 5
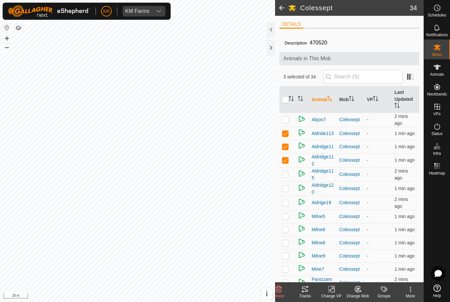
checkbox input "true"
click at [288, 191] on p-checkbox at bounding box center [285, 188] width 7 height 5
checkbox input "true"
click at [286, 201] on p-checkbox at bounding box center [285, 202] width 7 height 5
checkbox input "true"
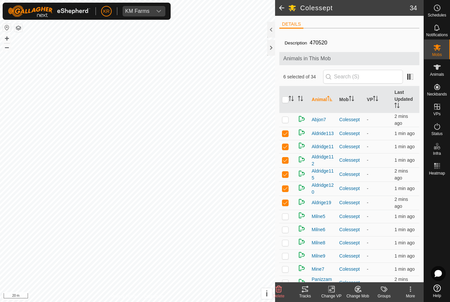
click at [286, 216] on p-checkbox at bounding box center [285, 216] width 7 height 5
checkbox input "true"
click at [286, 231] on p-checkbox at bounding box center [285, 229] width 7 height 5
checkbox input "true"
click at [285, 243] on p-checkbox at bounding box center [285, 242] width 7 height 5
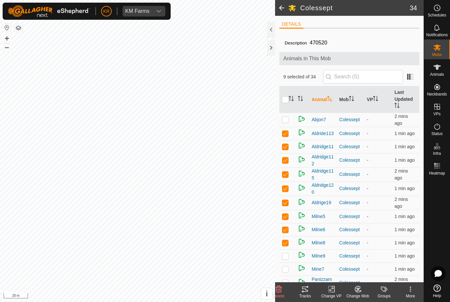
click at [285, 243] on p-checkbox at bounding box center [285, 242] width 7 height 5
checkbox input "false"
click at [286, 256] on p-checkbox at bounding box center [285, 255] width 7 height 5
click at [284, 259] on td at bounding box center [287, 255] width 16 height 13
checkbox input "false"
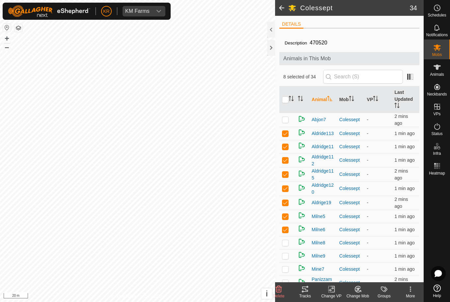
click at [359, 294] on div "Change Mob" at bounding box center [357, 296] width 26 height 6
click at [379, 261] on span "Choose Mob..." at bounding box center [376, 261] width 34 height 8
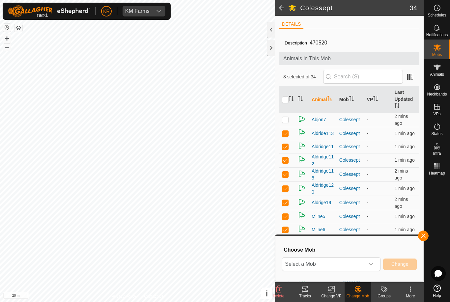
click at [363, 262] on span "Select a Mob" at bounding box center [323, 263] width 82 height 13
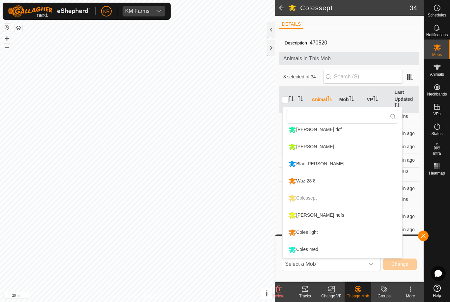
scroll to position [107, 0]
click at [314, 251] on div "Coles med" at bounding box center [302, 249] width 33 height 11
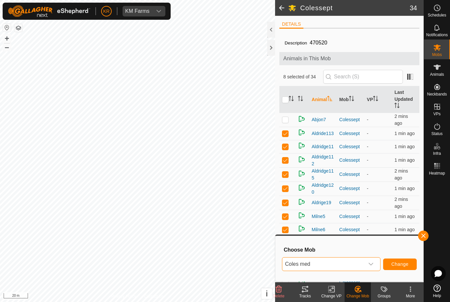
click at [403, 264] on span "Change" at bounding box center [399, 263] width 17 height 5
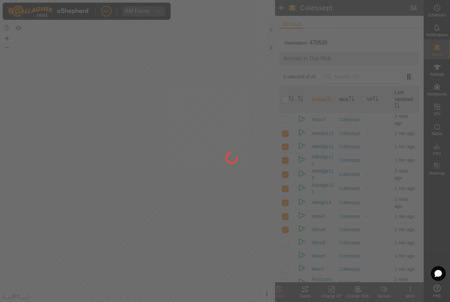
checkbox input "false"
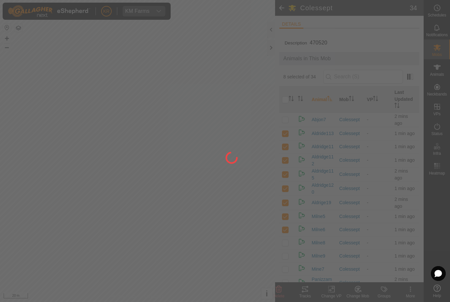
checkbox input "false"
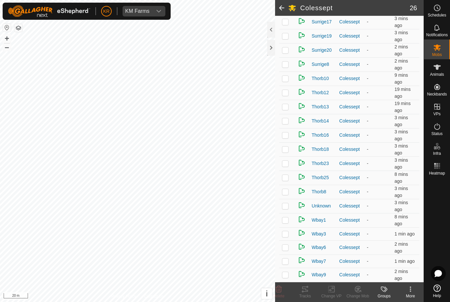
scroll to position [194, 0]
click at [287, 273] on p-checkbox at bounding box center [285, 274] width 7 height 5
click at [285, 273] on p-checkbox at bounding box center [285, 274] width 7 height 5
checkbox input "false"
click at [286, 262] on p-checkbox at bounding box center [285, 260] width 7 height 5
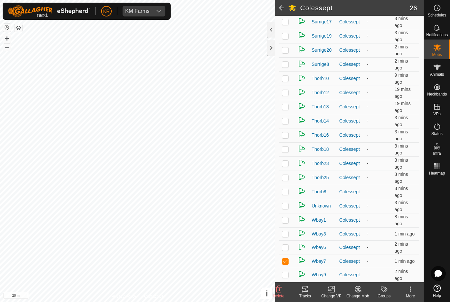
click at [287, 259] on p-checkbox at bounding box center [285, 260] width 7 height 5
checkbox input "false"
click at [284, 248] on p-checkbox at bounding box center [285, 247] width 7 height 5
click at [288, 246] on p-checkbox at bounding box center [285, 247] width 7 height 5
checkbox input "false"
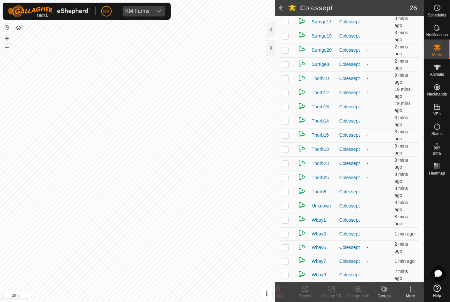
click at [288, 236] on p-checkbox at bounding box center [285, 233] width 7 height 5
click at [289, 233] on td at bounding box center [287, 233] width 16 height 13
checkbox input "false"
click at [287, 219] on p-checkbox at bounding box center [285, 219] width 7 height 5
click at [287, 218] on p-checkbox at bounding box center [285, 219] width 7 height 5
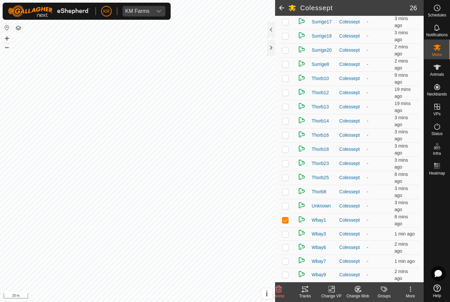
checkbox input "false"
click at [284, 204] on p-checkbox at bounding box center [285, 205] width 7 height 5
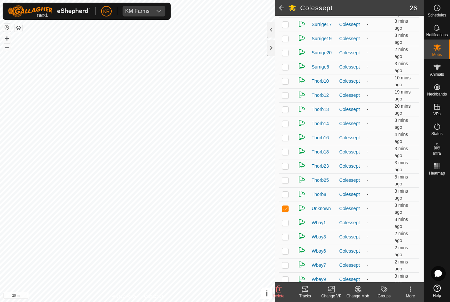
click at [283, 210] on p-checkbox at bounding box center [285, 208] width 7 height 5
checkbox input "false"
click at [288, 195] on p-checkbox at bounding box center [285, 194] width 7 height 5
checkbox input "true"
click at [287, 182] on p-checkbox at bounding box center [285, 179] width 7 height 5
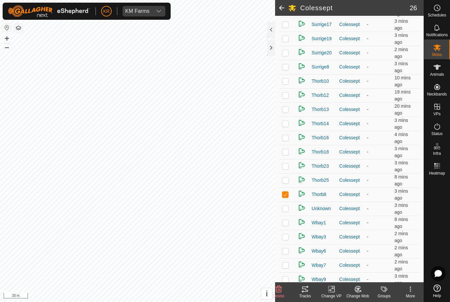
checkbox input "true"
click at [286, 167] on p-checkbox at bounding box center [285, 165] width 7 height 5
checkbox input "true"
click at [288, 151] on p-checkbox at bounding box center [285, 151] width 7 height 5
click at [287, 154] on p-checkbox at bounding box center [285, 151] width 7 height 5
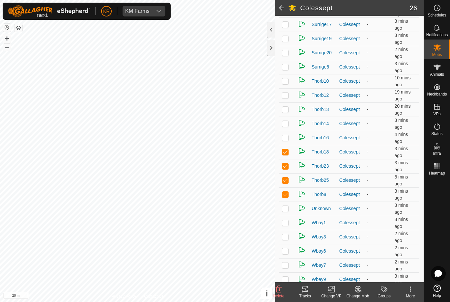
checkbox input "false"
click at [285, 140] on p-checkbox at bounding box center [285, 137] width 7 height 5
checkbox input "true"
click at [286, 123] on p-checkbox at bounding box center [285, 123] width 7 height 5
click at [283, 124] on p-checkbox at bounding box center [285, 123] width 7 height 5
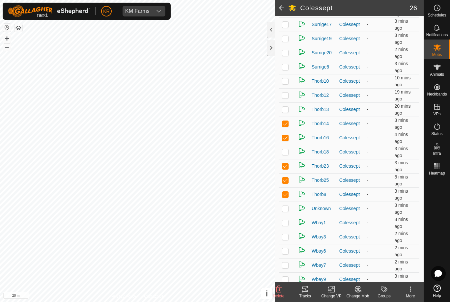
checkbox input "false"
click at [285, 112] on p-checkbox at bounding box center [285, 109] width 7 height 5
click at [284, 110] on p-checkbox at bounding box center [285, 109] width 7 height 5
checkbox input "false"
click at [286, 97] on p-checkbox at bounding box center [285, 95] width 7 height 5
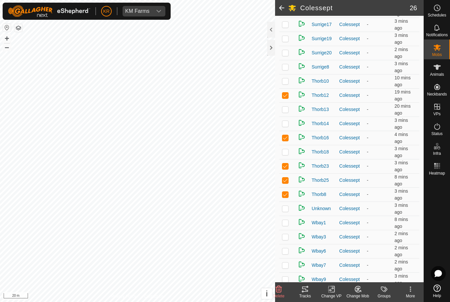
click at [285, 97] on p-checkbox at bounding box center [285, 95] width 7 height 5
checkbox input "false"
click at [284, 82] on p-checkbox at bounding box center [285, 80] width 7 height 5
click at [285, 83] on p-checkbox at bounding box center [285, 80] width 7 height 5
checkbox input "false"
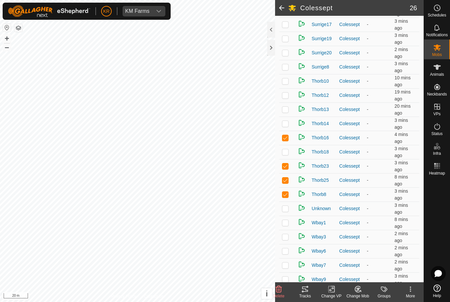
click at [284, 66] on p-checkbox at bounding box center [285, 66] width 7 height 5
checkbox input "true"
click at [286, 53] on p-checkbox at bounding box center [285, 52] width 7 height 5
checkbox input "true"
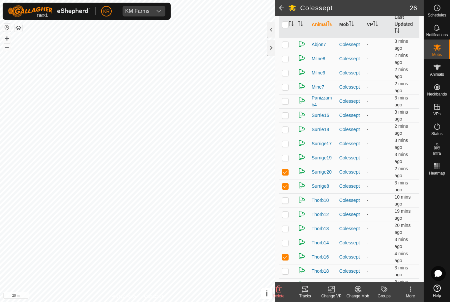
scroll to position [75, 0]
click at [287, 158] on p-checkbox at bounding box center [285, 157] width 7 height 5
checkbox input "true"
click at [288, 144] on p-checkbox at bounding box center [285, 143] width 7 height 5
click at [284, 145] on p-checkbox at bounding box center [285, 143] width 7 height 5
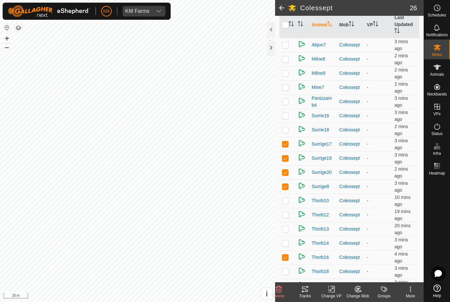
checkbox input "false"
click at [285, 131] on p-checkbox at bounding box center [285, 129] width 7 height 5
checkbox input "false"
click at [287, 116] on p-checkbox at bounding box center [285, 115] width 7 height 5
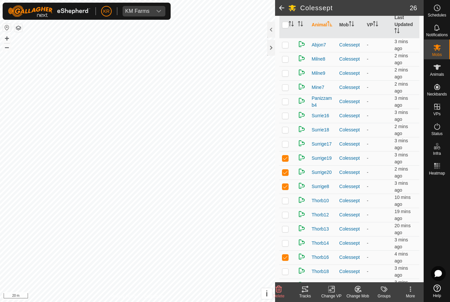
checkbox input "true"
click at [288, 102] on p-checkbox at bounding box center [285, 101] width 7 height 5
click at [356, 294] on div "Change Mob" at bounding box center [357, 296] width 26 height 6
click at [386, 262] on span "Choose Mob..." at bounding box center [376, 261] width 34 height 8
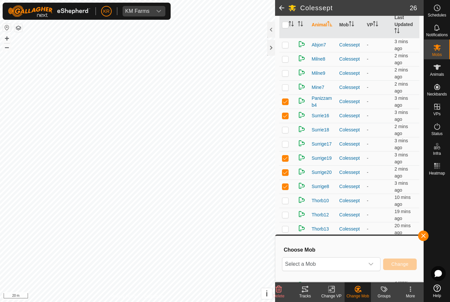
click at [368, 267] on div "dropdown trigger" at bounding box center [370, 263] width 13 height 13
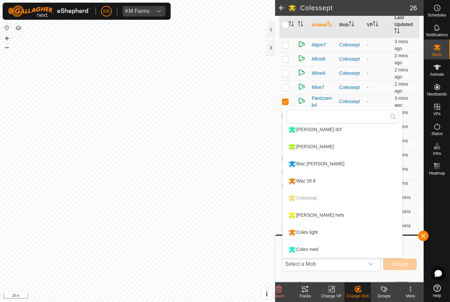
scroll to position [107, 0]
click at [309, 247] on div "Coles med" at bounding box center [302, 249] width 33 height 11
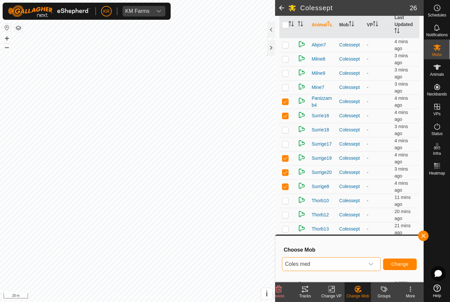
click at [401, 265] on span "Change" at bounding box center [399, 263] width 17 height 5
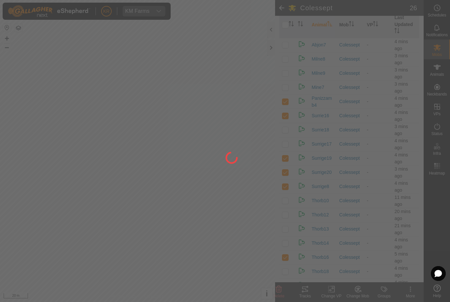
checkbox input "false"
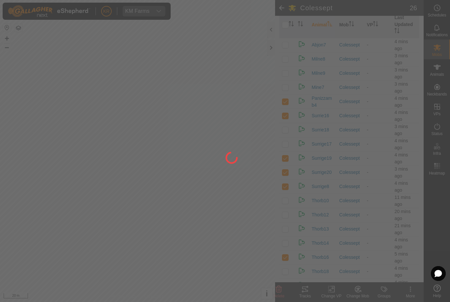
checkbox input "false"
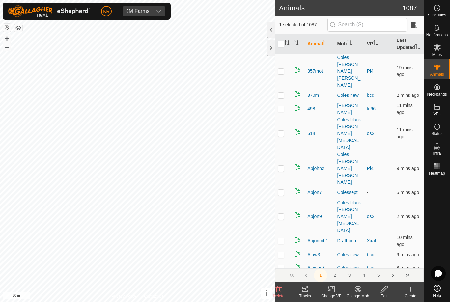
click at [360, 291] on icon at bounding box center [358, 289] width 6 height 6
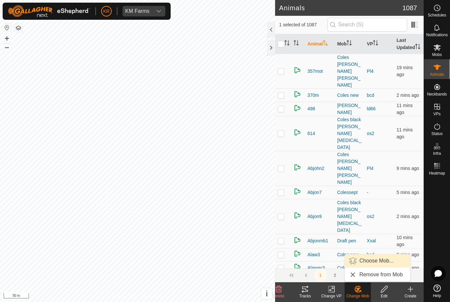
click at [390, 262] on span "Choose Mob..." at bounding box center [376, 261] width 34 height 8
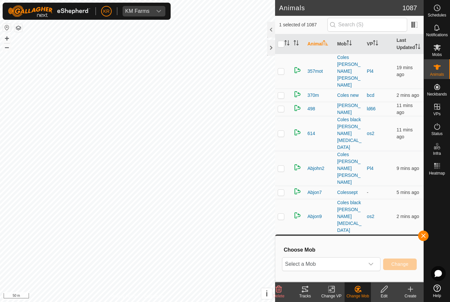
click at [376, 263] on div "dropdown trigger" at bounding box center [370, 263] width 13 height 13
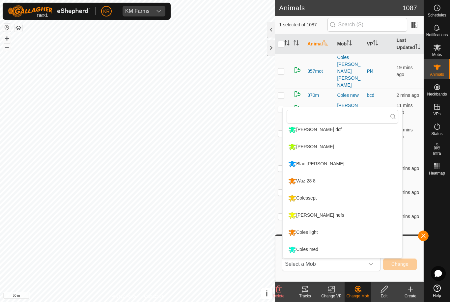
scroll to position [107, 0]
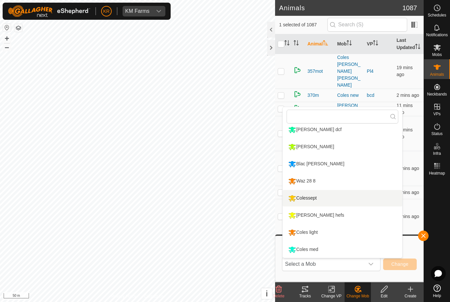
click at [355, 200] on li "Colessept" at bounding box center [341, 198] width 119 height 16
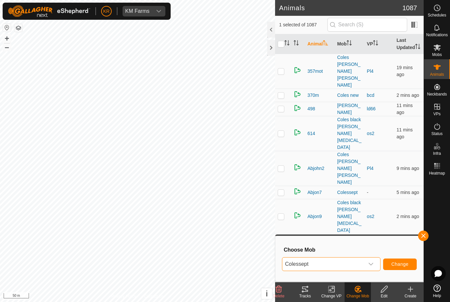
click at [407, 264] on span "Change" at bounding box center [399, 263] width 17 height 5
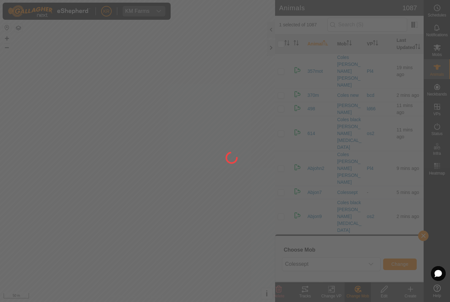
checkbox input "false"
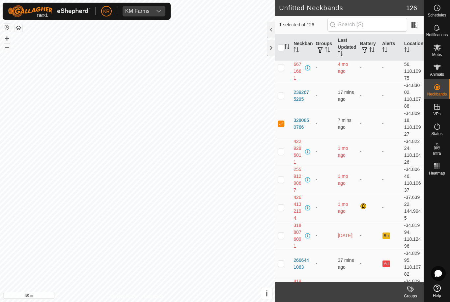
scroll to position [204, 0]
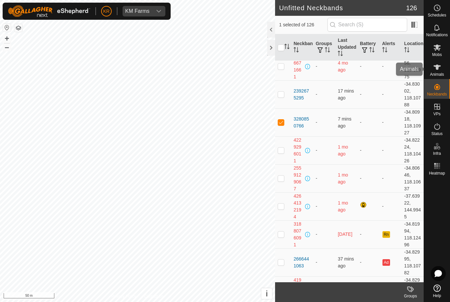
click at [440, 72] on span "Animals" at bounding box center [437, 74] width 14 height 4
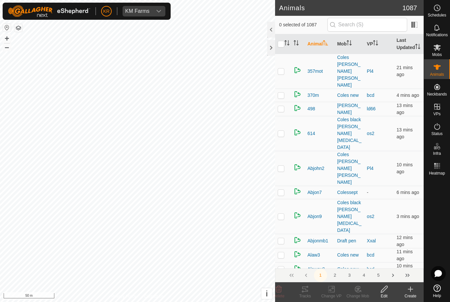
click at [409, 291] on icon at bounding box center [410, 289] width 8 height 8
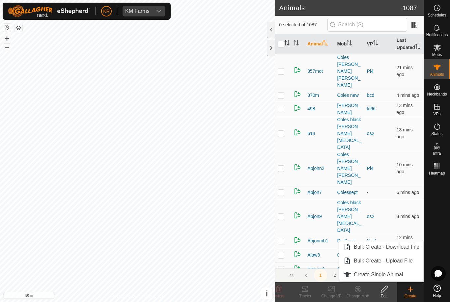
click at [399, 273] on span "Create Single Animal" at bounding box center [378, 275] width 49 height 8
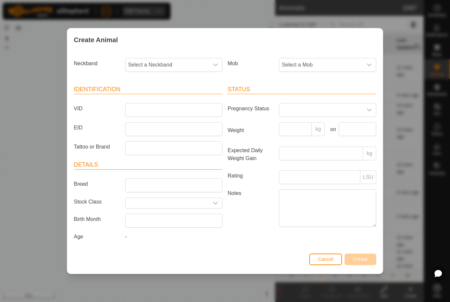
click at [185, 58] on span "Select a Neckband" at bounding box center [166, 64] width 83 height 13
click at [40, 100] on div "Create Animal Neckband Select a Neckband Mob Select a Mob Identification VID EI…" at bounding box center [225, 151] width 450 height 302
click at [17, 161] on div "Create Animal Neckband Select a Neckband Mob Select a Mob Identification VID EI…" at bounding box center [225, 151] width 450 height 302
click at [22, 162] on div "Create Animal Neckband Select a Neckband Mob Select a Mob Identification VID EI…" at bounding box center [225, 151] width 450 height 302
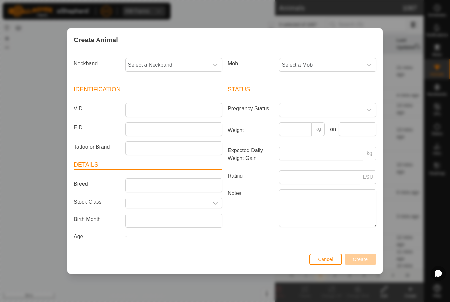
click at [26, 165] on div "Create Animal Neckband Select a Neckband Mob Select a Mob Identification VID EI…" at bounding box center [225, 151] width 450 height 302
click at [25, 164] on div "Create Animal Neckband Select a Neckband Mob Select a Mob Identification VID EI…" at bounding box center [225, 151] width 450 height 302
click at [21, 166] on div "Create Animal Neckband Select a Neckband Mob Select a Mob Identification VID EI…" at bounding box center [225, 151] width 450 height 302
click at [21, 162] on div "Create Animal Neckband Select a Neckband Mob Select a Mob Identification VID EI…" at bounding box center [225, 151] width 450 height 302
click at [334, 260] on button "Cancel" at bounding box center [325, 260] width 33 height 12
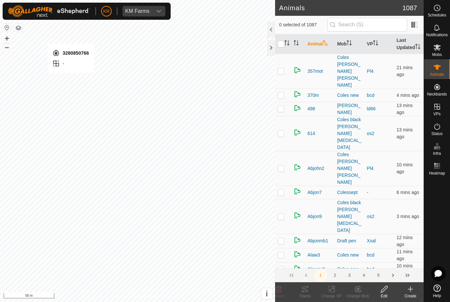
click at [410, 288] on icon at bounding box center [410, 289] width 0 height 5
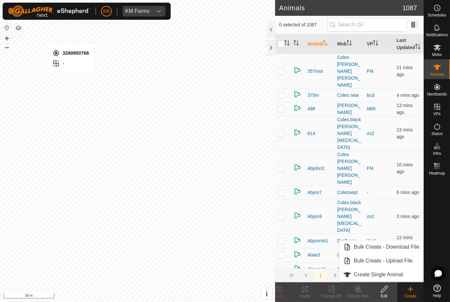
click at [404, 276] on link "Create Single Animal" at bounding box center [381, 274] width 84 height 13
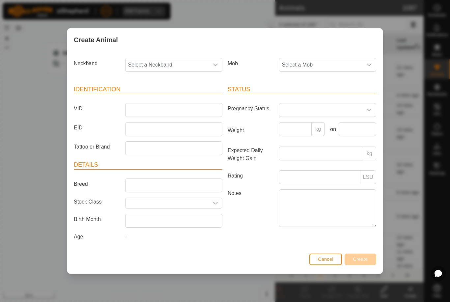
click at [166, 61] on span "Select a Neckband" at bounding box center [166, 64] width 83 height 13
type input "328"
click at [163, 95] on li "3280850766" at bounding box center [174, 98] width 96 height 13
click at [361, 62] on span "Select a Mob" at bounding box center [320, 64] width 83 height 13
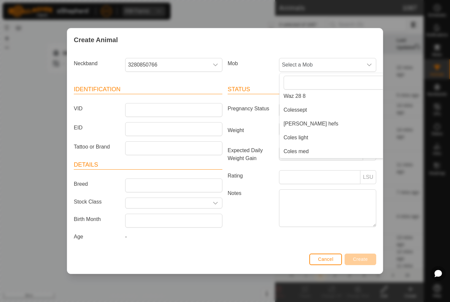
scroll to position [141, 0]
click at [308, 111] on li "Colessept" at bounding box center [341, 109] width 122 height 13
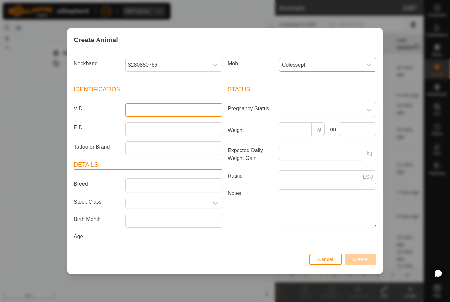
click at [196, 109] on input "VID" at bounding box center [173, 110] width 97 height 14
type input "Roy9"
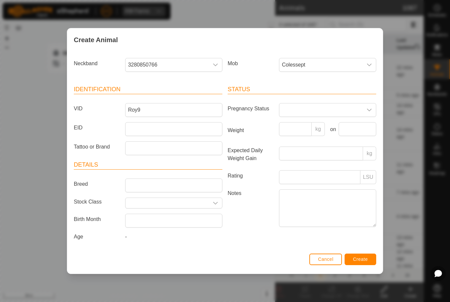
click at [362, 259] on span "Create" at bounding box center [360, 258] width 15 height 5
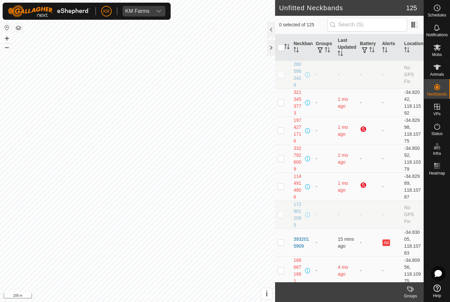
click at [3, 25] on button "button" at bounding box center [7, 28] width 8 height 8
click at [440, 51] on es-mob-svg-icon at bounding box center [437, 47] width 12 height 11
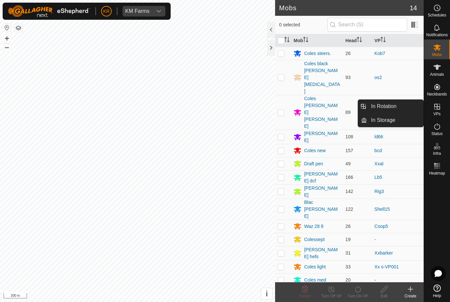
click at [399, 107] on link "In Rotation" at bounding box center [395, 106] width 56 height 13
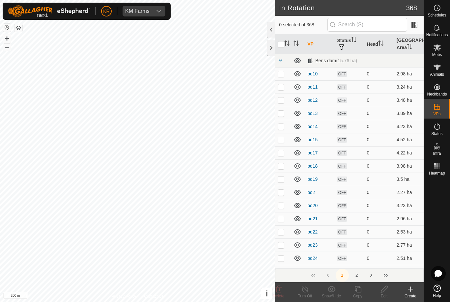
click at [413, 292] on icon at bounding box center [410, 289] width 8 height 8
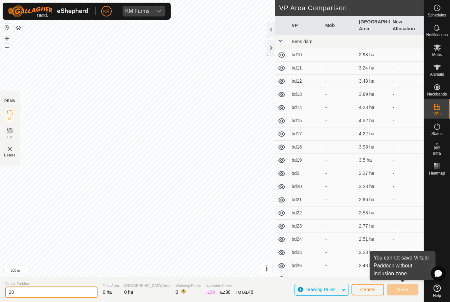
type input "2"
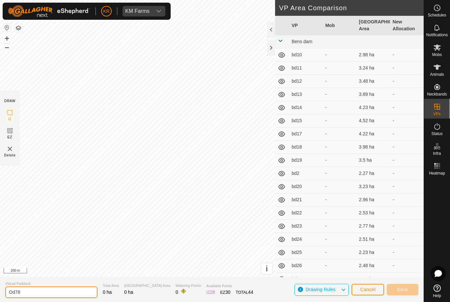
type input "Od78"
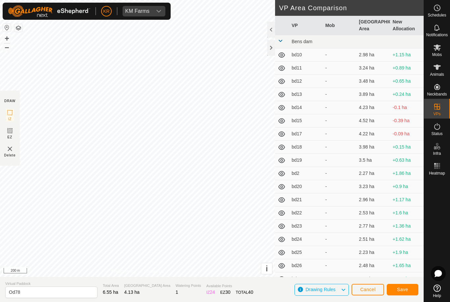
click at [398, 290] on span "Save" at bounding box center [402, 289] width 11 height 5
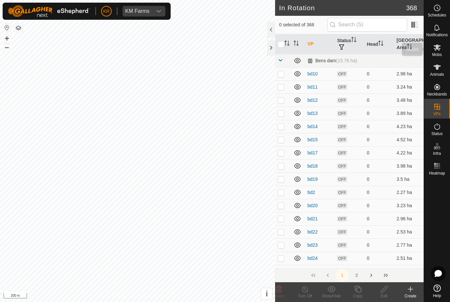
click at [438, 54] on span "Mobs" at bounding box center [437, 55] width 10 height 4
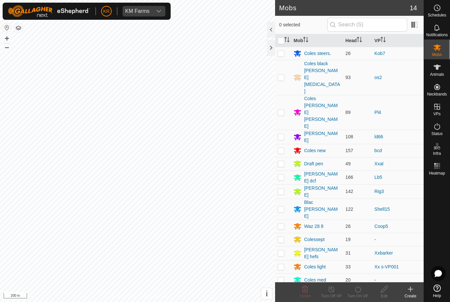
click at [280, 250] on p-checkbox at bounding box center [281, 252] width 7 height 5
checkbox input "true"
click at [360, 292] on icon at bounding box center [358, 289] width 8 height 8
click at [363, 276] on link "Now" at bounding box center [377, 274] width 65 height 13
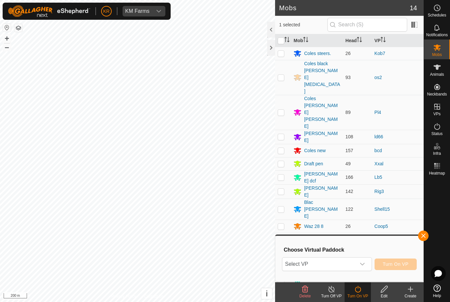
click at [352, 265] on span "Select VP" at bounding box center [318, 263] width 73 height 13
type input "Od7"
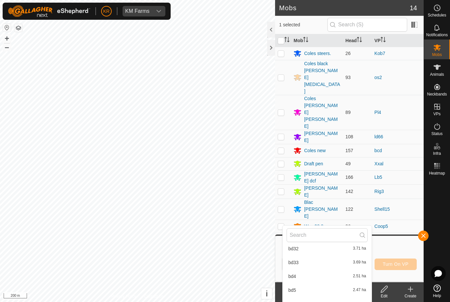
click at [309, 235] on input "text" at bounding box center [326, 235] width 81 height 14
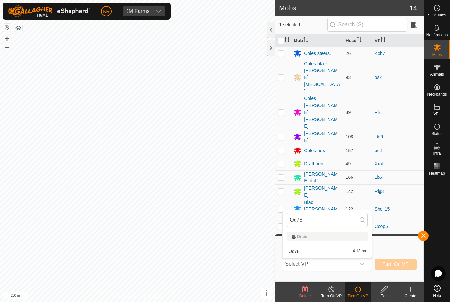
type input "Od78"
click at [323, 250] on div "Od78 4.13 ha" at bounding box center [326, 251] width 81 height 8
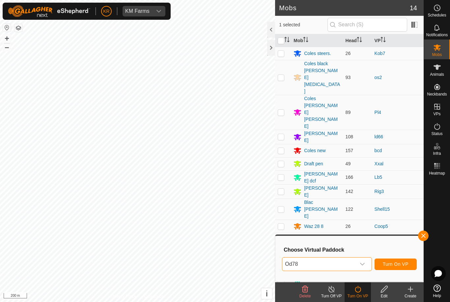
click at [397, 266] on span "Turn On VP" at bounding box center [396, 263] width 26 height 5
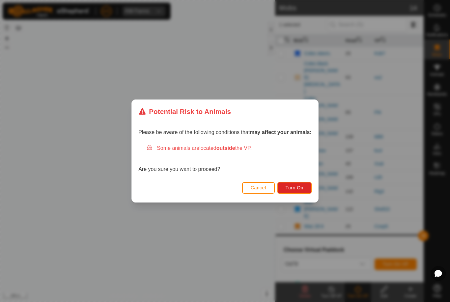
click at [293, 191] on button "Turn On" at bounding box center [294, 188] width 34 height 12
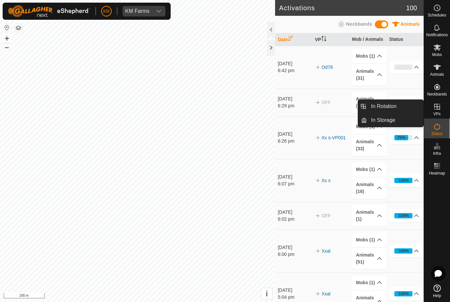
click at [399, 109] on link "In Rotation" at bounding box center [395, 106] width 56 height 13
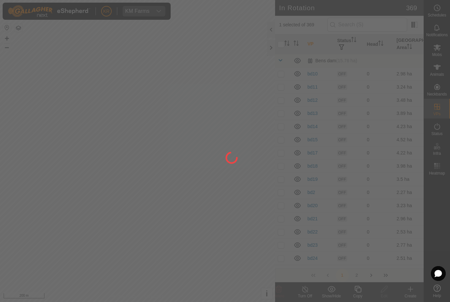
click at [386, 107] on div at bounding box center [225, 151] width 450 height 302
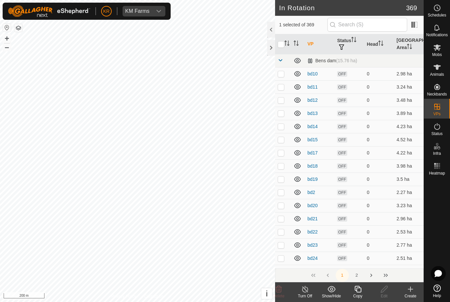
click at [415, 290] on create-svg-icon at bounding box center [410, 289] width 26 height 8
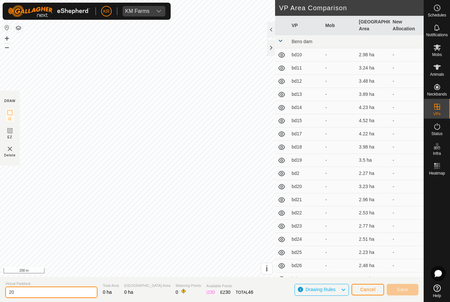
type input "2"
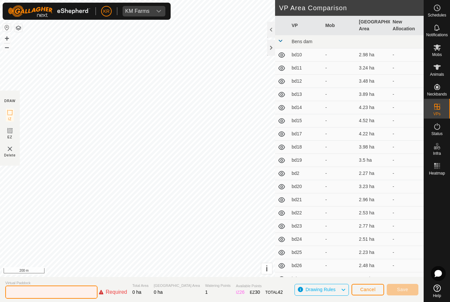
type input "'"
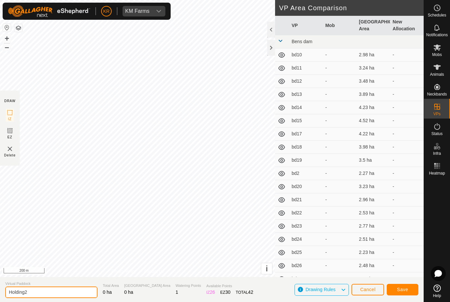
type input "Holding2"
click at [394, 293] on button "Save" at bounding box center [403, 290] width 32 height 12
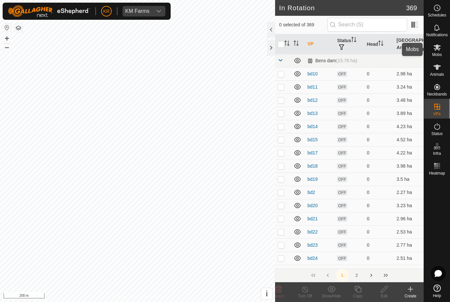
click at [439, 53] on span "Mobs" at bounding box center [437, 55] width 10 height 4
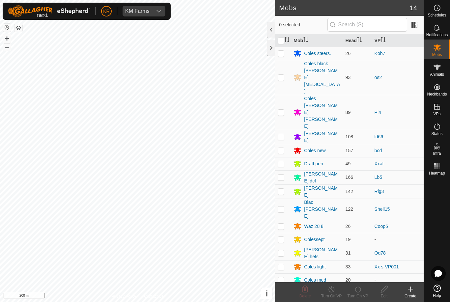
click at [282, 277] on p-checkbox at bounding box center [281, 279] width 7 height 5
checkbox input "true"
click at [382, 293] on div "Edit" at bounding box center [384, 296] width 26 height 6
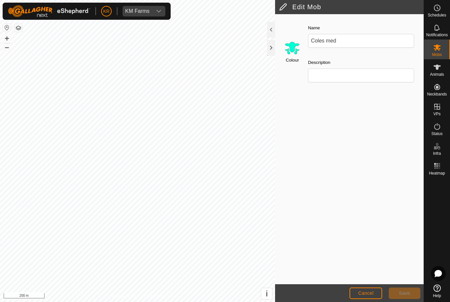
click at [365, 291] on span "Cancel" at bounding box center [365, 292] width 15 height 5
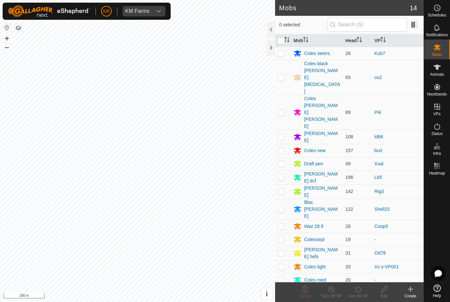
click at [283, 277] on p-checkbox at bounding box center [281, 279] width 7 height 5
checkbox input "true"
click at [360, 293] on div "Turn On VP" at bounding box center [357, 296] width 26 height 6
click at [363, 276] on link "Now" at bounding box center [377, 274] width 65 height 13
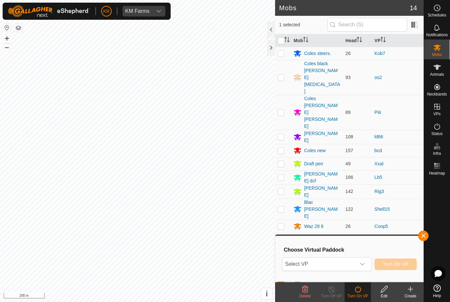
click at [362, 265] on icon "dropdown trigger" at bounding box center [362, 263] width 5 height 5
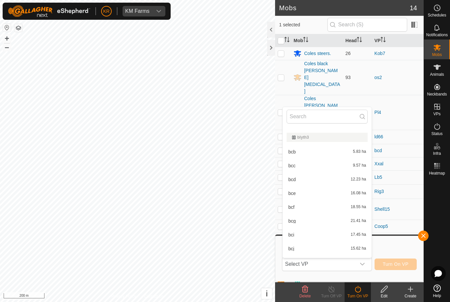
scroll to position [441, 0]
click at [319, 118] on input "text" at bounding box center [326, 117] width 81 height 14
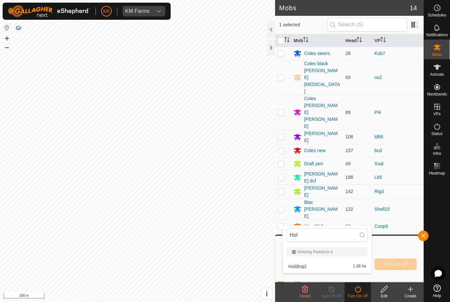
type input "Hol"
click at [331, 268] on div "Holding2 1.38 ha" at bounding box center [326, 266] width 81 height 8
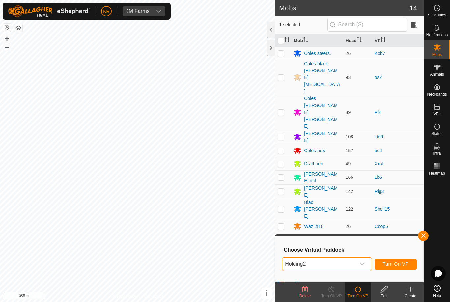
click at [397, 266] on span "Turn On VP" at bounding box center [396, 263] width 26 height 5
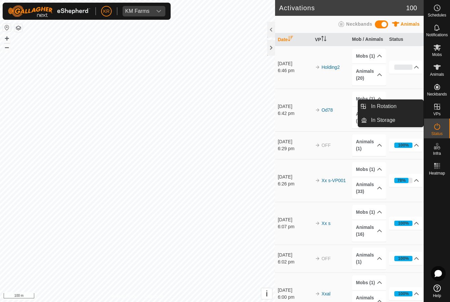
click at [441, 203] on div at bounding box center [437, 230] width 26 height 104
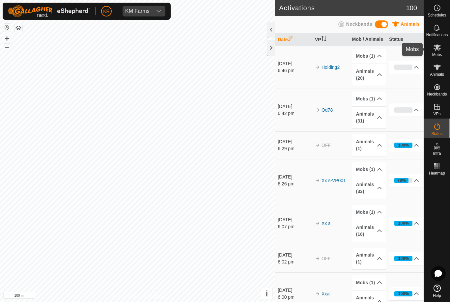
click at [438, 51] on es-mob-svg-icon at bounding box center [437, 47] width 12 height 11
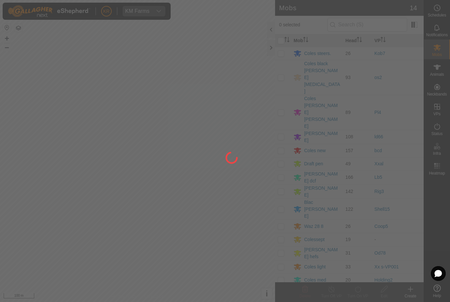
click at [438, 109] on div at bounding box center [225, 151] width 450 height 302
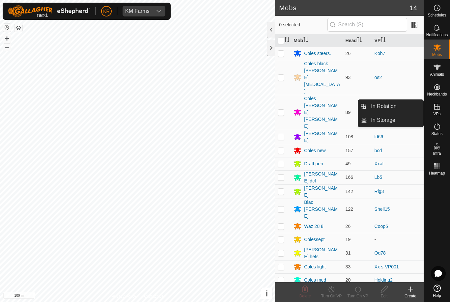
click at [394, 106] on span "In Rotation" at bounding box center [383, 106] width 25 height 8
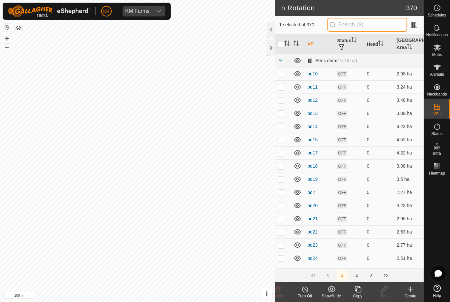
type input "."
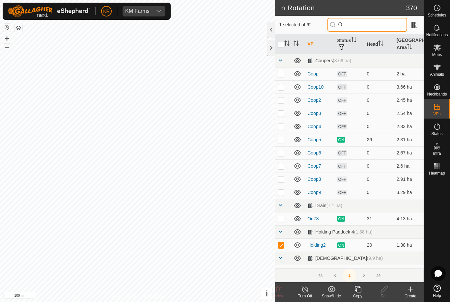
type input "Os"
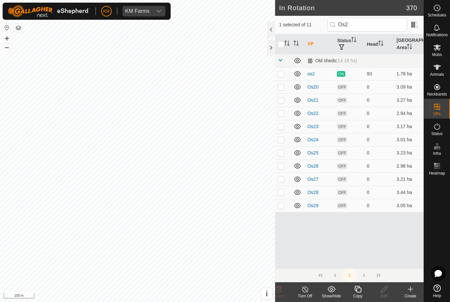
type input "Os2"
click at [281, 75] on p-checkbox at bounding box center [281, 73] width 7 height 5
checkbox input "true"
click at [282, 46] on input "checkbox" at bounding box center [281, 44] width 7 height 7
checkbox input "true"
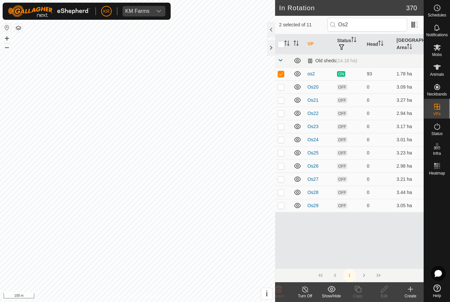
checkbox input "true"
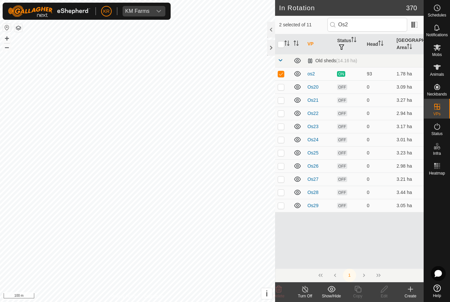
checkbox input "true"
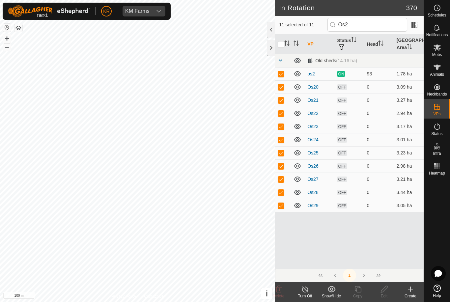
click at [282, 45] on input "checkbox" at bounding box center [281, 44] width 7 height 7
click at [281, 47] on input "checkbox" at bounding box center [281, 44] width 7 height 7
click at [282, 47] on input "checkbox" at bounding box center [281, 44] width 7 height 7
checkbox input "false"
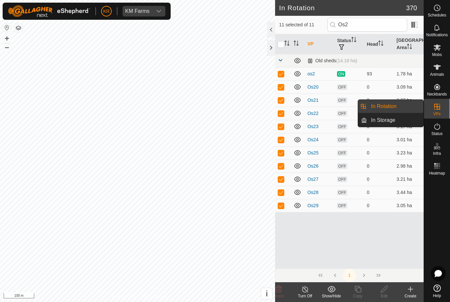
click at [389, 117] on span "In Storage" at bounding box center [383, 120] width 24 height 8
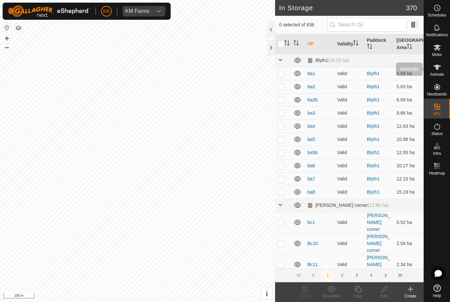
click at [440, 74] on span "Animals" at bounding box center [437, 74] width 14 height 4
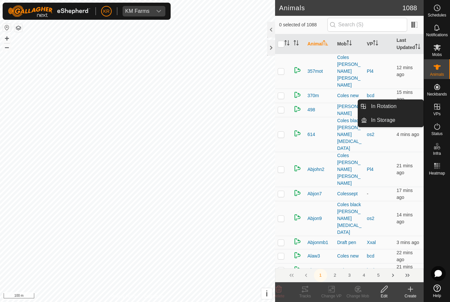
click at [402, 106] on link "In Rotation" at bounding box center [395, 106] width 56 height 13
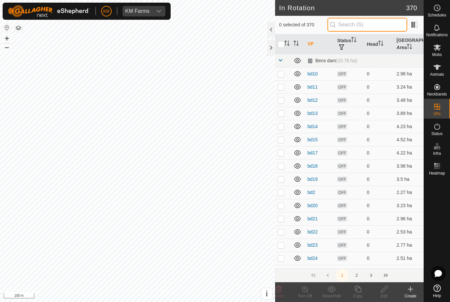
click at [372, 31] on input "text" at bounding box center [367, 25] width 80 height 14
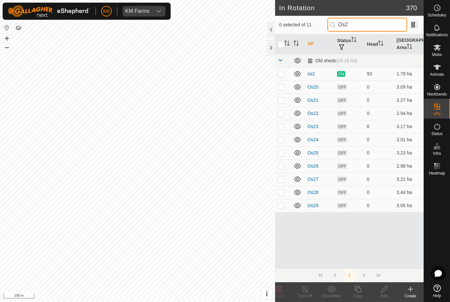
type input "Os2"
click at [283, 77] on td at bounding box center [283, 73] width 16 height 13
checkbox input "true"
click at [360, 289] on icon at bounding box center [358, 289] width 8 height 8
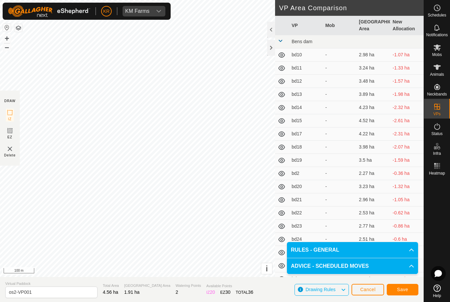
click at [405, 290] on span "Save" at bounding box center [402, 289] width 11 height 5
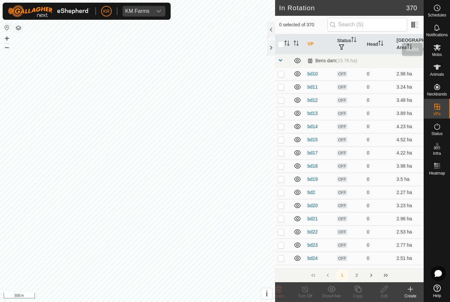
click at [435, 50] on icon at bounding box center [436, 47] width 7 height 6
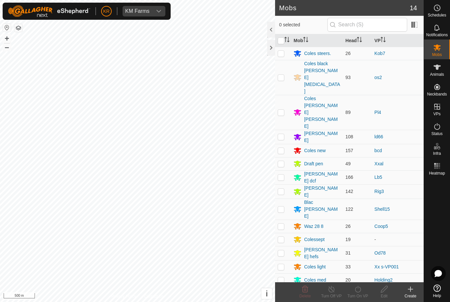
click at [282, 237] on p-checkbox at bounding box center [281, 239] width 7 height 5
checkbox input "false"
click at [315, 236] on div "Colessept" at bounding box center [314, 239] width 20 height 7
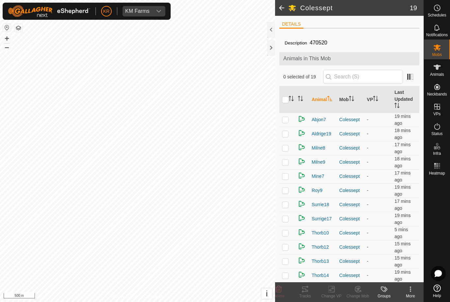
click at [288, 101] on input "checkbox" at bounding box center [285, 99] width 7 height 7
checkbox input "true"
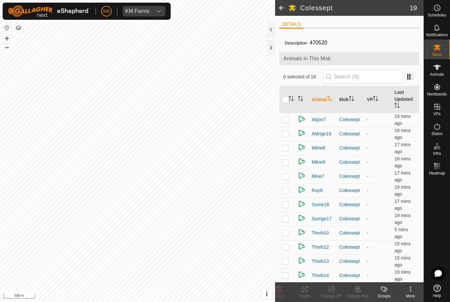
checkbox input "true"
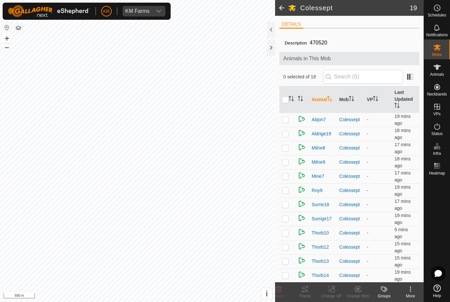
checkbox input "true"
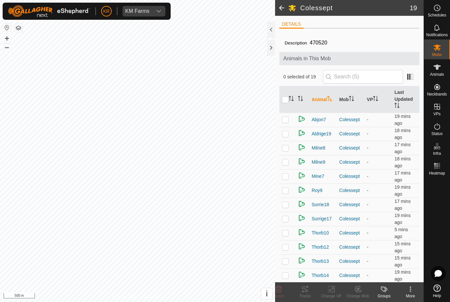
checkbox input "true"
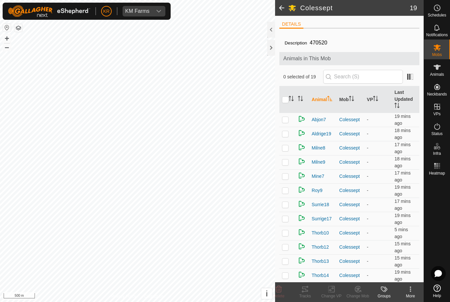
checkbox input "true"
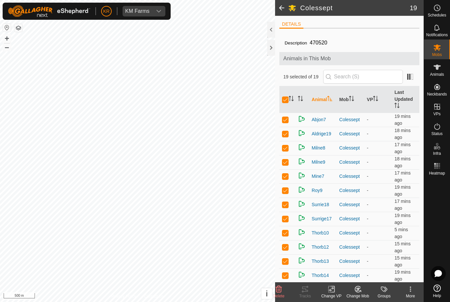
click at [360, 290] on icon at bounding box center [359, 290] width 1 height 1
click at [377, 262] on span "Choose Mob..." at bounding box center [376, 261] width 34 height 8
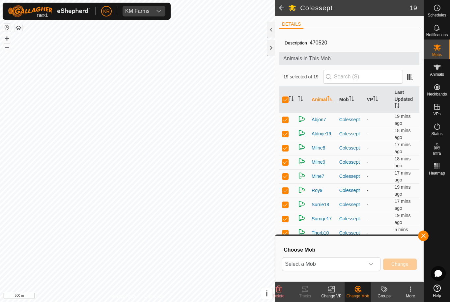
click at [364, 262] on span "Select a Mob" at bounding box center [323, 263] width 82 height 13
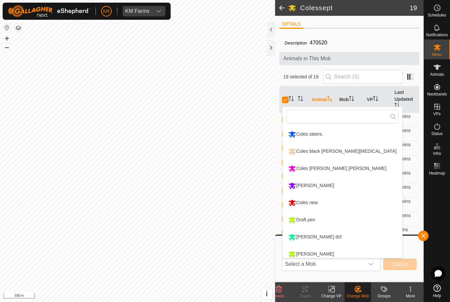
click at [329, 152] on div "Coles black [PERSON_NAME][MEDICAL_DATA]" at bounding box center [341, 151] width 111 height 11
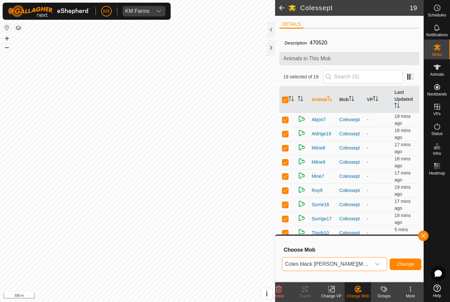
click at [401, 263] on span "Change" at bounding box center [405, 263] width 17 height 5
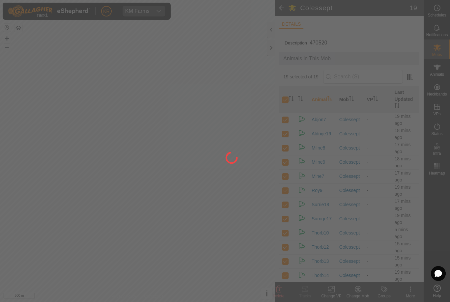
checkbox input "false"
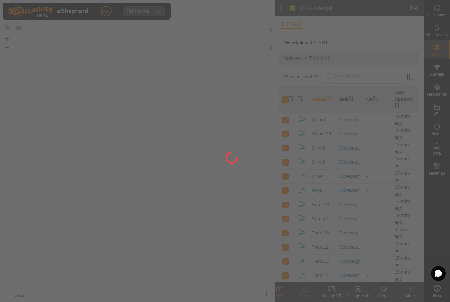
checkbox input "false"
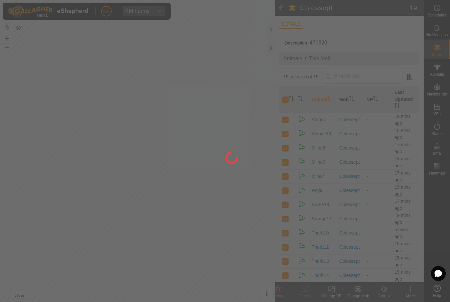
checkbox input "false"
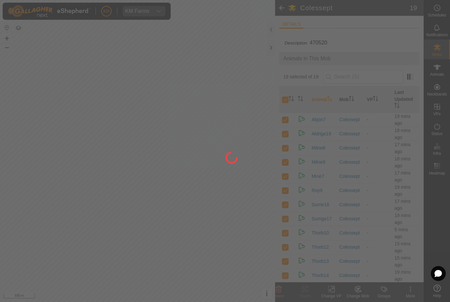
checkbox input "false"
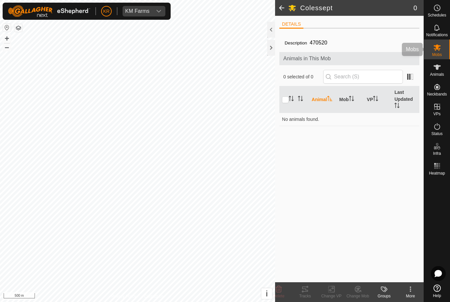
click at [438, 47] on icon at bounding box center [437, 47] width 8 height 8
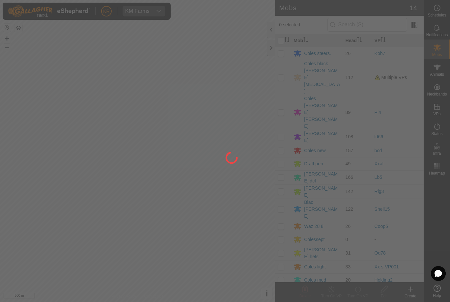
click at [282, 69] on div at bounding box center [225, 151] width 450 height 302
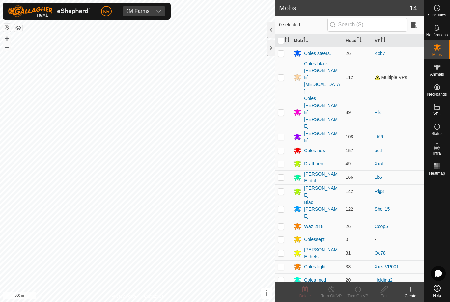
click at [282, 75] on p-checkbox at bounding box center [281, 77] width 7 height 5
checkbox input "true"
click at [364, 288] on turn-on-svg-icon at bounding box center [357, 289] width 26 height 8
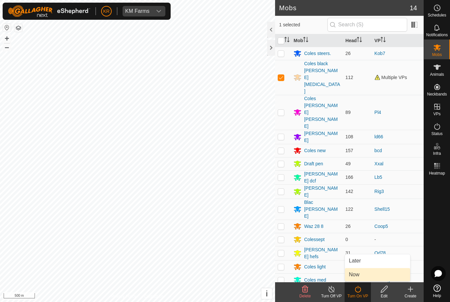
click at [364, 275] on link "Now" at bounding box center [377, 274] width 65 height 13
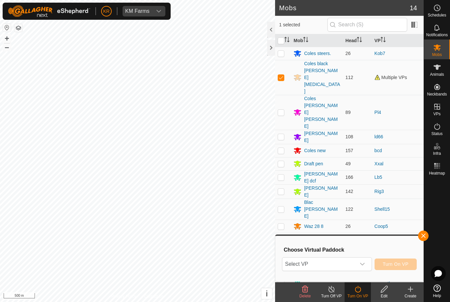
click at [354, 265] on span "Select VP" at bounding box center [318, 263] width 73 height 13
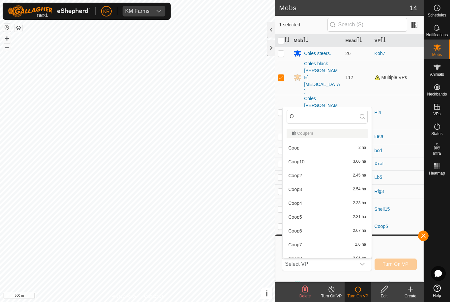
type input "Os"
type input "Os2"
click at [304, 162] on span "os2-VP001" at bounding box center [299, 161] width 23 height 5
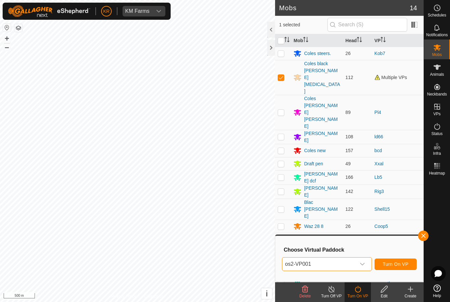
click at [398, 263] on span "Turn On VP" at bounding box center [396, 263] width 26 height 5
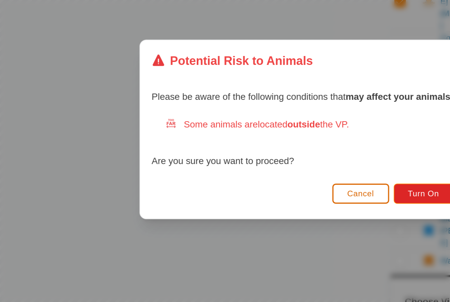
click at [285, 185] on span "Turn On" at bounding box center [294, 187] width 18 height 5
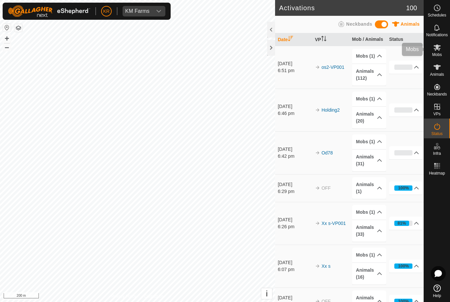
click at [438, 50] on icon at bounding box center [437, 47] width 8 height 8
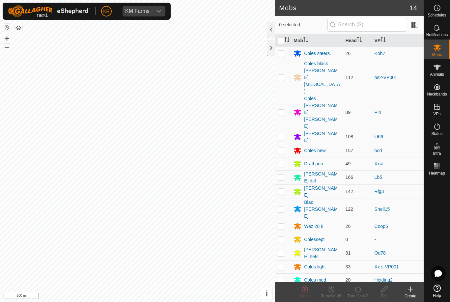
click at [284, 189] on p-checkbox at bounding box center [281, 191] width 7 height 5
checkbox input "true"
click at [359, 289] on icon at bounding box center [358, 289] width 8 height 8
click at [373, 261] on link "Later" at bounding box center [377, 260] width 65 height 13
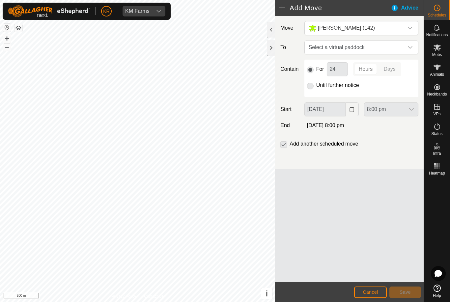
click at [412, 49] on icon "dropdown trigger" at bounding box center [409, 47] width 5 height 5
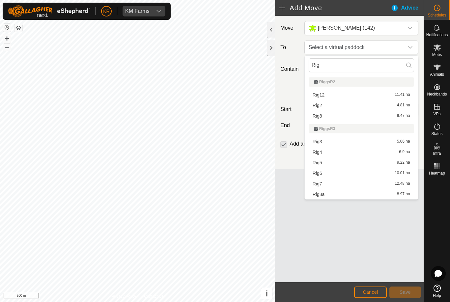
type input "Rig"
click at [319, 153] on span "Rig4" at bounding box center [317, 152] width 10 height 5
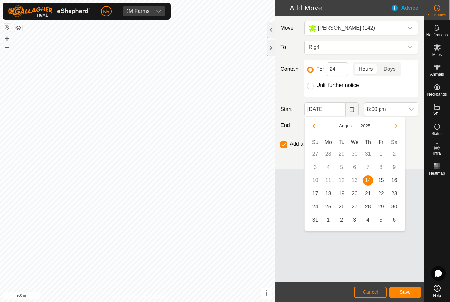
click at [381, 182] on span "15" at bounding box center [381, 180] width 11 height 11
type input "[DATE]"
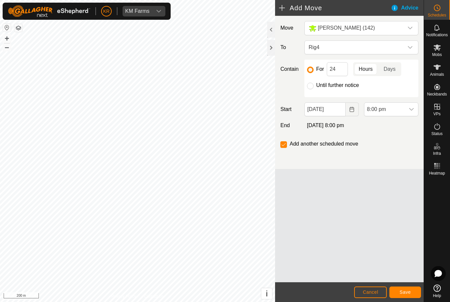
click at [401, 110] on span "8:00 pm" at bounding box center [384, 109] width 40 height 13
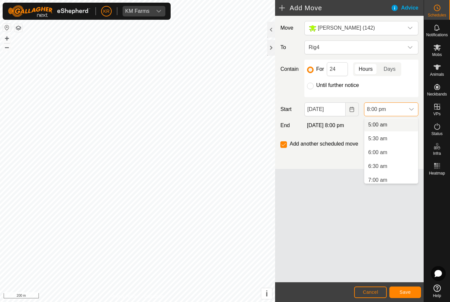
click at [385, 126] on span "5:00 am" at bounding box center [377, 125] width 19 height 8
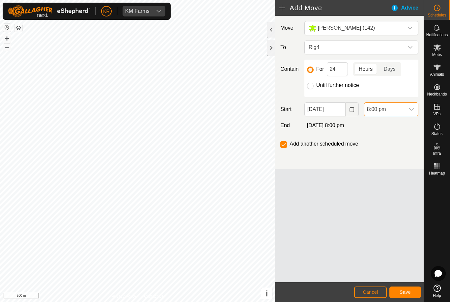
scroll to position [500, 0]
click at [413, 114] on div "dropdown trigger" at bounding box center [411, 109] width 13 height 13
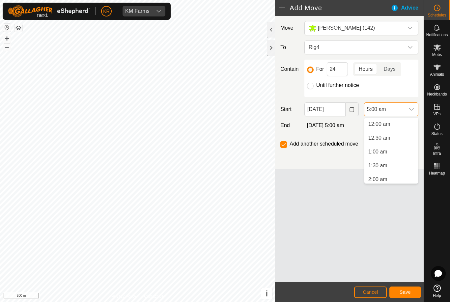
scroll to position [86, 0]
click at [373, 163] on span "4:30 am" at bounding box center [377, 163] width 19 height 8
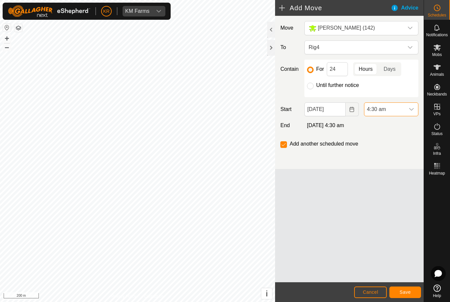
click at [406, 291] on span "Save" at bounding box center [404, 291] width 11 height 5
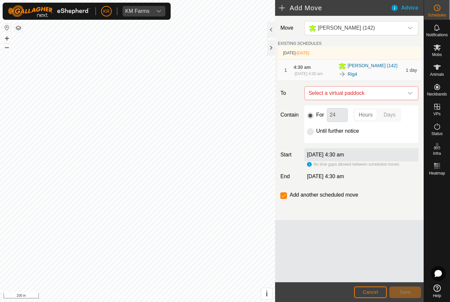
click at [402, 90] on span "Select a virtual paddock" at bounding box center [354, 93] width 97 height 13
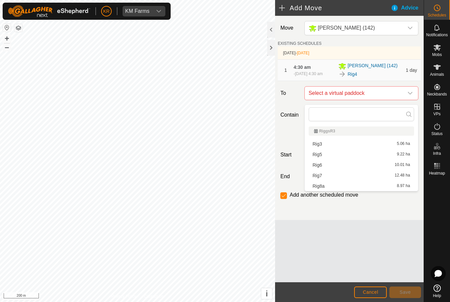
click at [319, 156] on span "Rig5" at bounding box center [317, 154] width 10 height 5
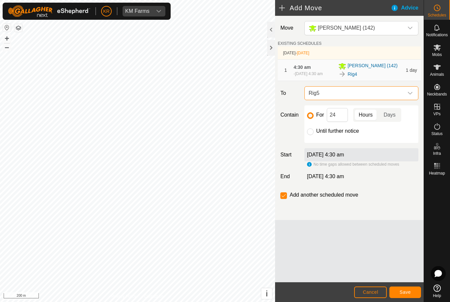
click at [409, 290] on span "Save" at bounding box center [404, 291] width 11 height 5
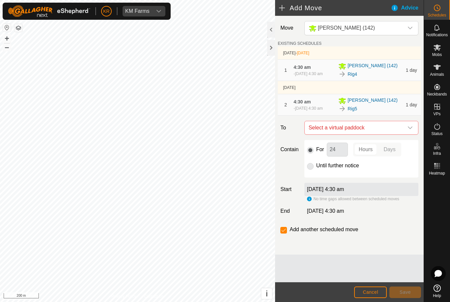
click at [408, 130] on icon "dropdown trigger" at bounding box center [409, 127] width 5 height 5
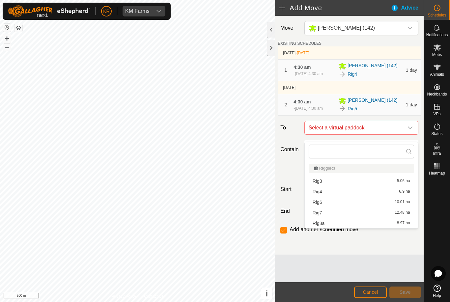
click at [324, 204] on div "Rig6 10.01 ha" at bounding box center [360, 202] width 97 height 5
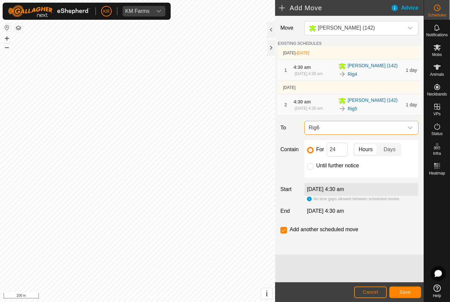
click at [405, 291] on span "Save" at bounding box center [404, 291] width 11 height 5
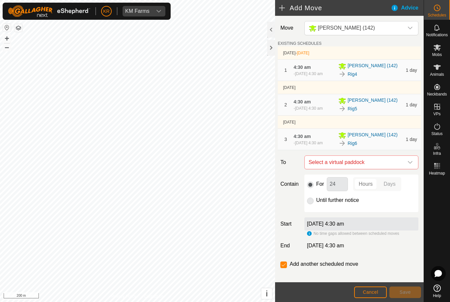
click at [409, 165] on icon "dropdown trigger" at bounding box center [409, 162] width 5 height 5
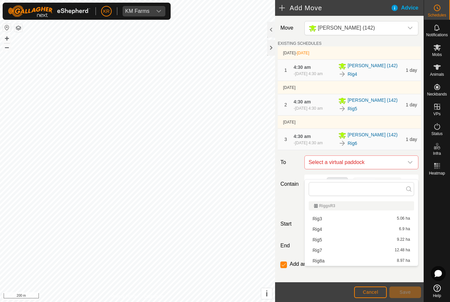
click at [337, 249] on div "Rig7 12.48 ha" at bounding box center [360, 250] width 97 height 5
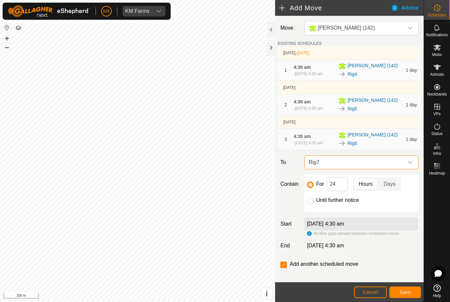
click at [405, 290] on span "Save" at bounding box center [404, 291] width 11 height 5
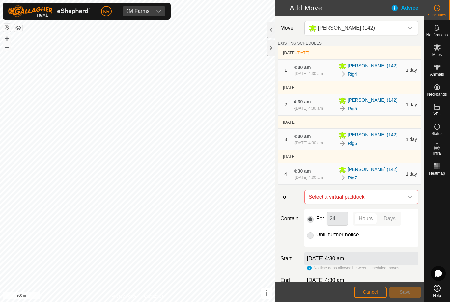
click at [403, 203] on span "Select a virtual paddock" at bounding box center [354, 196] width 97 height 13
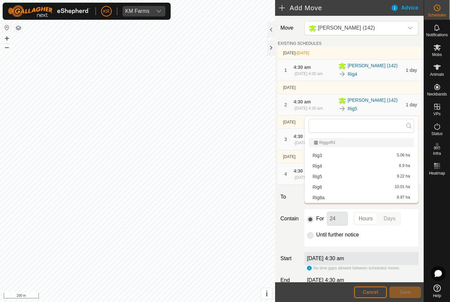
click at [343, 198] on div "Rig8a 8.97 ha" at bounding box center [360, 197] width 97 height 5
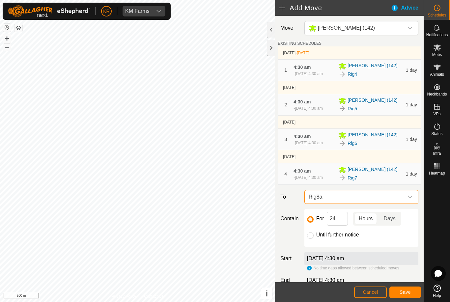
click at [309, 239] on input "Until further notice" at bounding box center [310, 235] width 7 height 7
radio input "true"
checkbox input "false"
click at [401, 290] on span "Save" at bounding box center [404, 291] width 11 height 5
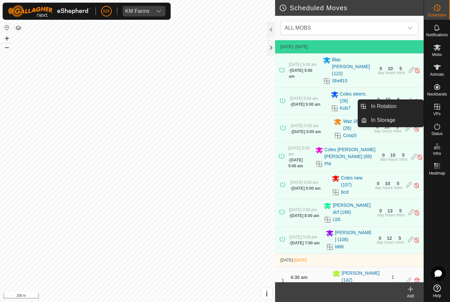
click at [385, 122] on span "In Storage" at bounding box center [383, 120] width 24 height 8
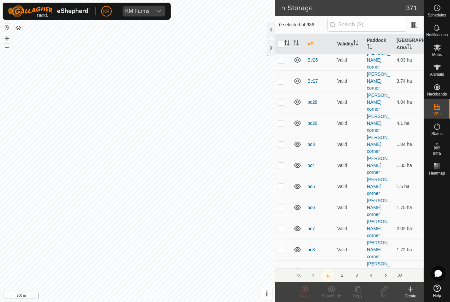
scroll to position [499, 0]
click at [372, 28] on input "text" at bounding box center [367, 25] width 80 height 14
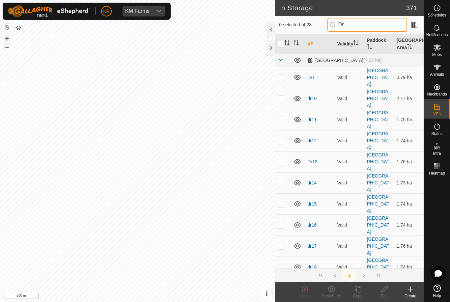
type input "Dr"
click at [280, 46] on input "checkbox" at bounding box center [281, 44] width 7 height 7
checkbox input "true"
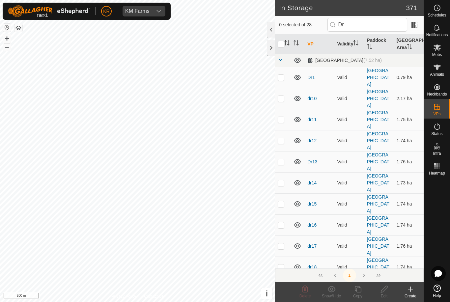
checkbox input "true"
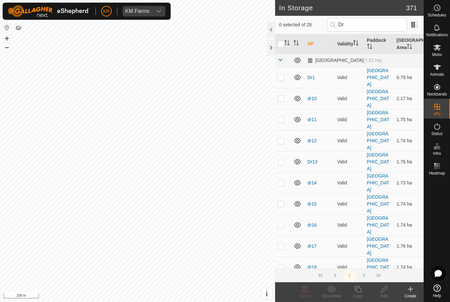
checkbox input "true"
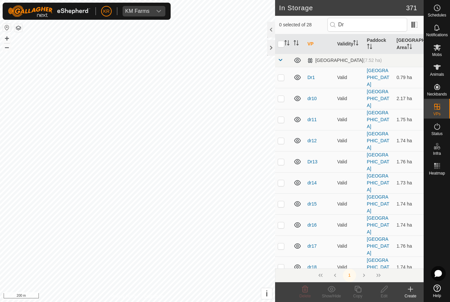
checkbox input "true"
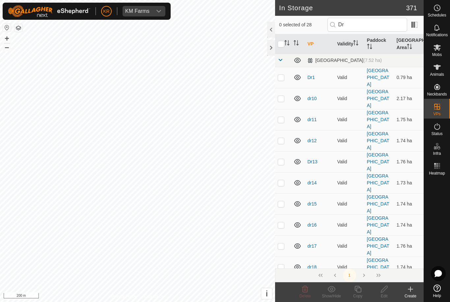
checkbox input "true"
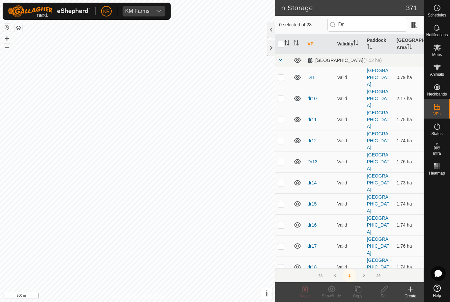
checkbox input "true"
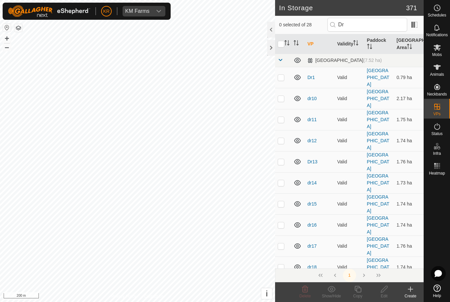
checkbox input "true"
click at [334, 289] on icon at bounding box center [331, 289] width 8 height 8
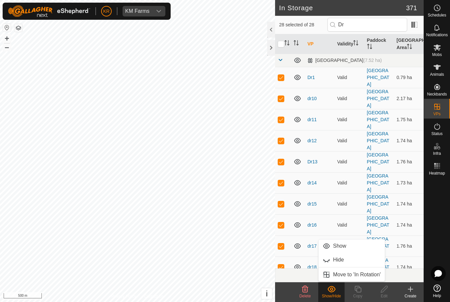
click at [359, 275] on span "Move to 'In Rotation'" at bounding box center [357, 275] width 48 height 8
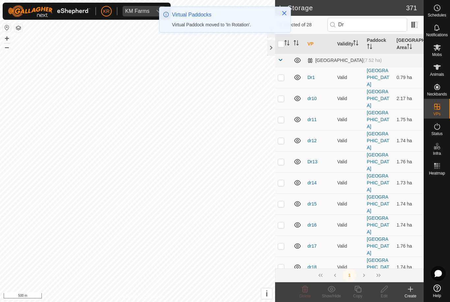
checkbox input "false"
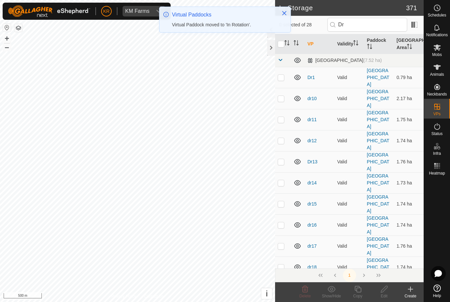
checkbox input "false"
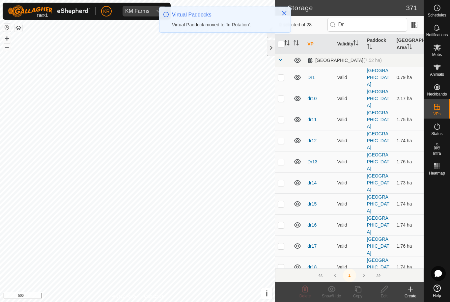
checkbox input "false"
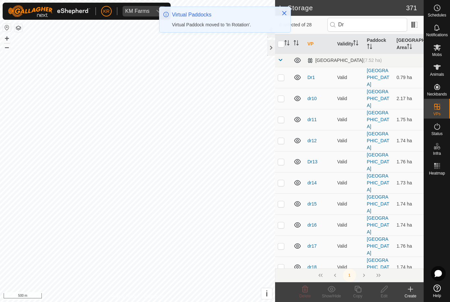
checkbox input "false"
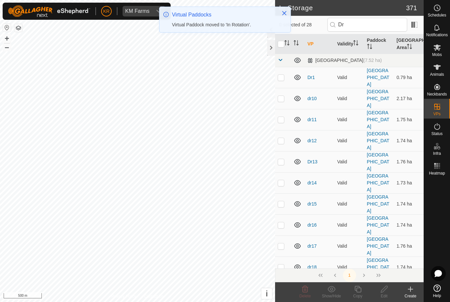
checkbox input "false"
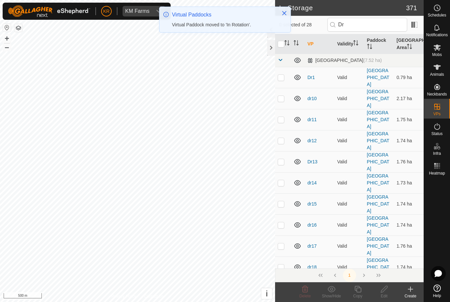
checkbox input "false"
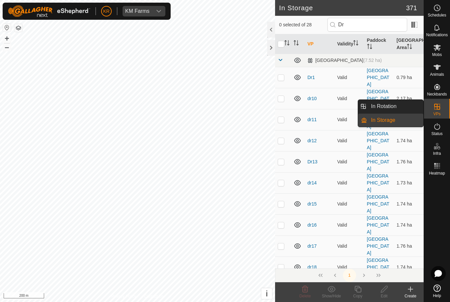
click at [408, 105] on link "In Rotation" at bounding box center [395, 106] width 56 height 13
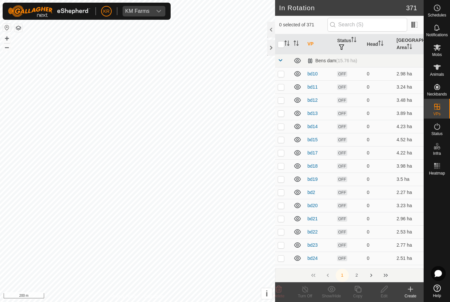
click at [412, 287] on icon at bounding box center [410, 289] width 8 height 8
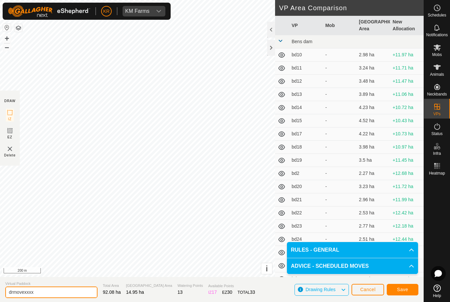
type input "drmovexxxx"
click at [396, 288] on button "Save" at bounding box center [403, 290] width 32 height 12
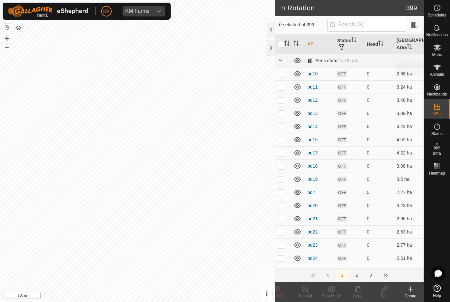
click at [439, 62] on es-animals-svg-icon at bounding box center [437, 67] width 12 height 11
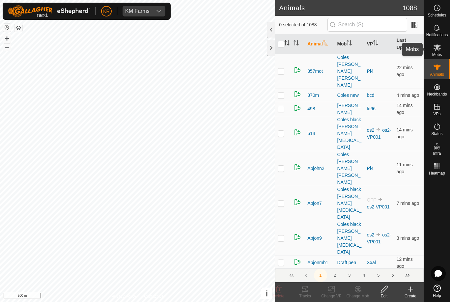
click at [437, 48] on icon at bounding box center [436, 47] width 7 height 6
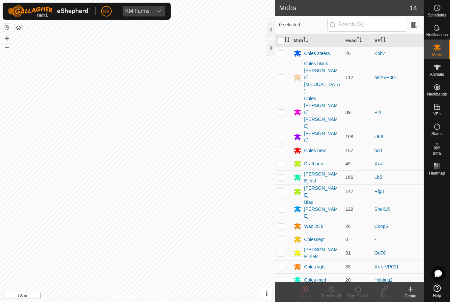
click at [436, 53] on span "Mobs" at bounding box center [437, 55] width 10 height 4
click at [280, 277] on p-checkbox at bounding box center [281, 279] width 7 height 5
checkbox input "true"
click at [359, 289] on icon at bounding box center [358, 289] width 8 height 8
click at [362, 275] on link "Now" at bounding box center [377, 274] width 65 height 13
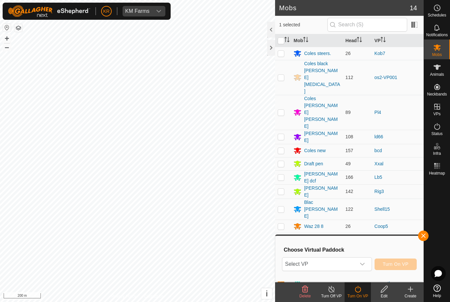
click at [354, 262] on span "Select VP" at bounding box center [318, 263] width 73 height 13
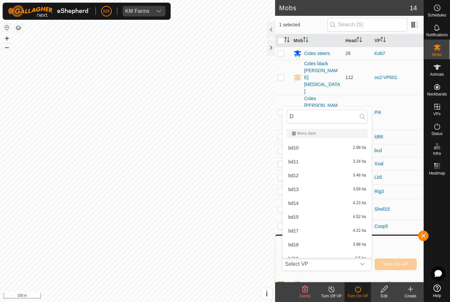
type input "Dr"
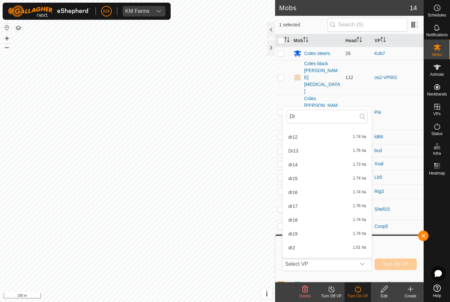
scroll to position [38, 0]
click at [310, 115] on input "Dr" at bounding box center [326, 117] width 81 height 14
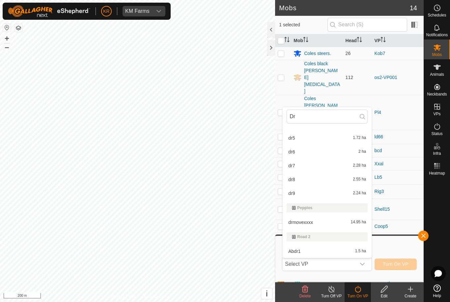
scroll to position [328, 0]
type input "Dr"
click at [323, 222] on div "drmovexxxx 14.95 ha" at bounding box center [326, 222] width 81 height 8
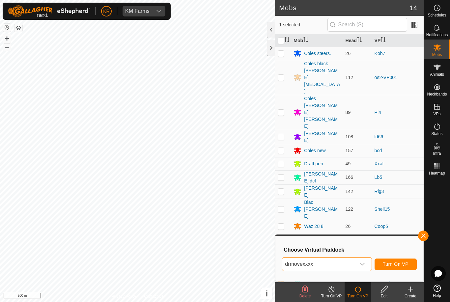
click at [401, 264] on span "Turn On VP" at bounding box center [396, 263] width 26 height 5
